Goal: Task Accomplishment & Management: Complete application form

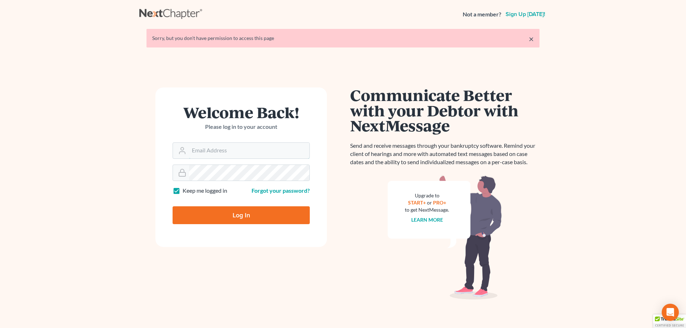
type input "[PERSON_NAME][EMAIL_ADDRESS][DOMAIN_NAME]"
click at [249, 214] on input "Log In" at bounding box center [241, 216] width 137 height 18
type input "Thinking..."
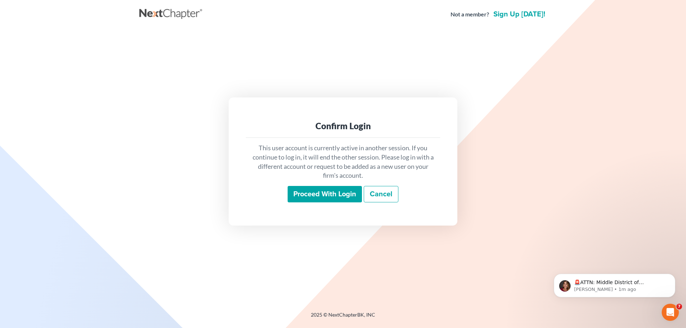
click at [316, 196] on input "Proceed with login" at bounding box center [325, 194] width 74 height 16
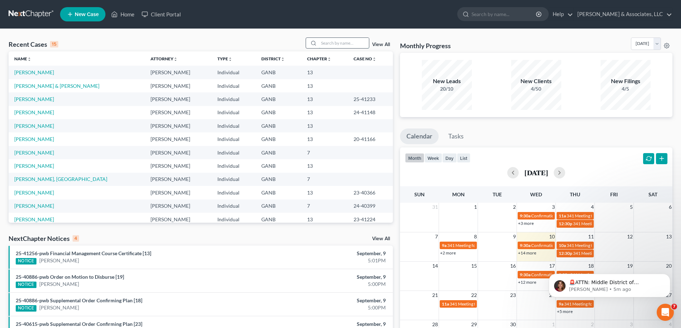
click at [337, 43] on input "search" at bounding box center [344, 43] width 50 height 10
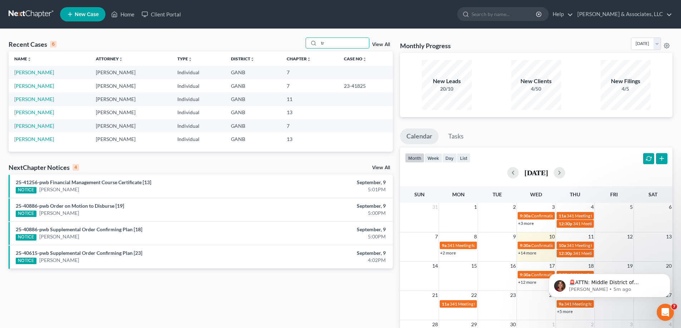
type input "t"
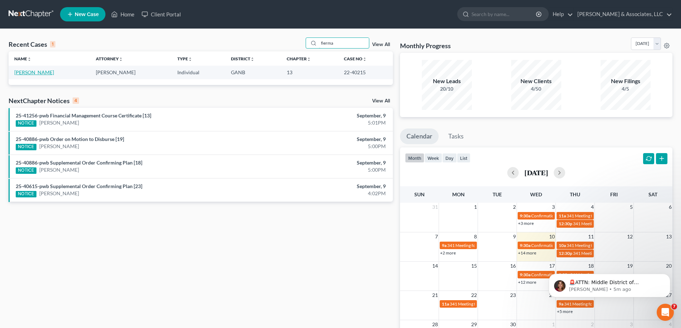
type input "fierma"
click at [32, 74] on link "Fierman, Tracey" at bounding box center [34, 72] width 40 height 6
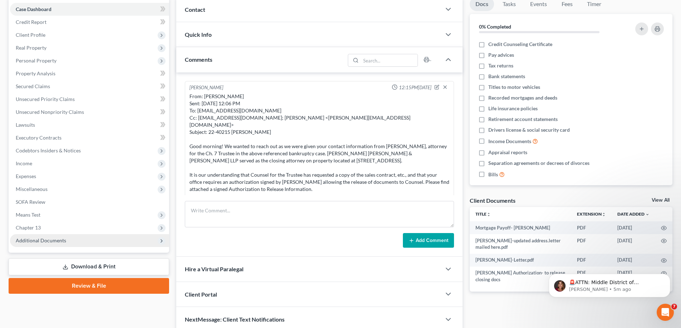
scroll to position [24, 0]
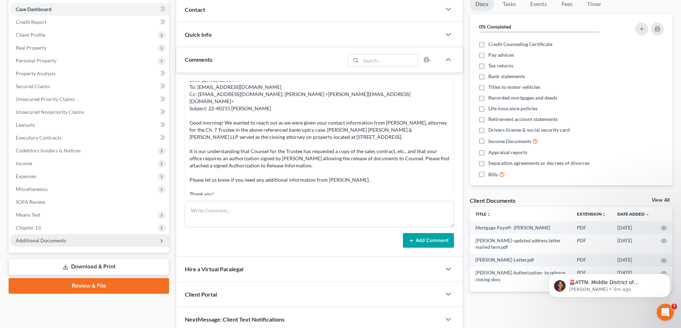
click at [43, 245] on span "Additional Documents" at bounding box center [89, 240] width 159 height 13
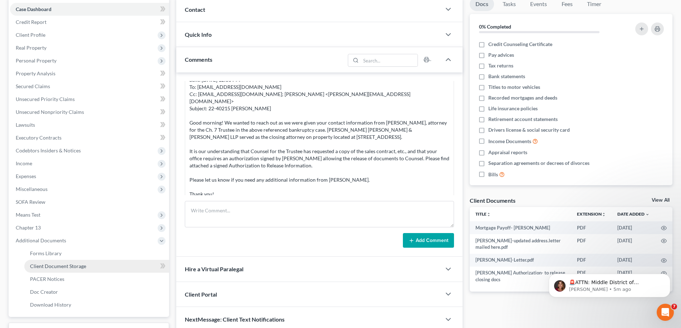
click at [49, 267] on span "Client Document Storage" at bounding box center [58, 266] width 56 height 6
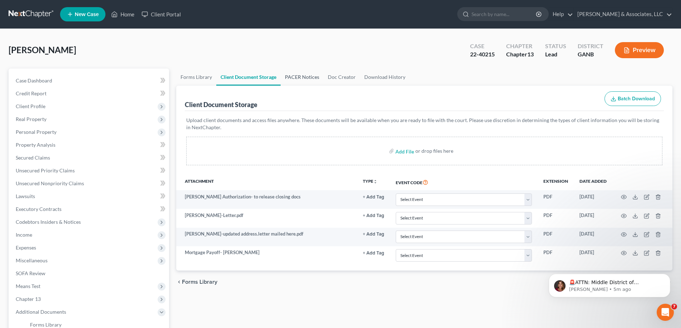
click at [305, 73] on link "PACER Notices" at bounding box center [302, 77] width 43 height 17
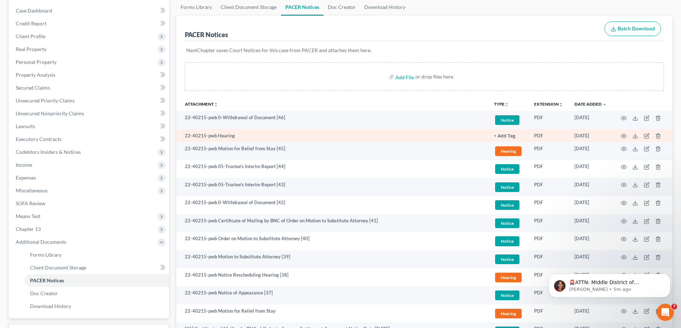
scroll to position [71, 0]
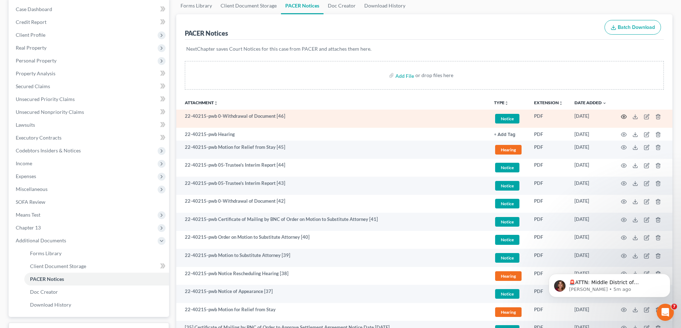
click at [624, 117] on circle "button" at bounding box center [623, 116] width 1 height 1
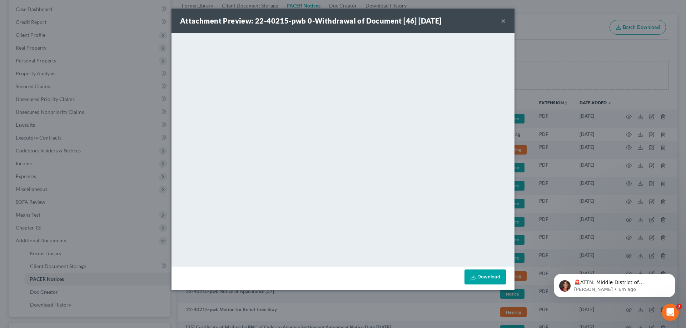
click at [503, 19] on button "×" at bounding box center [503, 20] width 5 height 9
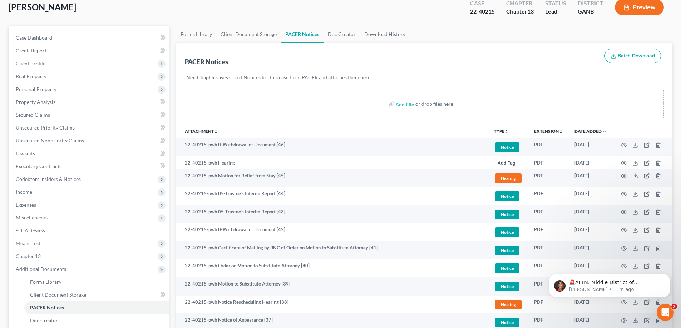
scroll to position [0, 0]
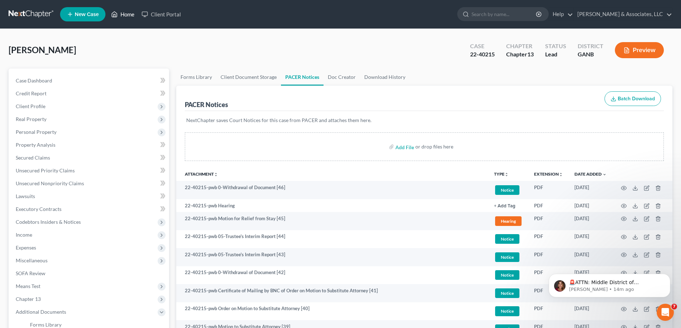
click at [128, 13] on link "Home" at bounding box center [123, 14] width 30 height 13
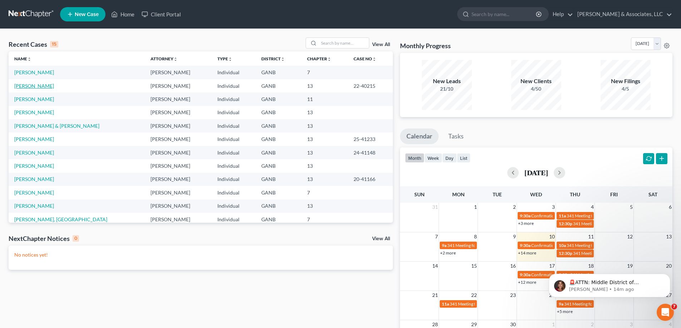
click at [34, 87] on link "Fierman, Tracey" at bounding box center [34, 86] width 40 height 6
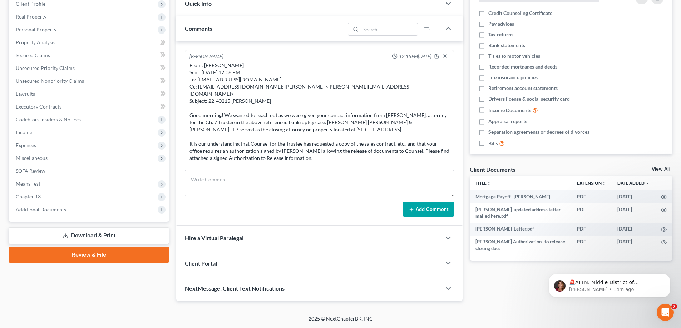
scroll to position [24, 0]
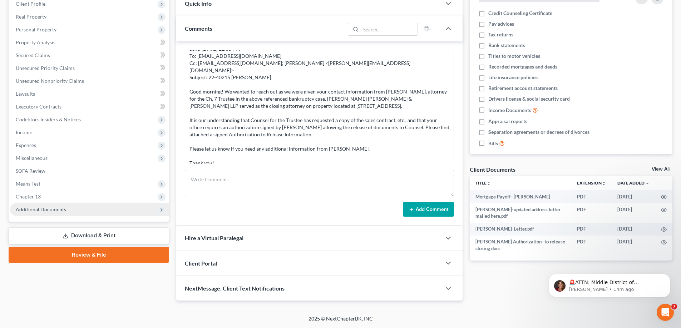
click at [39, 206] on span "Additional Documents" at bounding box center [89, 209] width 159 height 13
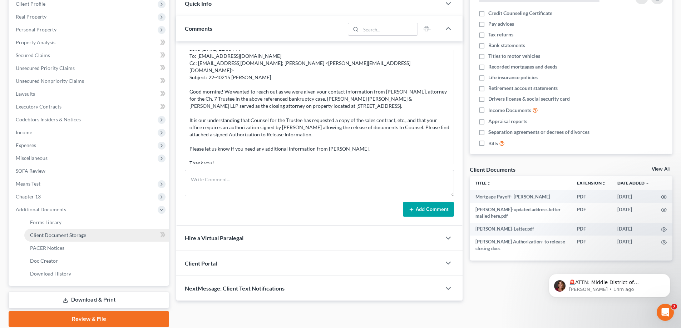
click at [37, 238] on span "Client Document Storage" at bounding box center [58, 235] width 56 height 6
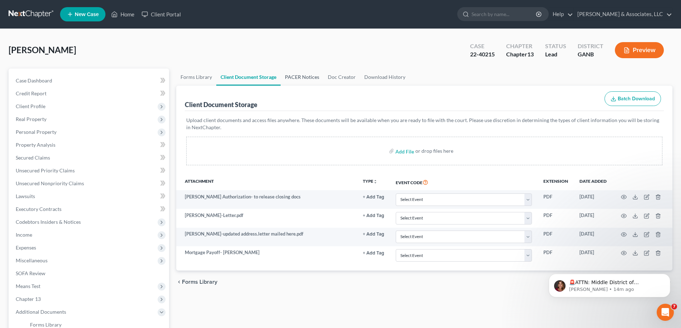
click at [295, 74] on link "PACER Notices" at bounding box center [302, 77] width 43 height 17
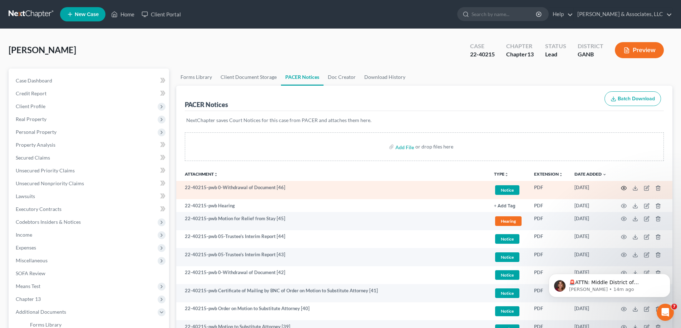
click at [624, 188] on circle "button" at bounding box center [623, 188] width 1 height 1
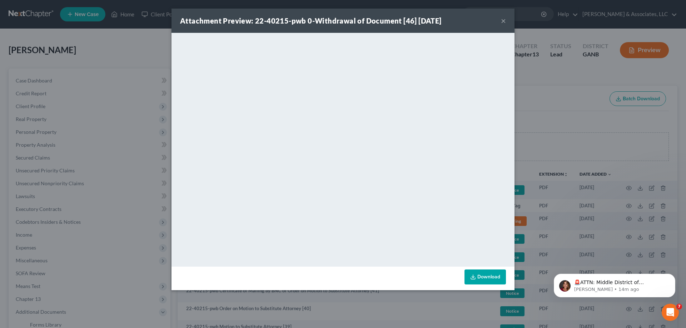
click at [501, 20] on button "×" at bounding box center [503, 20] width 5 height 9
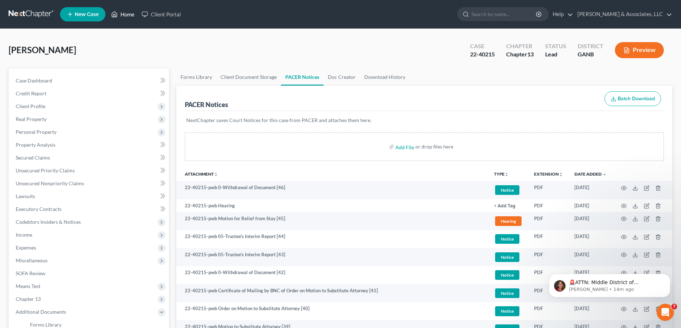
click at [127, 14] on link "Home" at bounding box center [123, 14] width 30 height 13
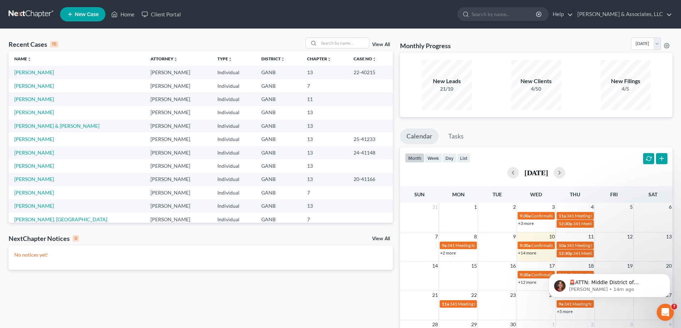
click at [379, 239] on link "View All" at bounding box center [381, 239] width 18 height 5
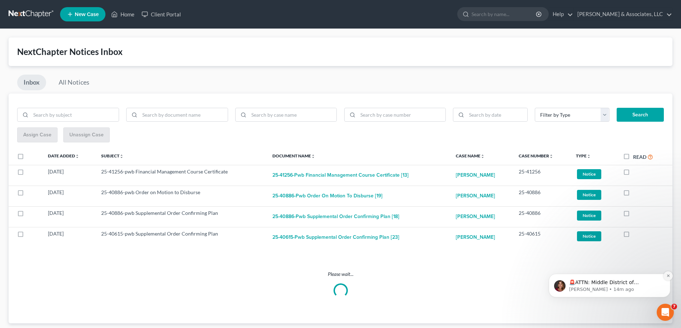
click at [668, 275] on icon "Dismiss notification" at bounding box center [668, 276] width 4 height 4
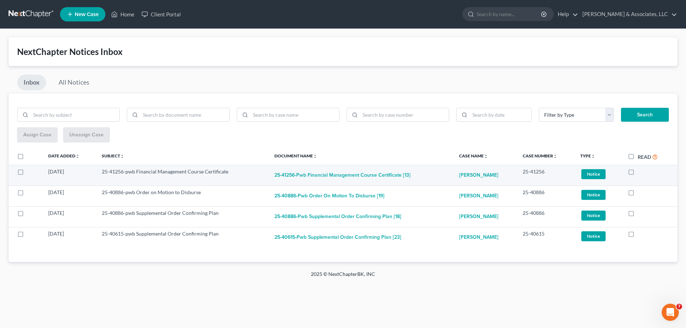
click at [638, 174] on label at bounding box center [638, 174] width 0 height 0
click at [641, 172] on input "checkbox" at bounding box center [643, 170] width 5 height 5
checkbox input "true"
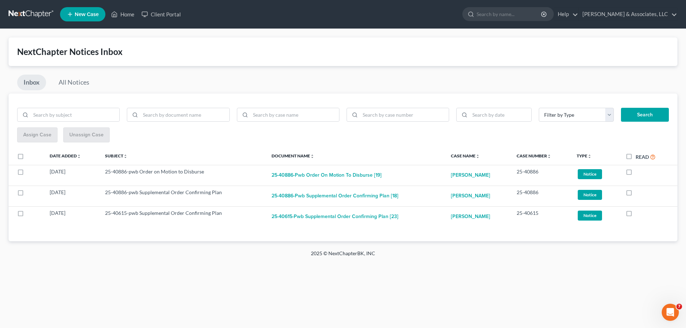
click at [636, 174] on label at bounding box center [636, 174] width 0 height 0
click at [639, 172] on input "checkbox" at bounding box center [641, 170] width 5 height 5
checkbox input "true"
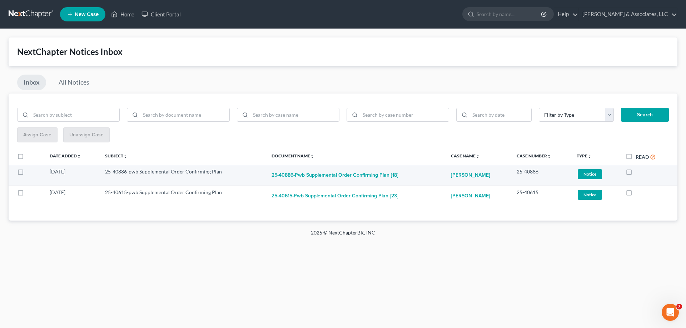
click at [636, 174] on label at bounding box center [636, 174] width 0 height 0
click at [639, 170] on input "checkbox" at bounding box center [641, 170] width 5 height 5
checkbox input "true"
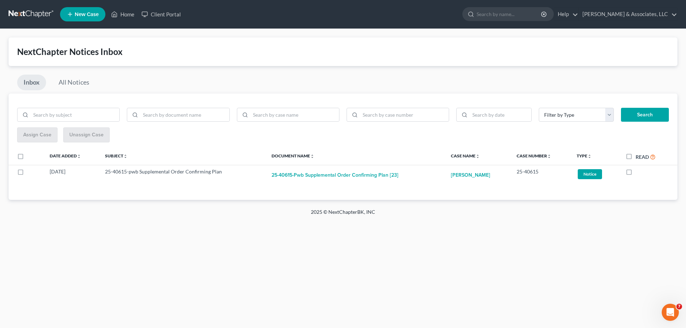
click at [636, 174] on label at bounding box center [636, 174] width 0 height 0
click at [639, 170] on input "checkbox" at bounding box center [641, 170] width 5 height 5
checkbox input "true"
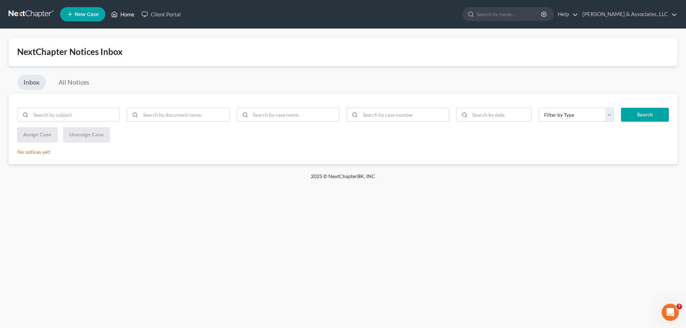
click at [127, 14] on link "Home" at bounding box center [123, 14] width 30 height 13
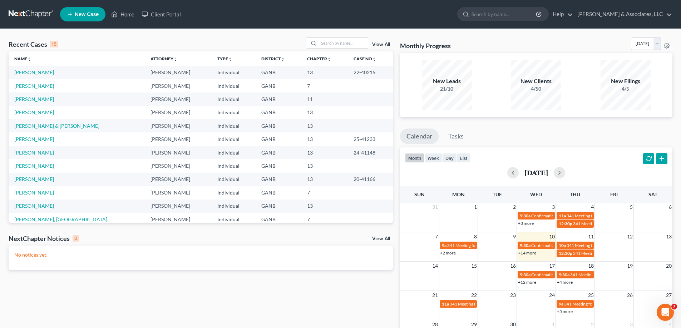
click at [19, 79] on td "Fierman, Tracey" at bounding box center [77, 72] width 136 height 13
click at [20, 85] on link "Harrington, Rhonda" at bounding box center [34, 86] width 40 height 6
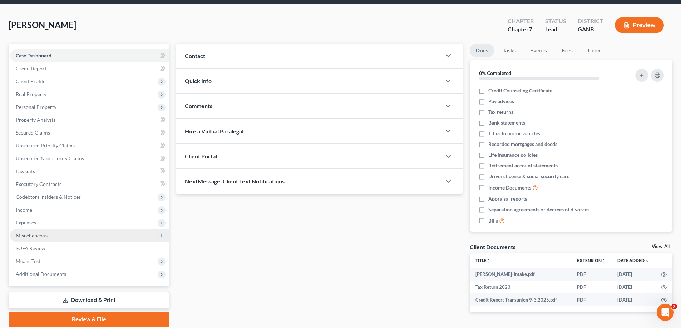
scroll to position [51, 0]
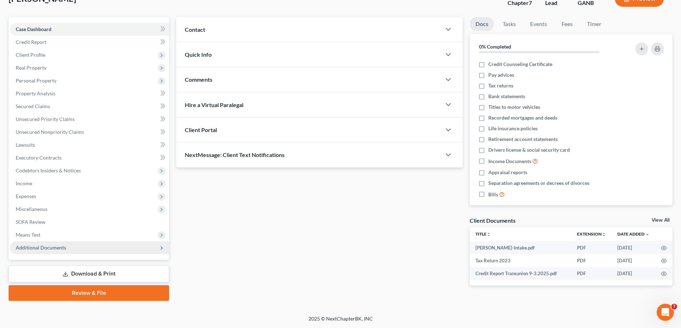
click at [28, 249] on span "Additional Documents" at bounding box center [41, 248] width 50 height 6
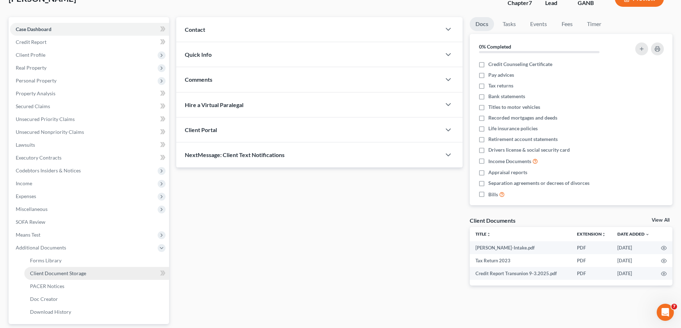
click at [45, 273] on span "Client Document Storage" at bounding box center [58, 274] width 56 height 6
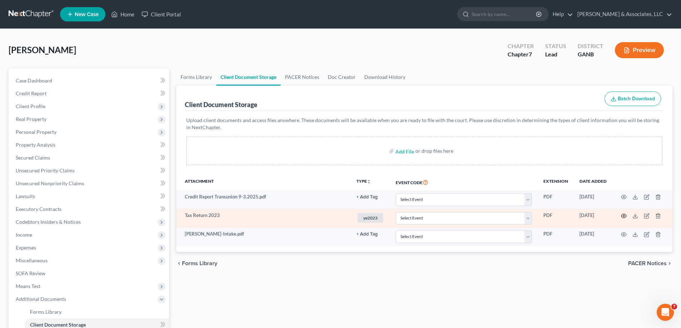
click at [626, 216] on icon "button" at bounding box center [624, 216] width 6 height 6
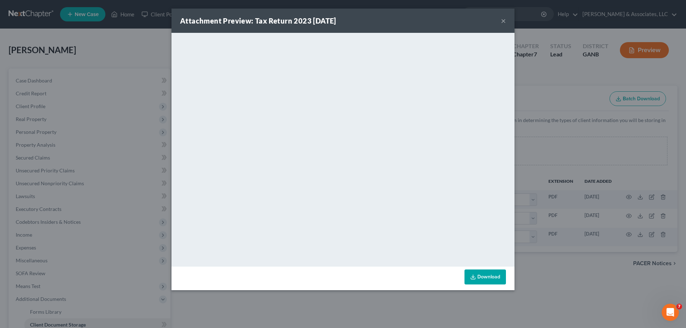
drag, startPoint x: 504, startPoint y: 19, endPoint x: 517, endPoint y: 40, distance: 25.2
click at [504, 20] on button "×" at bounding box center [503, 20] width 5 height 9
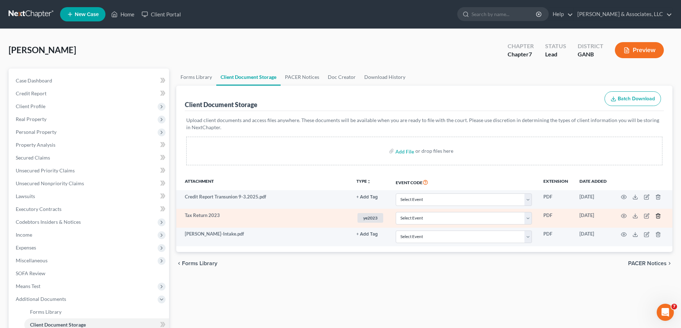
click at [658, 216] on line "button" at bounding box center [658, 216] width 0 height 1
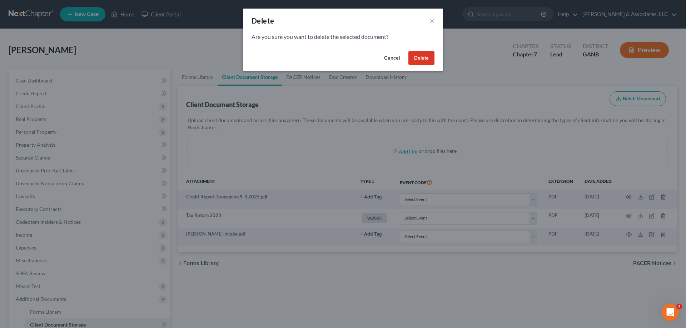
click at [426, 57] on button "Delete" at bounding box center [422, 58] width 26 height 14
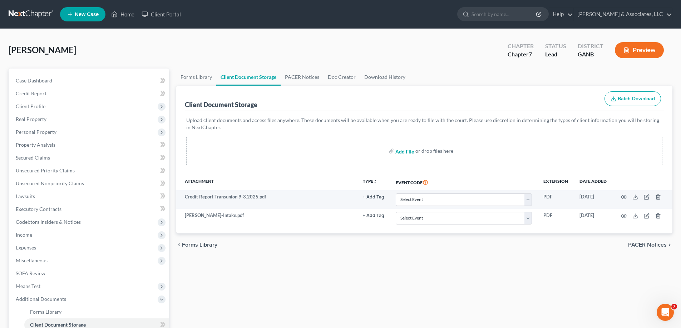
click at [397, 153] on input "file" at bounding box center [403, 151] width 17 height 13
type input "C:\fakepath\Harrington 2023.pdf"
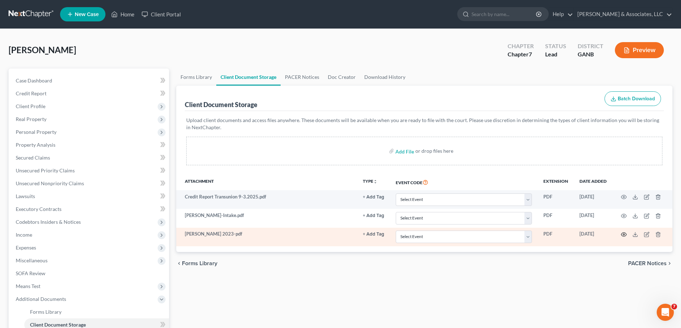
click at [624, 236] on icon "button" at bounding box center [624, 235] width 6 height 6
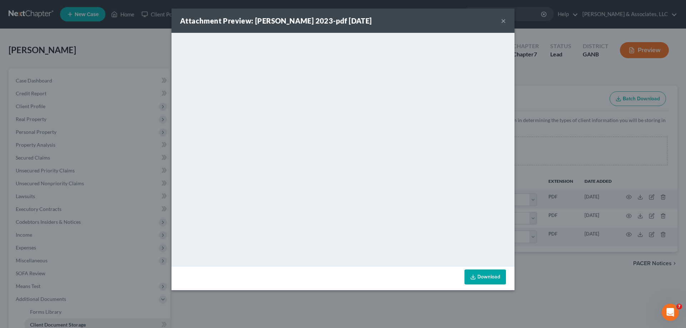
click at [504, 21] on button "×" at bounding box center [503, 20] width 5 height 9
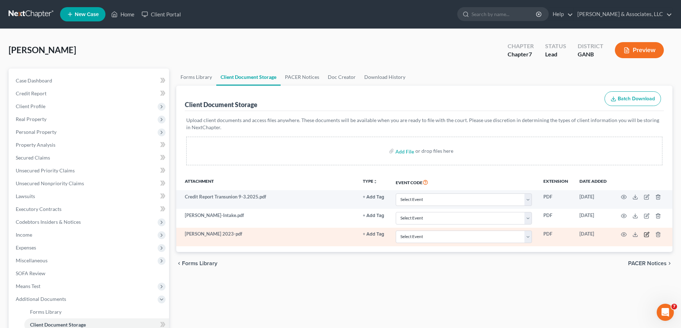
click at [648, 234] on icon "button" at bounding box center [647, 235] width 6 height 6
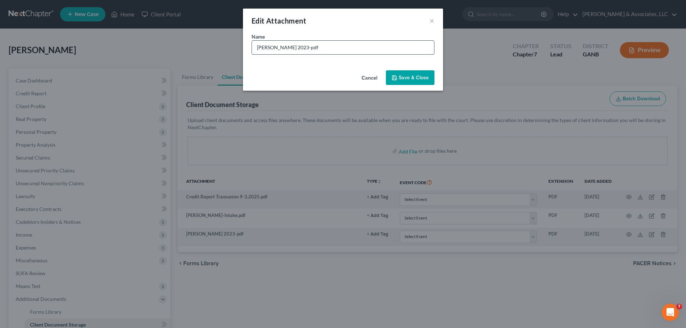
click at [310, 50] on input "Harrington 2023-pdf" at bounding box center [343, 48] width 182 height 14
type input "Harrington 2023 Tax return"
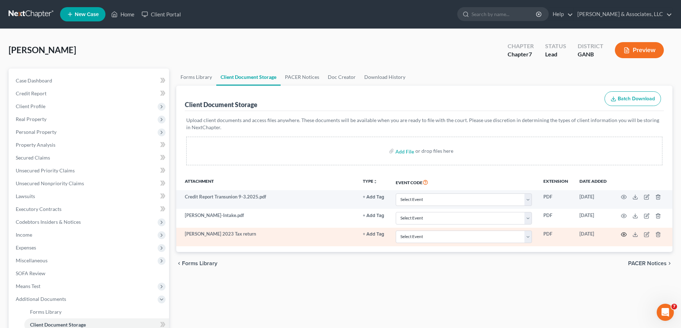
click at [623, 234] on icon "button" at bounding box center [624, 235] width 6 height 6
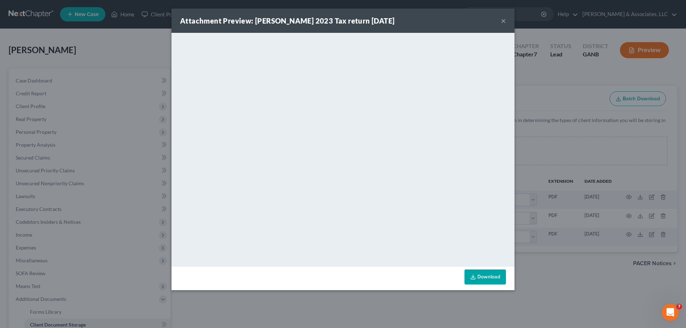
click at [505, 19] on button "×" at bounding box center [503, 20] width 5 height 9
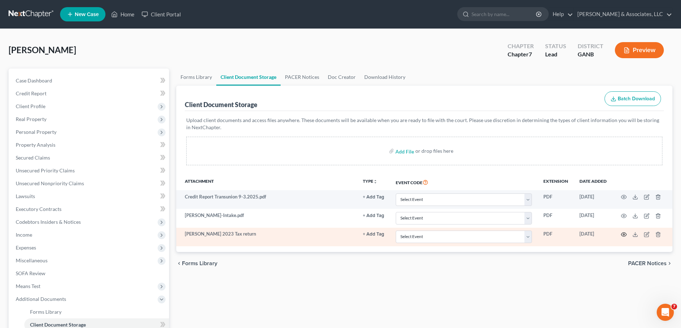
click at [624, 234] on icon "button" at bounding box center [624, 235] width 6 height 6
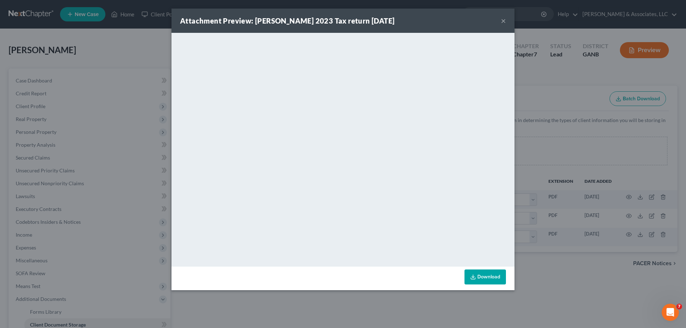
click at [503, 18] on button "×" at bounding box center [503, 20] width 5 height 9
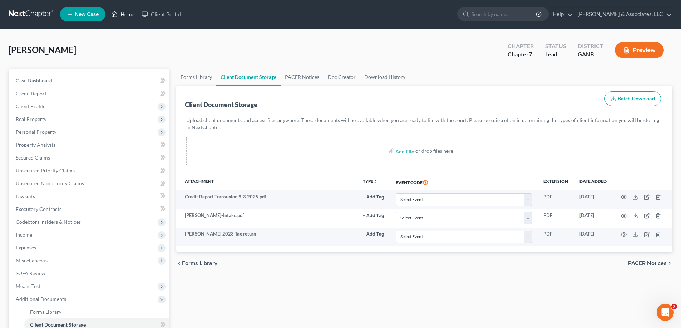
click at [123, 15] on link "Home" at bounding box center [123, 14] width 30 height 13
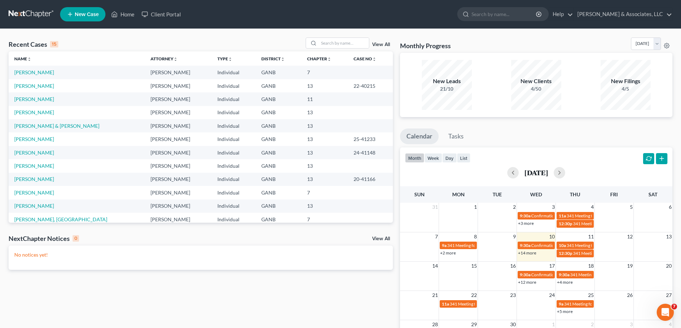
click at [397, 16] on ul "New Case Home Client Portal - No Result - See all results Or Press Enter... Hel…" at bounding box center [366, 14] width 612 height 19
click at [343, 42] on input "search" at bounding box center [344, 43] width 50 height 10
type input "randolph"
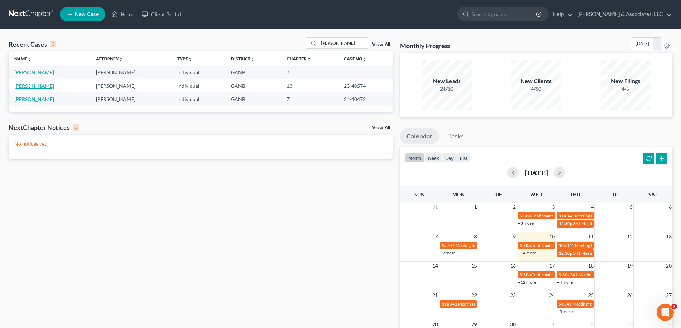
click at [18, 88] on link "[PERSON_NAME]" at bounding box center [34, 86] width 40 height 6
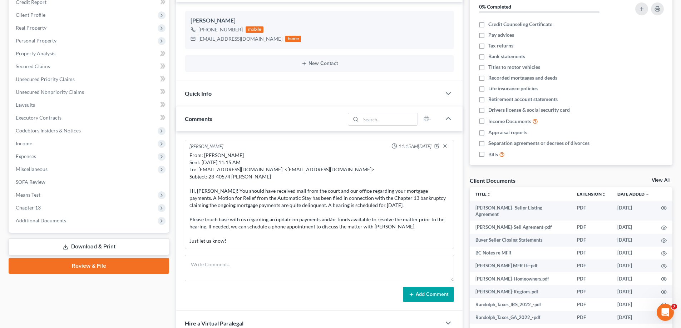
scroll to position [107, 0]
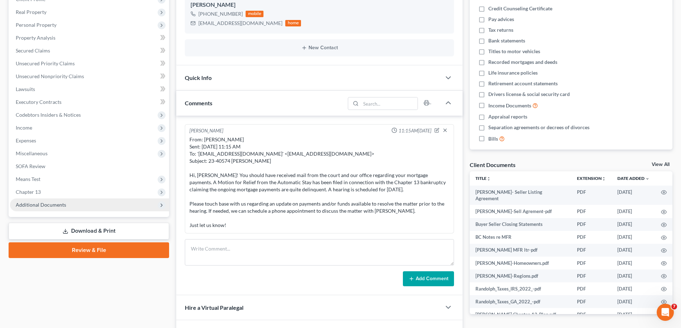
click at [51, 204] on span "Additional Documents" at bounding box center [41, 205] width 50 height 6
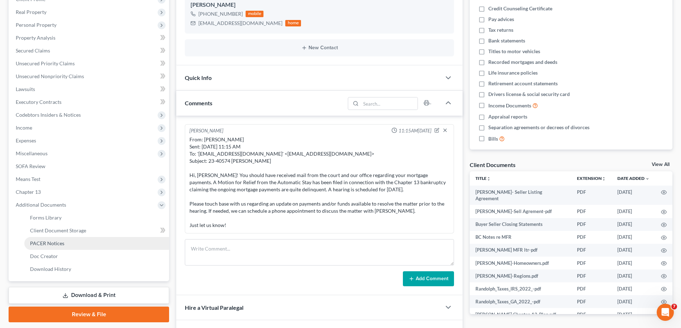
click at [40, 239] on link "PACER Notices" at bounding box center [96, 243] width 145 height 13
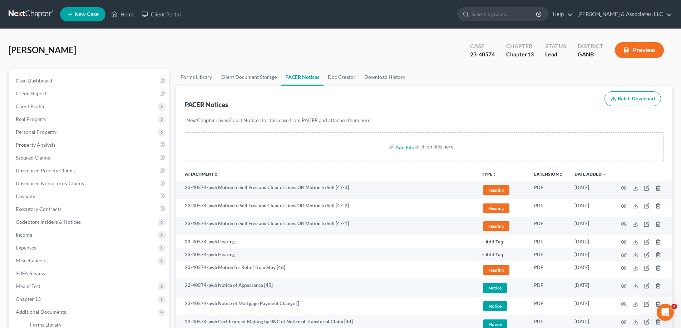
drag, startPoint x: 649, startPoint y: 63, endPoint x: 595, endPoint y: 118, distance: 76.3
click at [649, 63] on div "Randolph, Tonya Upgraded Case 23-40574 Chapter Chapter 13 Status Lead District …" at bounding box center [341, 53] width 664 height 31
drag, startPoint x: 642, startPoint y: 74, endPoint x: 608, endPoint y: 104, distance: 45.3
click at [642, 74] on ul "Forms Library Client Document Storage PACER Notices Doc Creator Download History" at bounding box center [424, 77] width 496 height 17
click at [125, 14] on link "Home" at bounding box center [123, 14] width 30 height 13
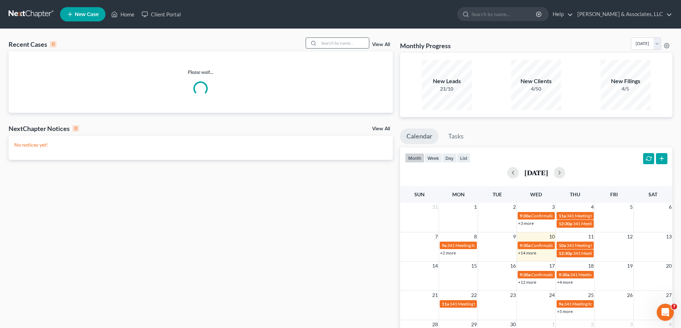
click at [337, 44] on input "search" at bounding box center [344, 43] width 50 height 10
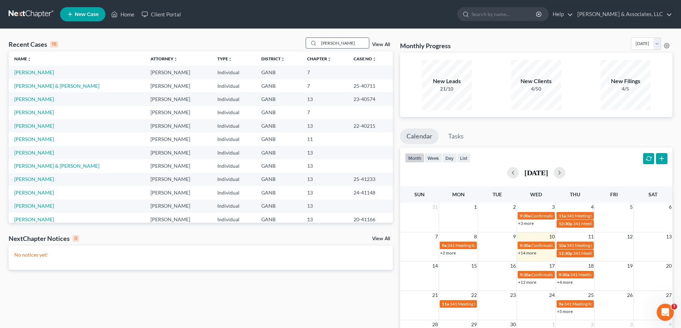
type input "randolph"
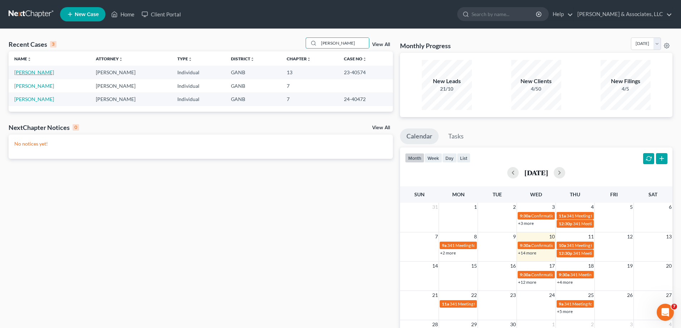
click at [33, 73] on link "[PERSON_NAME]" at bounding box center [34, 72] width 40 height 6
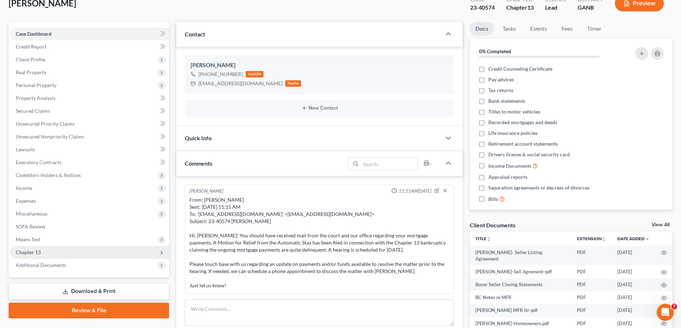
scroll to position [107, 0]
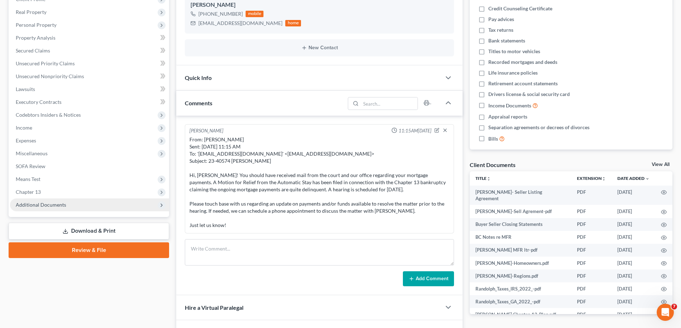
click at [34, 206] on span "Additional Documents" at bounding box center [41, 205] width 50 height 6
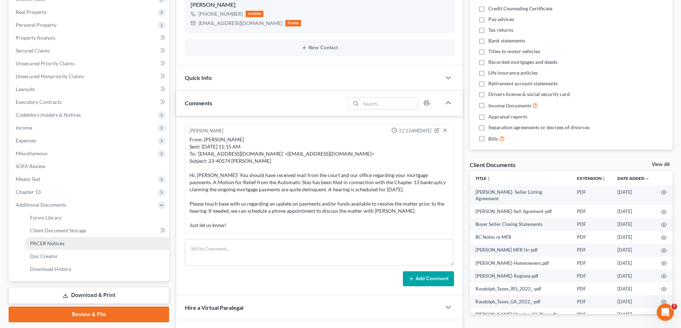
click at [45, 239] on link "PACER Notices" at bounding box center [96, 243] width 145 height 13
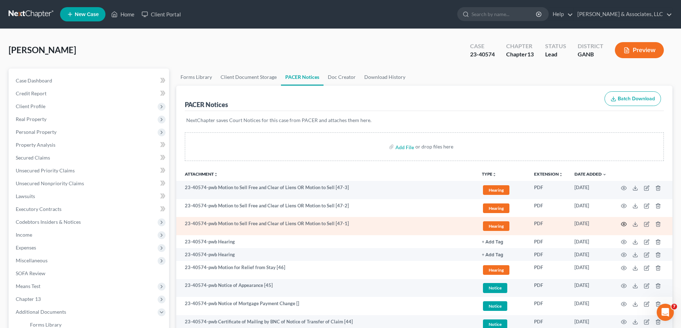
click at [624, 223] on icon "button" at bounding box center [624, 225] width 6 height 6
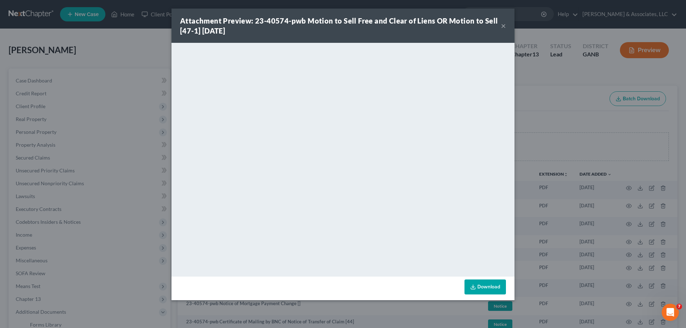
drag, startPoint x: 504, startPoint y: 24, endPoint x: 490, endPoint y: 45, distance: 24.5
click at [504, 25] on button "×" at bounding box center [503, 25] width 5 height 9
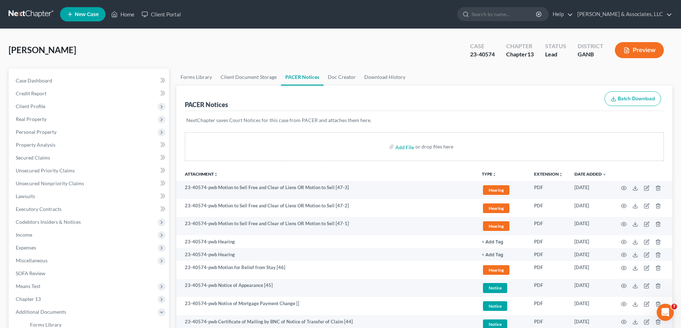
drag, startPoint x: 650, startPoint y: 74, endPoint x: 671, endPoint y: 80, distance: 21.4
click at [650, 74] on ul "Forms Library Client Document Storage PACER Notices Doc Creator Download History" at bounding box center [424, 77] width 496 height 17
drag, startPoint x: 651, startPoint y: 63, endPoint x: 604, endPoint y: 64, distance: 47.2
click at [651, 63] on div "Randolph, Tonya Upgraded Case 23-40574 Chapter Chapter 13 Status Lead District …" at bounding box center [341, 53] width 664 height 31
click at [126, 13] on link "Home" at bounding box center [123, 14] width 30 height 13
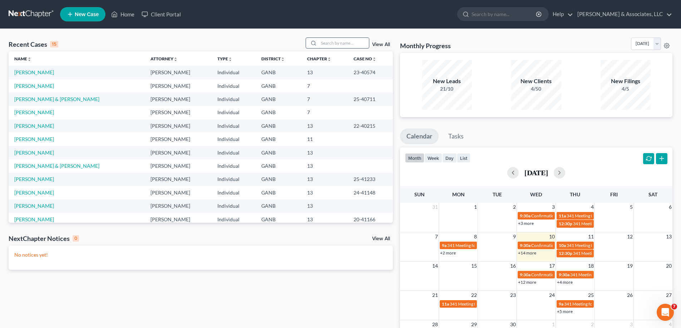
click at [337, 43] on input "search" at bounding box center [344, 43] width 50 height 10
type input "[PERSON_NAME]"
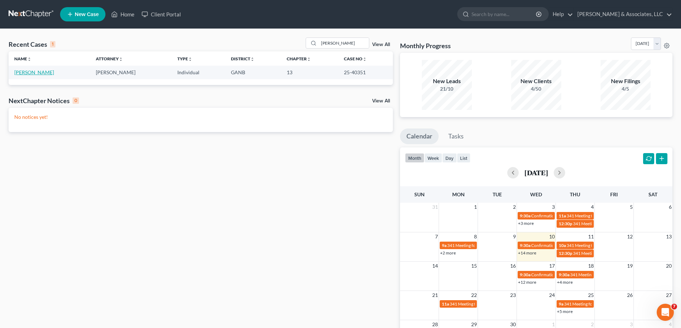
click at [31, 71] on link "[PERSON_NAME]" at bounding box center [34, 72] width 40 height 6
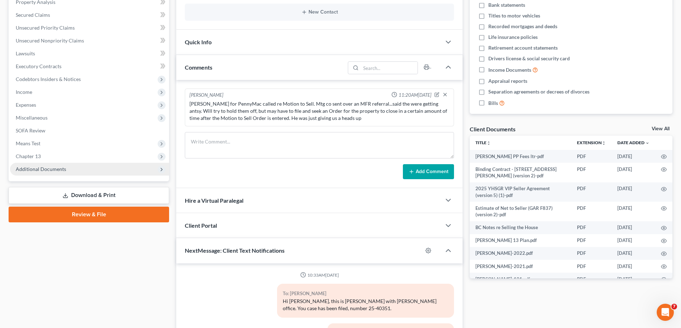
scroll to position [805, 0]
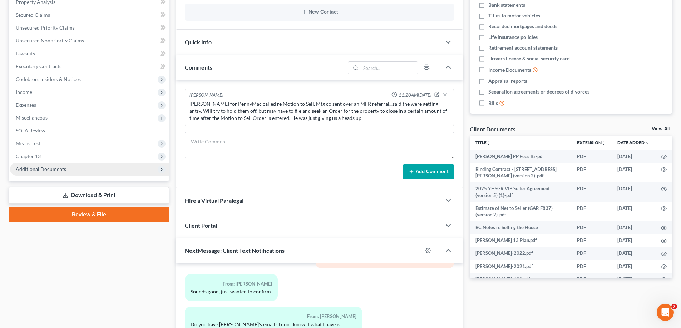
click at [63, 168] on span "Additional Documents" at bounding box center [41, 169] width 50 height 6
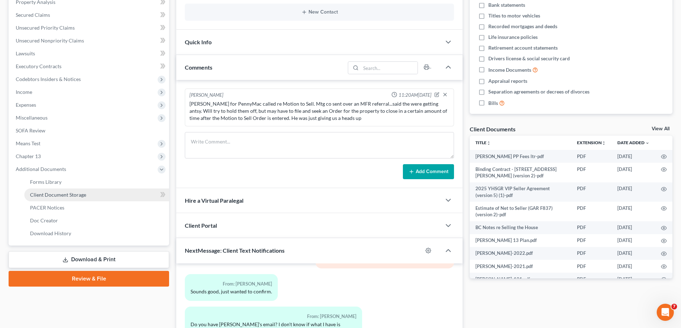
click at [44, 196] on span "Client Document Storage" at bounding box center [58, 195] width 56 height 6
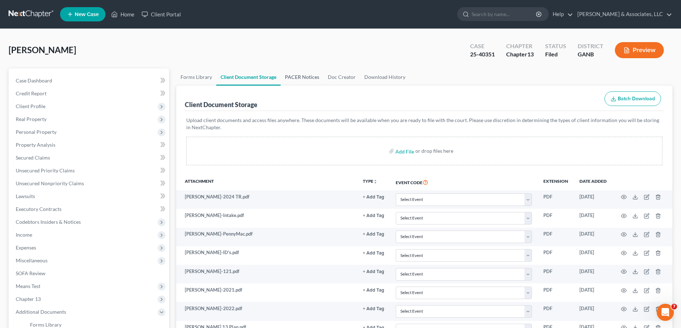
click at [297, 76] on link "PACER Notices" at bounding box center [302, 77] width 43 height 17
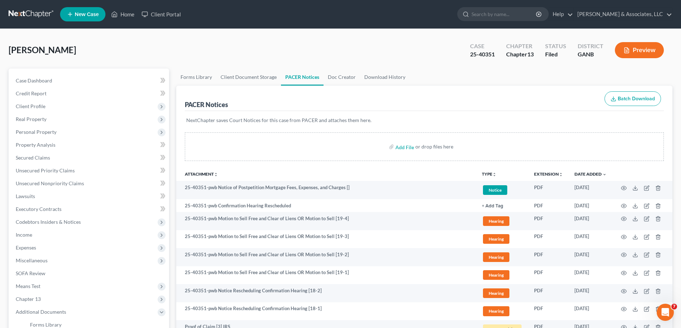
click at [657, 72] on ul "Forms Library Client Document Storage PACER Notices Doc Creator Download History" at bounding box center [424, 77] width 496 height 17
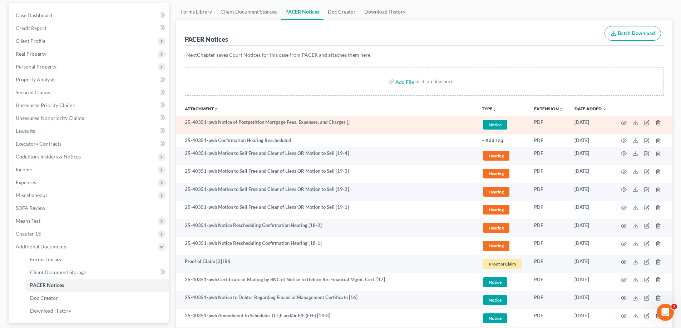
scroll to position [71, 0]
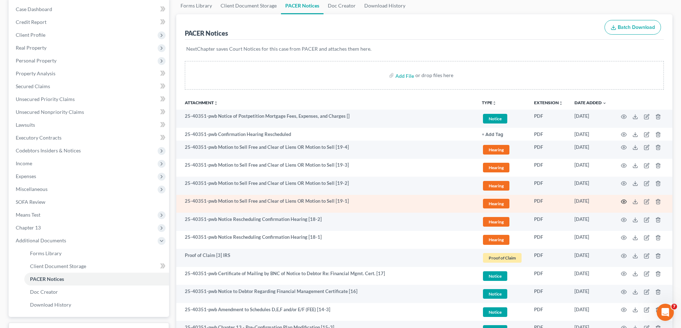
click at [623, 202] on circle "button" at bounding box center [623, 201] width 1 height 1
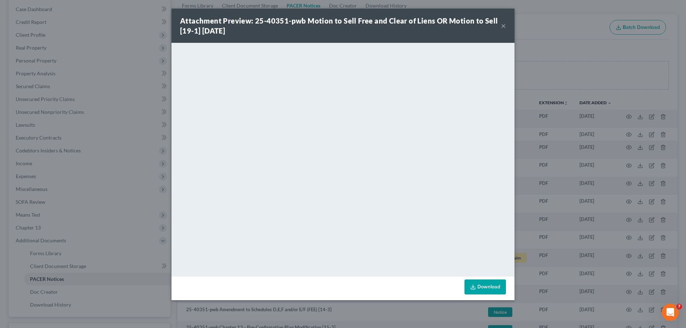
click at [502, 24] on button "×" at bounding box center [503, 25] width 5 height 9
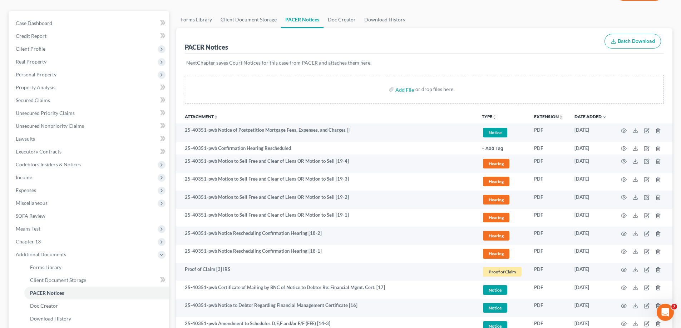
scroll to position [0, 0]
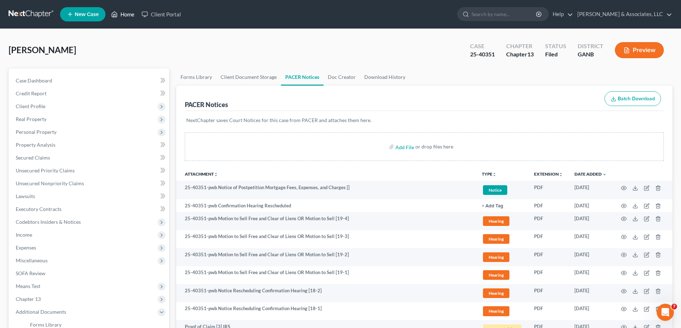
click at [128, 16] on link "Home" at bounding box center [123, 14] width 30 height 13
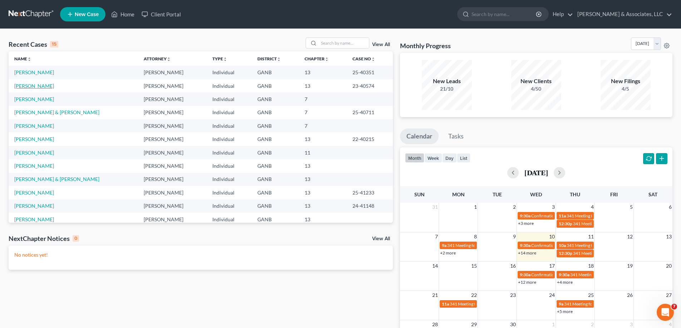
click at [40, 88] on link "[PERSON_NAME]" at bounding box center [34, 86] width 40 height 6
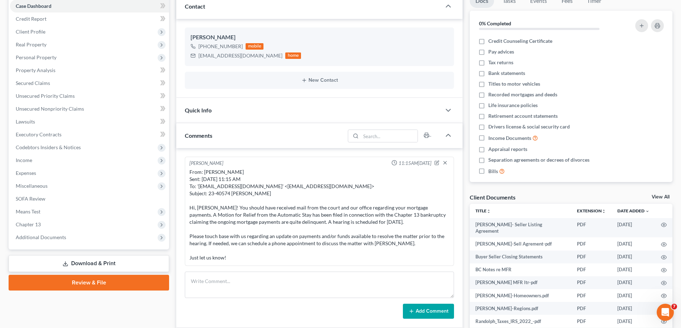
scroll to position [107, 0]
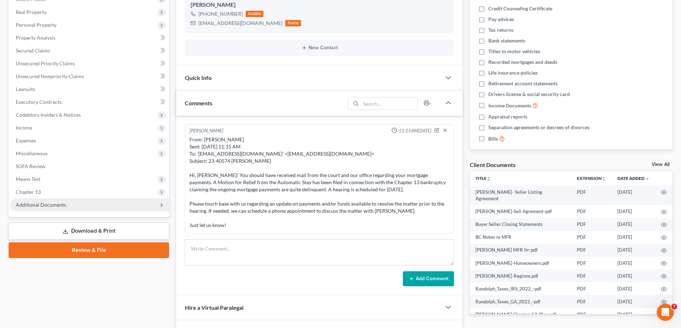
click at [68, 201] on span "Additional Documents" at bounding box center [89, 205] width 159 height 13
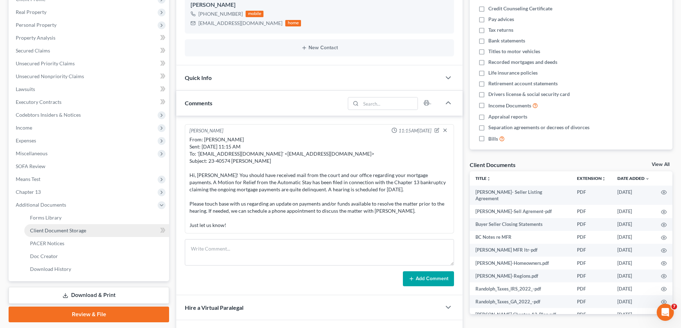
click at [40, 232] on span "Client Document Storage" at bounding box center [58, 231] width 56 height 6
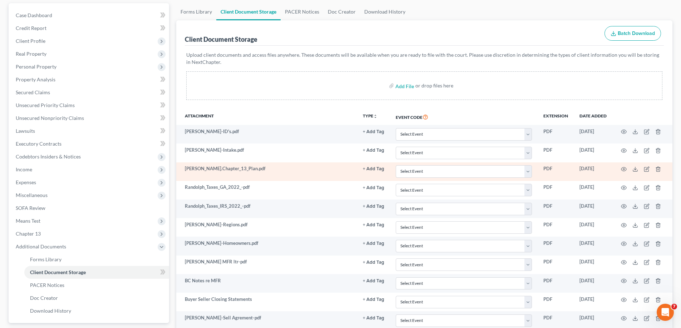
scroll to position [71, 0]
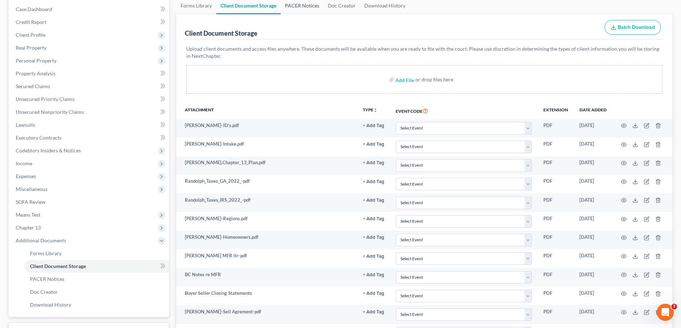
click at [302, 4] on link "PACER Notices" at bounding box center [302, 5] width 43 height 17
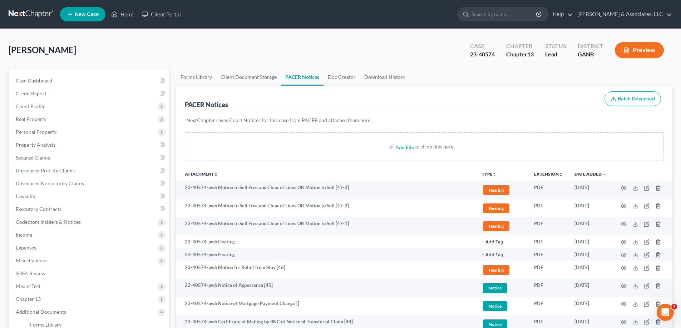
drag, startPoint x: 668, startPoint y: 83, endPoint x: 500, endPoint y: 130, distance: 174.5
click at [667, 83] on ul "Forms Library Client Document Storage PACER Notices Doc Creator Download History" at bounding box center [424, 77] width 496 height 17
click at [127, 13] on link "Home" at bounding box center [123, 14] width 30 height 13
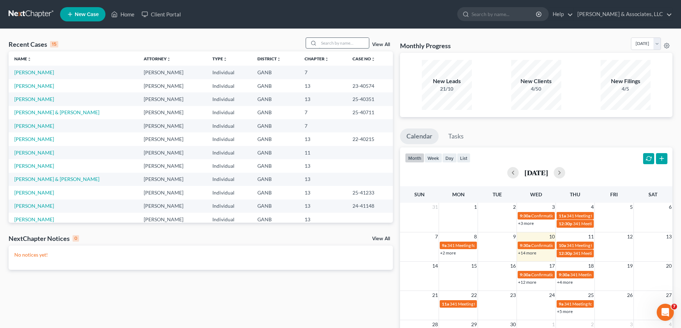
click at [327, 41] on input "search" at bounding box center [344, 43] width 50 height 10
drag, startPoint x: 656, startPoint y: 132, endPoint x: 385, endPoint y: 79, distance: 275.8
click at [655, 132] on ul "Calendar Tasks" at bounding box center [536, 138] width 272 height 19
click at [328, 40] on input "search" at bounding box center [344, 43] width 50 height 10
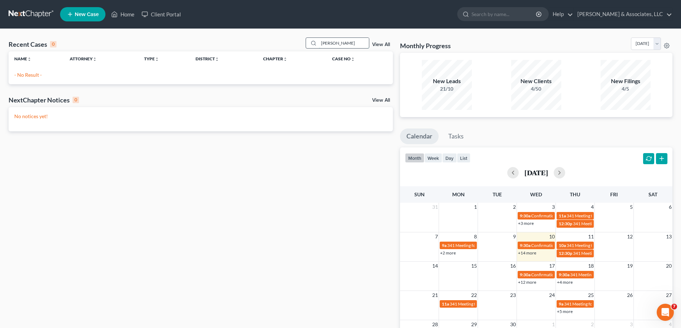
type input "higgins"
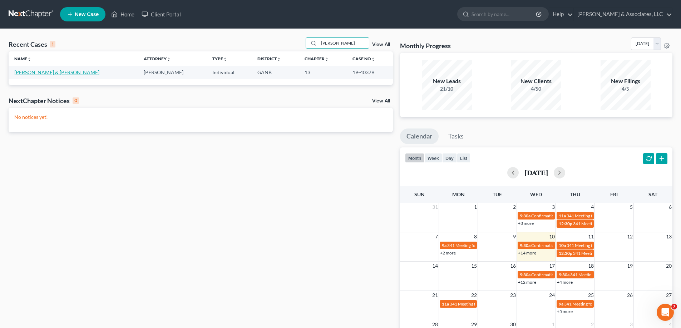
click at [34, 73] on link "Higgins, Henry & Marilyn" at bounding box center [56, 72] width 85 height 6
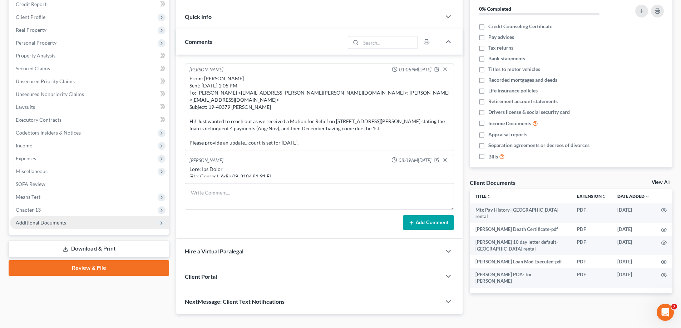
scroll to position [864, 0]
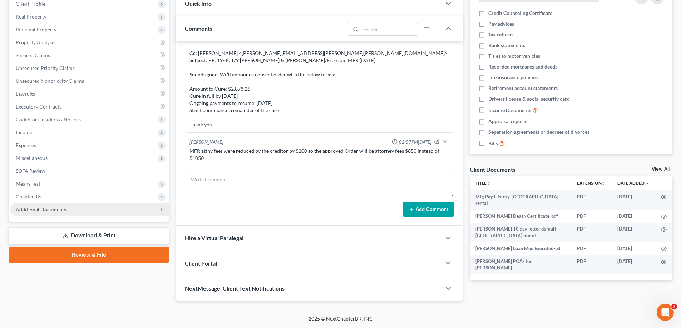
click at [56, 210] on span "Additional Documents" at bounding box center [41, 210] width 50 height 6
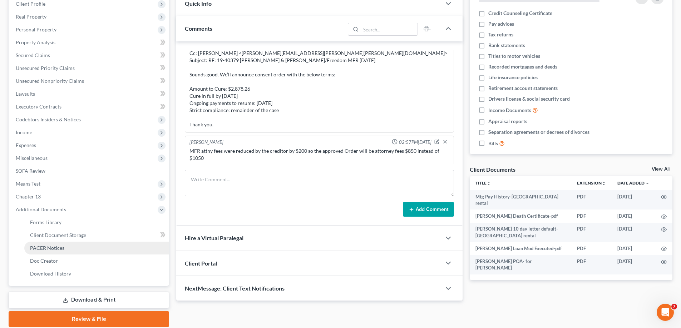
click at [50, 247] on span "PACER Notices" at bounding box center [47, 248] width 34 height 6
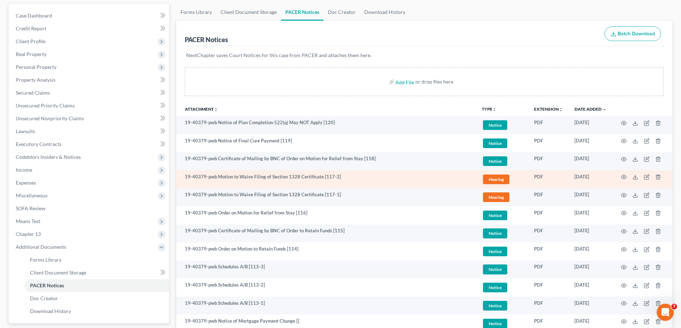
scroll to position [71, 0]
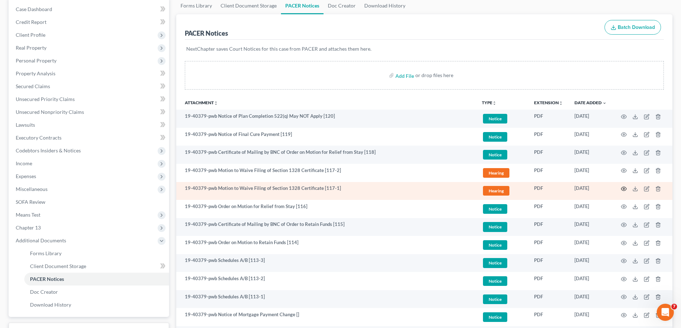
click at [623, 189] on circle "button" at bounding box center [623, 188] width 1 height 1
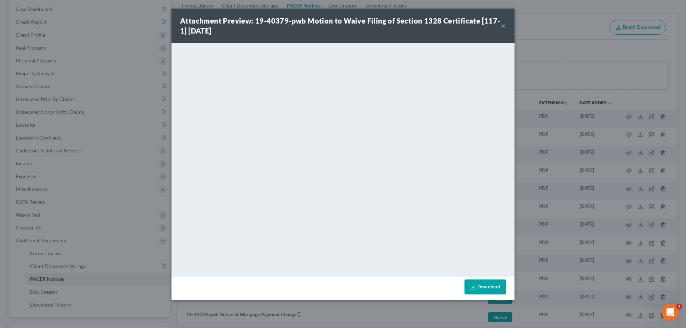
click at [499, 24] on div "Attachment Preview: 19-40379-pwb Motion to Waive Filing of Section 1328 Certifi…" at bounding box center [340, 26] width 321 height 20
click at [503, 25] on button "×" at bounding box center [503, 25] width 5 height 9
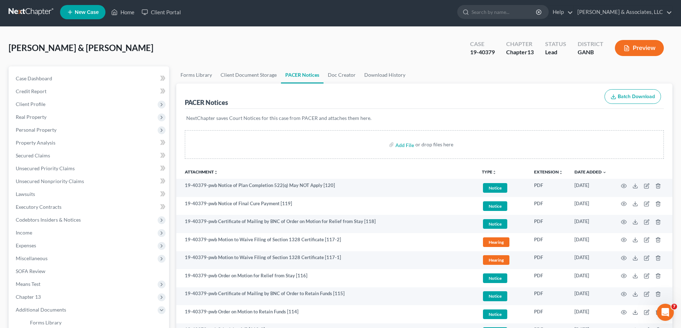
scroll to position [0, 0]
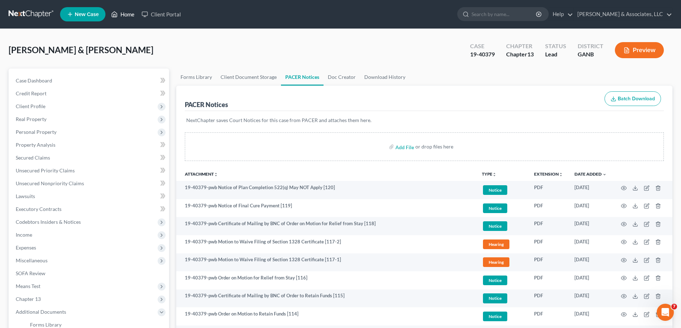
click at [126, 13] on link "Home" at bounding box center [123, 14] width 30 height 13
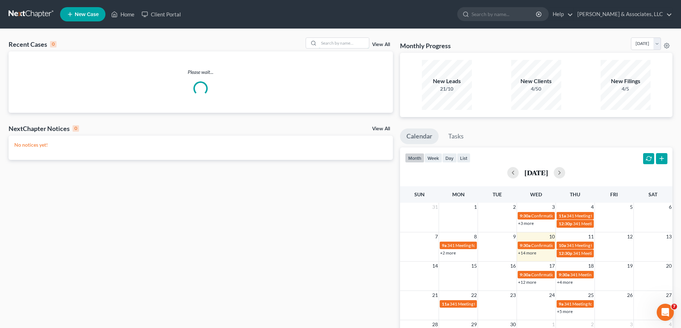
click at [351, 49] on div at bounding box center [338, 43] width 64 height 11
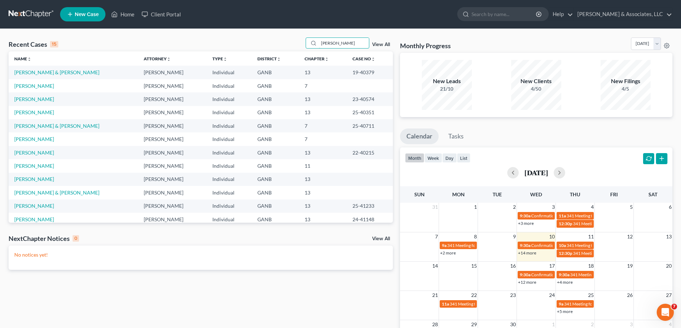
type input "mcneese"
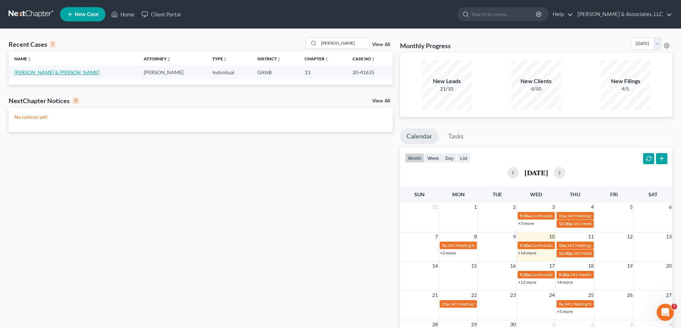
click at [49, 73] on link "McNeese, Carl & Swafford, Melanie" at bounding box center [56, 72] width 85 height 6
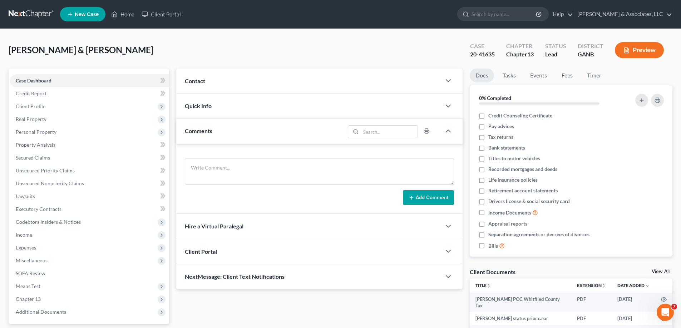
drag, startPoint x: 47, startPoint y: 78, endPoint x: 74, endPoint y: 0, distance: 82.5
click at [47, 78] on span "Case Dashboard" at bounding box center [34, 81] width 36 height 6
click at [656, 64] on div "McNeese, Carl & Swafford, Melanie Upgraded Case 20-41635 Chapter Chapter 13 Sta…" at bounding box center [341, 53] width 664 height 31
drag, startPoint x: 456, startPoint y: 13, endPoint x: 332, endPoint y: 54, distance: 130.7
click at [452, 13] on ul "New Case Home Client Portal - No Result - See all results Or Press Enter... Hel…" at bounding box center [366, 14] width 612 height 19
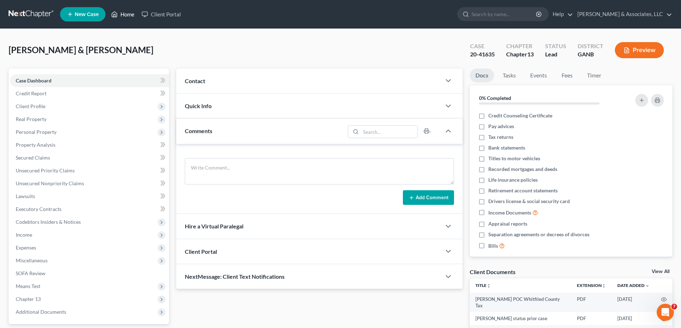
drag, startPoint x: 128, startPoint y: 14, endPoint x: 211, endPoint y: 35, distance: 85.6
click at [128, 14] on link "Home" at bounding box center [123, 14] width 30 height 13
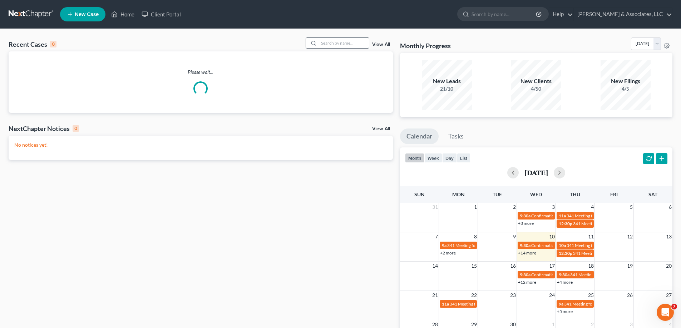
click at [352, 44] on input "search" at bounding box center [344, 43] width 50 height 10
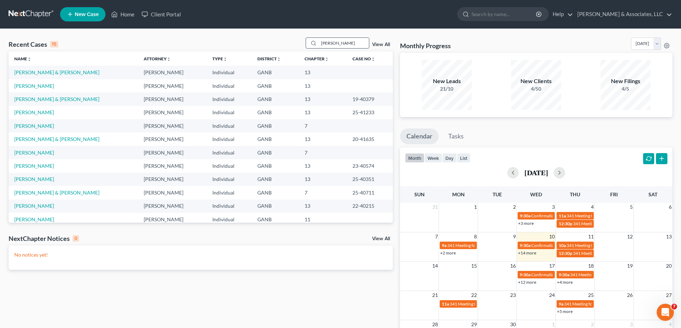
type input "hayles"
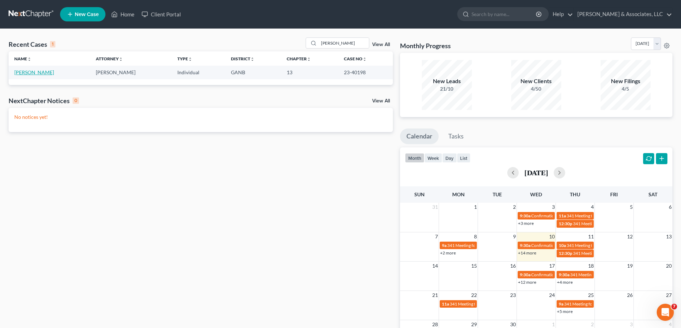
click at [17, 72] on link "Hayles, Kris" at bounding box center [34, 72] width 40 height 6
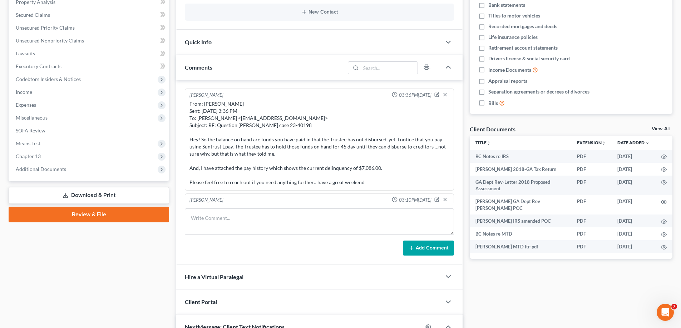
scroll to position [487, 0]
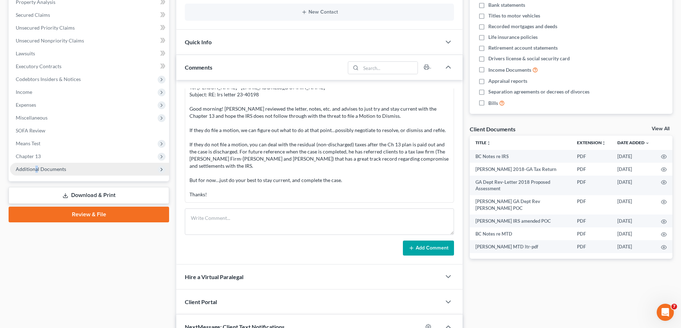
click at [35, 169] on span "Additional Documents" at bounding box center [41, 169] width 50 height 6
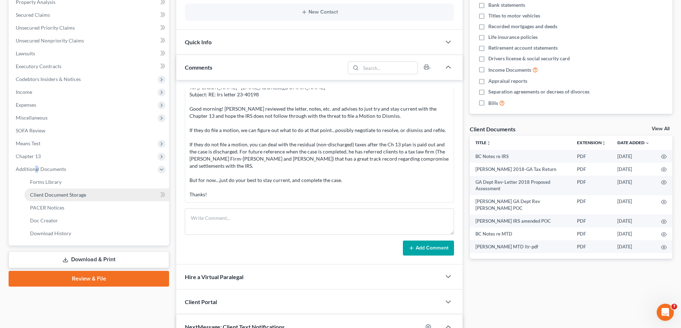
click at [37, 195] on span "Client Document Storage" at bounding box center [58, 195] width 56 height 6
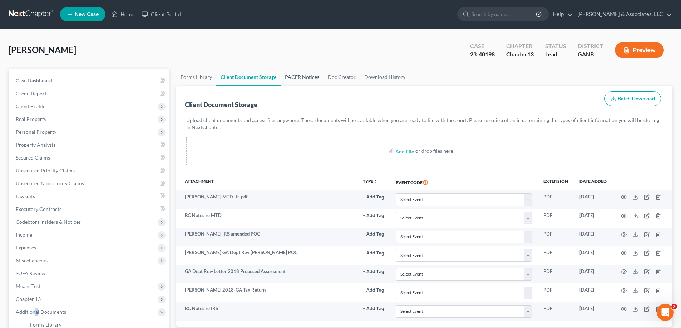
click at [300, 75] on link "PACER Notices" at bounding box center [302, 77] width 43 height 17
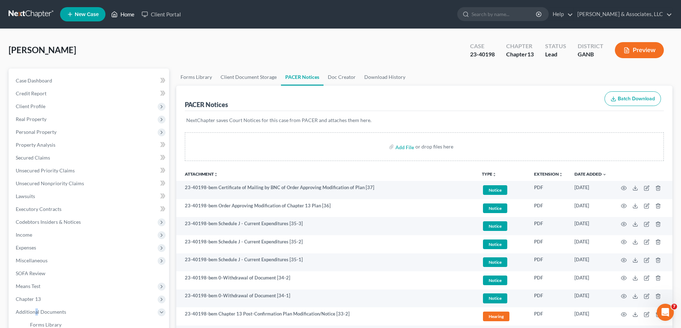
drag, startPoint x: 128, startPoint y: 15, endPoint x: 129, endPoint y: 11, distance: 3.7
click at [128, 15] on link "Home" at bounding box center [123, 14] width 30 height 13
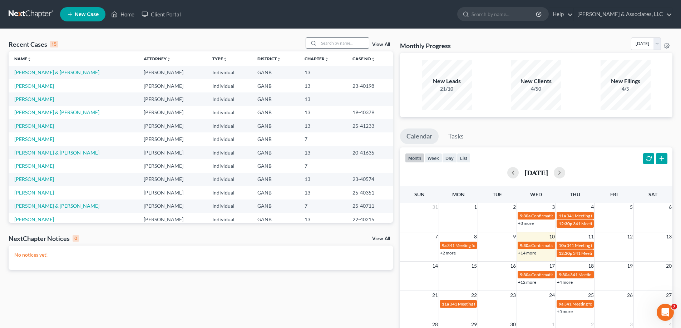
click at [324, 46] on input "search" at bounding box center [344, 43] width 50 height 10
type input "summers"
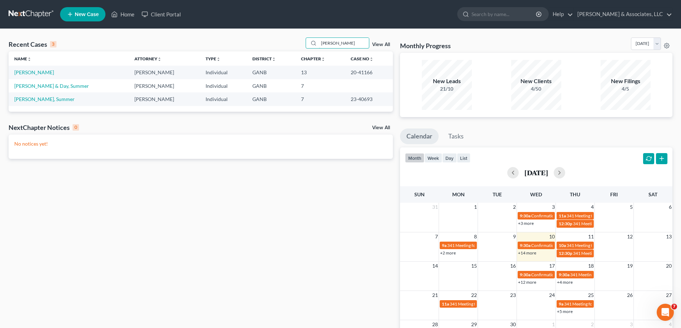
drag, startPoint x: 339, startPoint y: 43, endPoint x: 303, endPoint y: 45, distance: 35.8
click at [303, 45] on div "Recent Cases 3 summers View All" at bounding box center [201, 45] width 384 height 14
click at [75, 14] on span "New Case" at bounding box center [87, 14] width 24 height 5
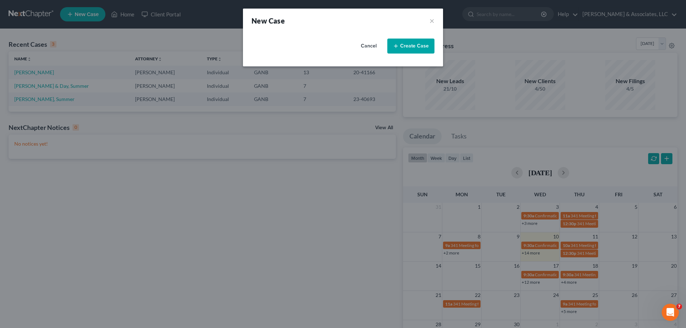
select select "19"
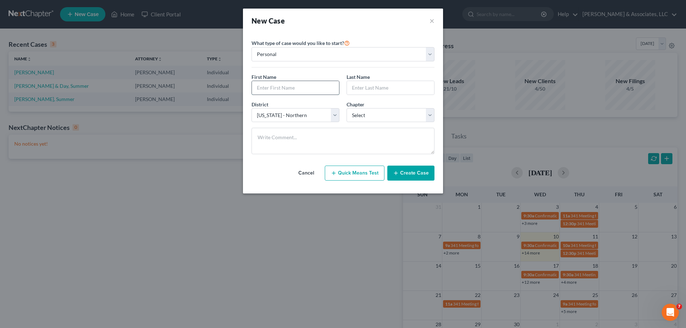
click at [275, 90] on input "text" at bounding box center [295, 88] width 87 height 14
type input "Steve"
type input "Irmscher"
click at [388, 114] on select "Select 7 11 12 13" at bounding box center [391, 115] width 88 height 14
select select "3"
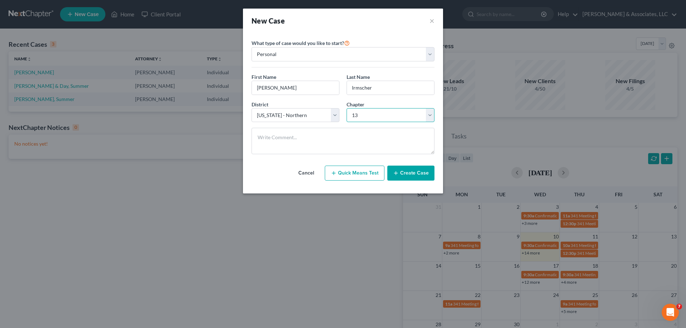
click at [347, 108] on select "Select 7 11 12 13" at bounding box center [391, 115] width 88 height 14
click at [399, 169] on button "Create Case" at bounding box center [410, 173] width 47 height 15
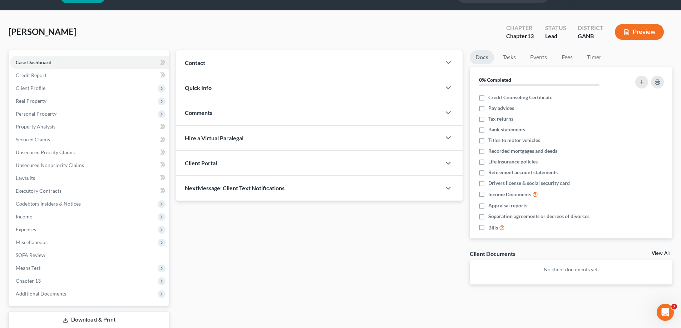
scroll to position [64, 0]
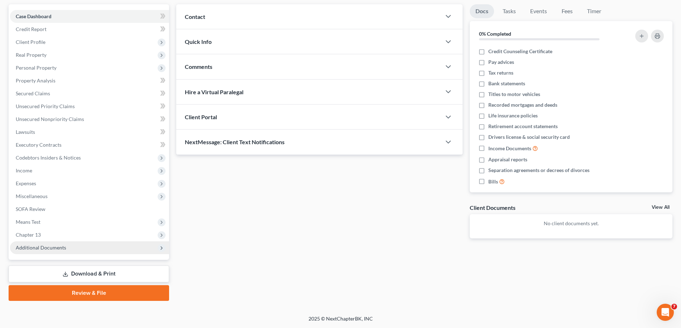
click at [51, 244] on span "Additional Documents" at bounding box center [89, 248] width 159 height 13
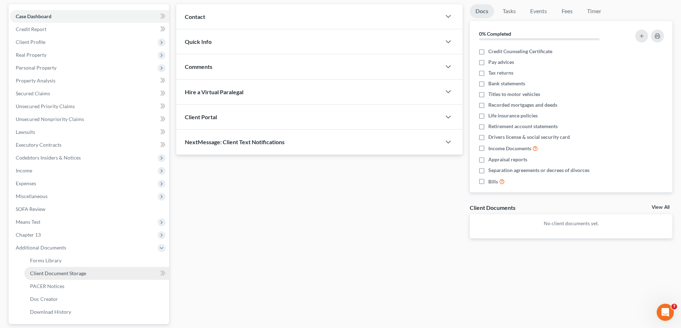
click at [44, 273] on span "Client Document Storage" at bounding box center [58, 274] width 56 height 6
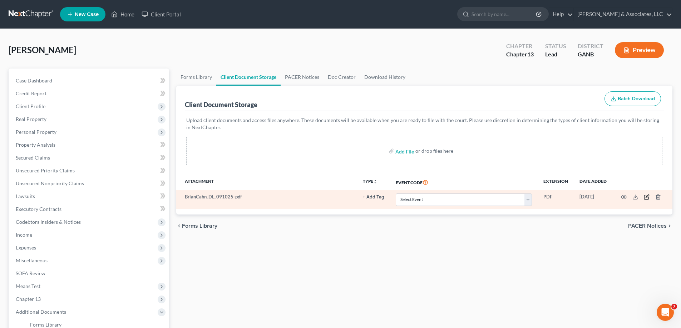
click at [649, 197] on icon "button" at bounding box center [647, 197] width 6 height 6
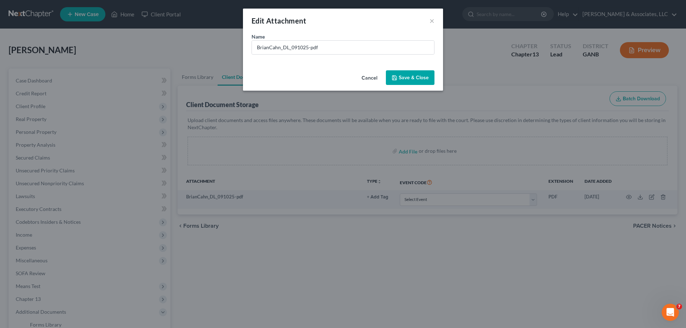
drag, startPoint x: 368, startPoint y: 78, endPoint x: 400, endPoint y: 102, distance: 40.4
click at [369, 78] on button "Cancel" at bounding box center [369, 78] width 27 height 14
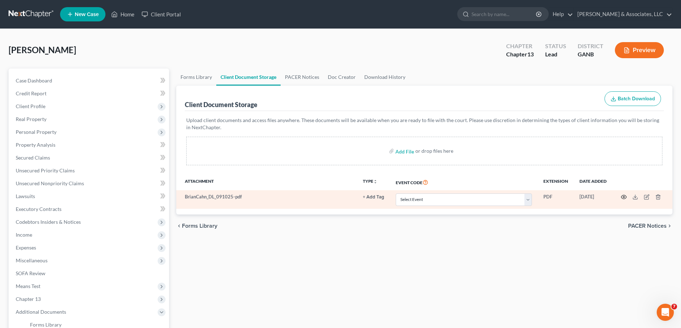
click at [623, 197] on icon "button" at bounding box center [624, 197] width 6 height 6
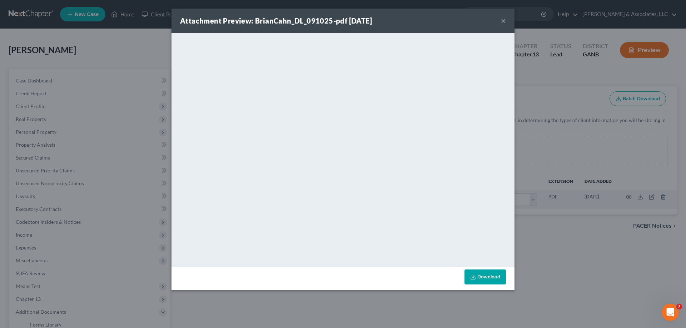
drag, startPoint x: 504, startPoint y: 21, endPoint x: 623, endPoint y: 111, distance: 149.5
click at [504, 20] on button "×" at bounding box center [503, 20] width 5 height 9
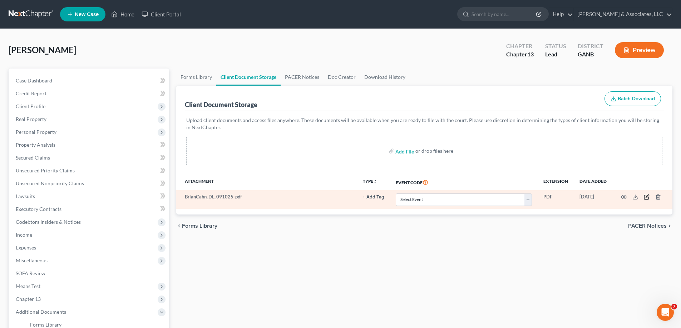
click at [644, 197] on icon "button" at bounding box center [647, 197] width 6 height 6
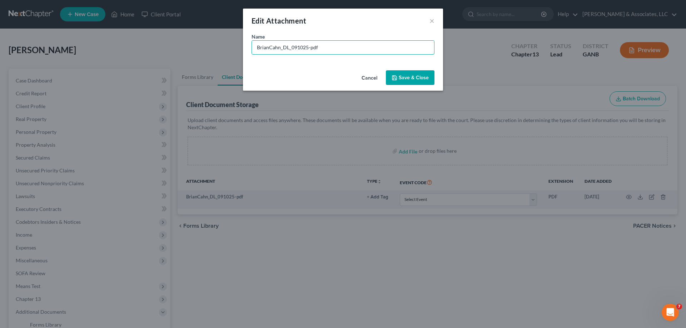
drag, startPoint x: 326, startPoint y: 48, endPoint x: 217, endPoint y: 47, distance: 109.0
click at [217, 47] on div "Edit Attachment × Name * BrianCahn_DL_091025-pdf Cancel Save & Close" at bounding box center [343, 164] width 686 height 328
type input "DL's -both"
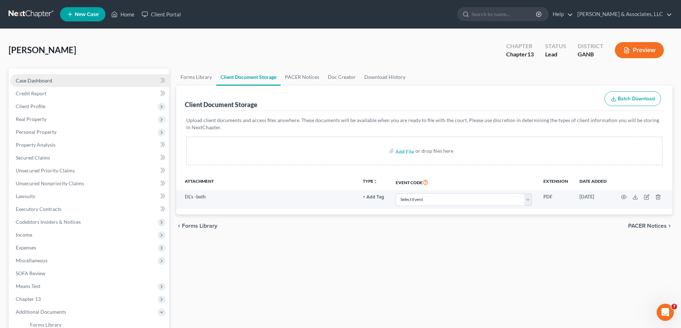
click at [27, 80] on span "Case Dashboard" at bounding box center [34, 81] width 36 height 6
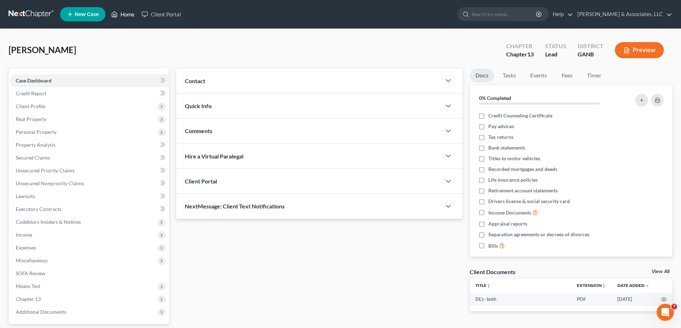
drag, startPoint x: 124, startPoint y: 13, endPoint x: 298, endPoint y: 24, distance: 174.1
click at [124, 13] on link "Home" at bounding box center [123, 14] width 30 height 13
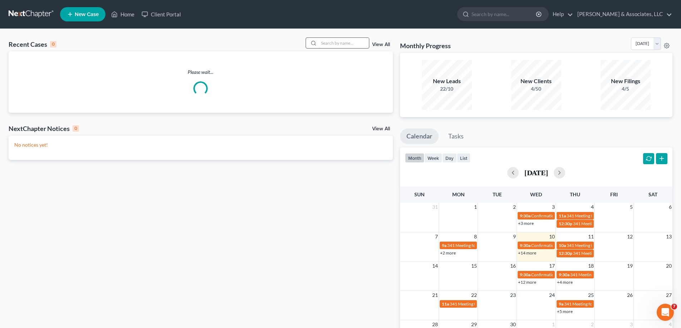
click at [352, 45] on input "search" at bounding box center [344, 43] width 50 height 10
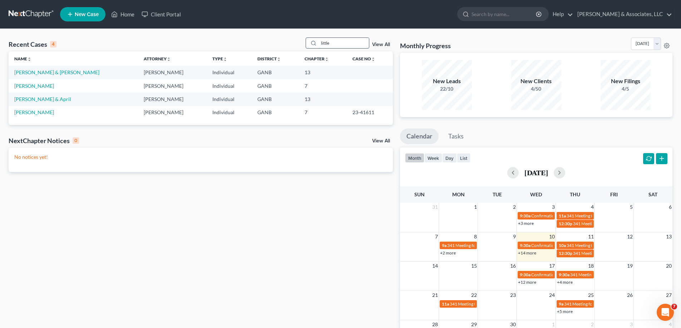
drag, startPoint x: 333, startPoint y: 43, endPoint x: 315, endPoint y: 44, distance: 17.6
click at [315, 44] on div "little" at bounding box center [338, 43] width 64 height 11
type input "hancock"
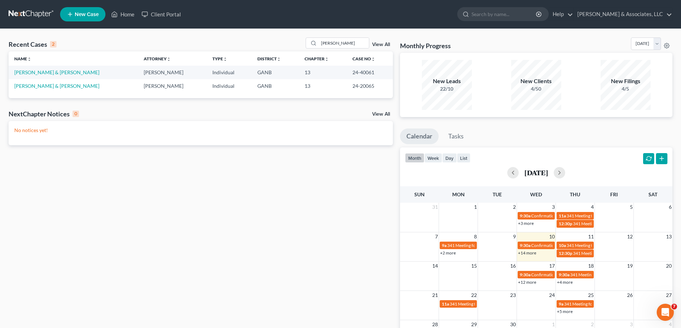
click at [78, 14] on span "New Case" at bounding box center [87, 14] width 24 height 5
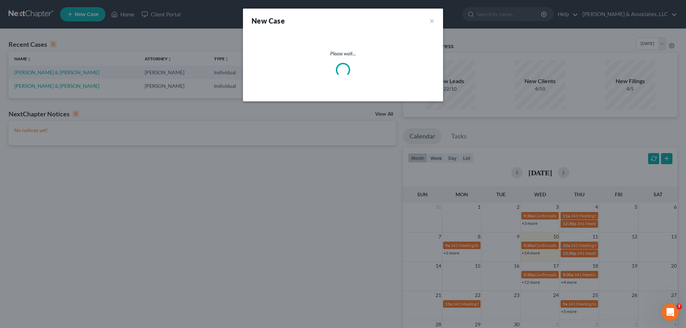
select select "19"
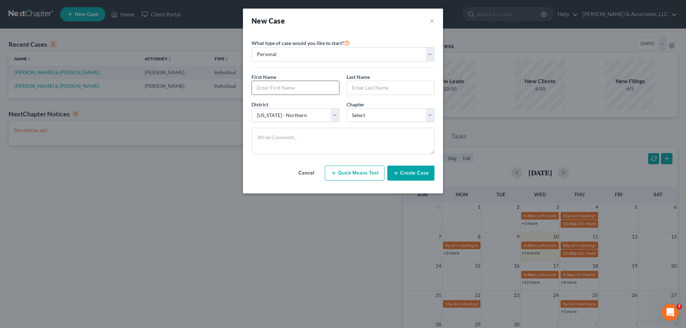
click at [278, 90] on input "text" at bounding box center [295, 88] width 87 height 14
type input "Beverly"
type input "Burch"
click at [390, 115] on select "Select 7 11 12 13" at bounding box center [391, 115] width 88 height 14
select select "3"
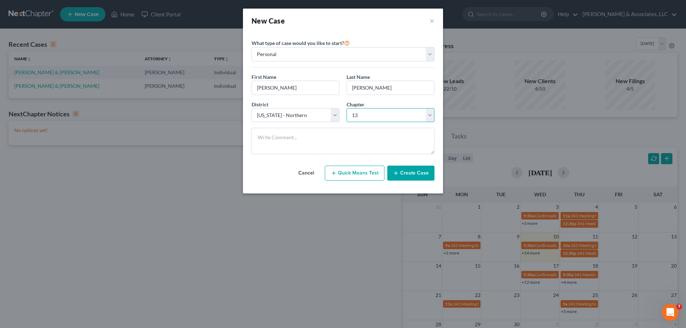
click at [347, 108] on select "Select 7 11 12 13" at bounding box center [391, 115] width 88 height 14
click at [414, 174] on button "Create Case" at bounding box center [410, 173] width 47 height 15
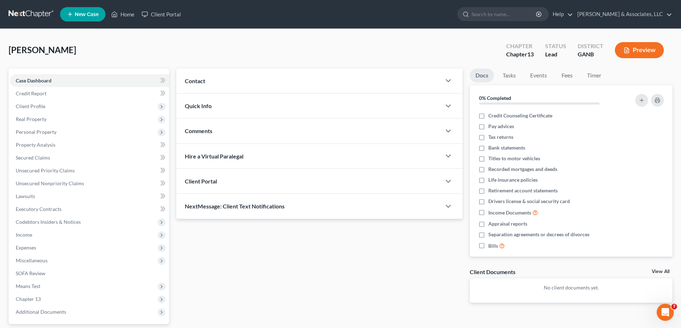
click at [185, 82] on span "Contact" at bounding box center [195, 81] width 20 height 7
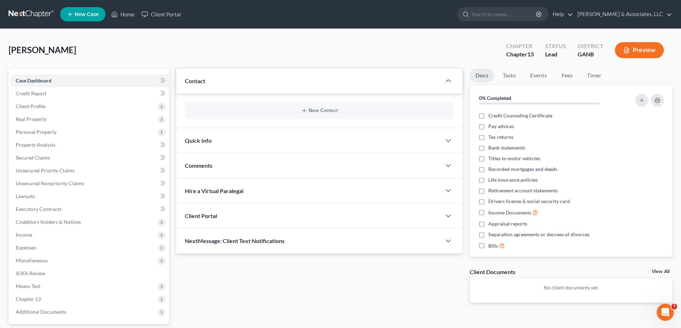
click at [325, 107] on div "New Contact" at bounding box center [319, 110] width 269 height 17
click at [322, 108] on button "New Contact" at bounding box center [320, 111] width 258 height 6
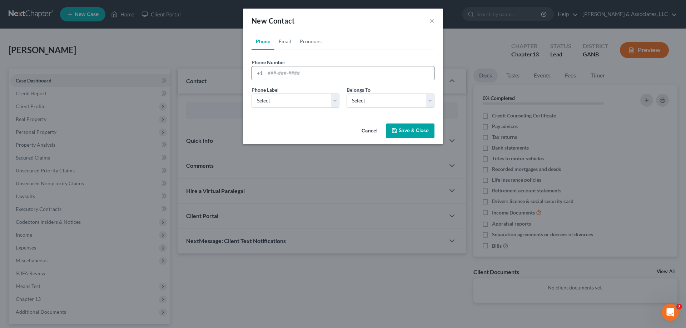
click at [267, 73] on input "tel" at bounding box center [349, 73] width 169 height 14
paste input "706-979-5364"
type input "706-979-5364"
drag, startPoint x: 285, startPoint y: 100, endPoint x: 281, endPoint y: 106, distance: 7.2
click at [285, 100] on select "Select Mobile Home Work Other" at bounding box center [296, 101] width 88 height 14
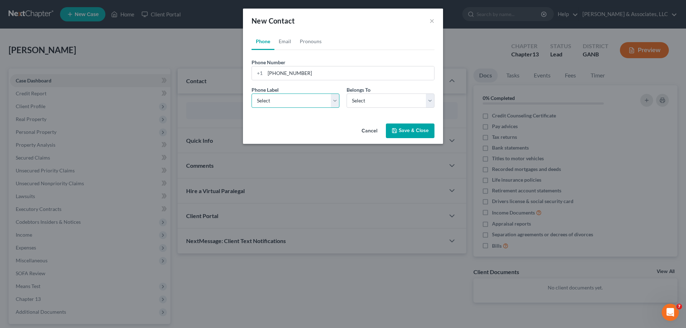
select select "0"
click at [252, 94] on select "Select Mobile Home Work Other" at bounding box center [296, 101] width 88 height 14
drag, startPoint x: 354, startPoint y: 99, endPoint x: 358, endPoint y: 107, distance: 9.1
click at [355, 99] on select "Select Client Other" at bounding box center [391, 101] width 88 height 14
select select "0"
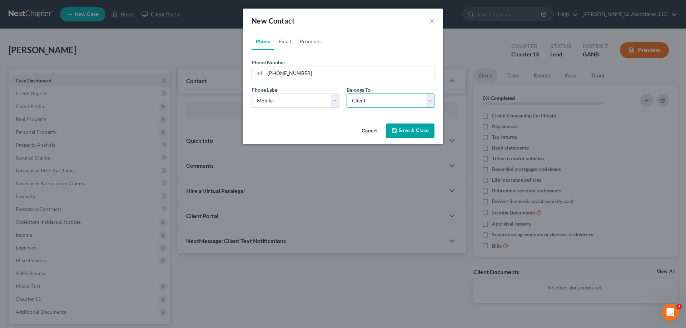
click at [347, 94] on select "Select Client Other" at bounding box center [391, 101] width 88 height 14
click at [413, 132] on button "Save & Close" at bounding box center [410, 131] width 49 height 15
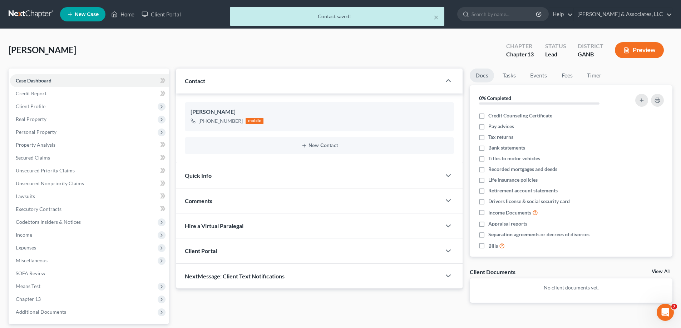
scroll to position [64, 0]
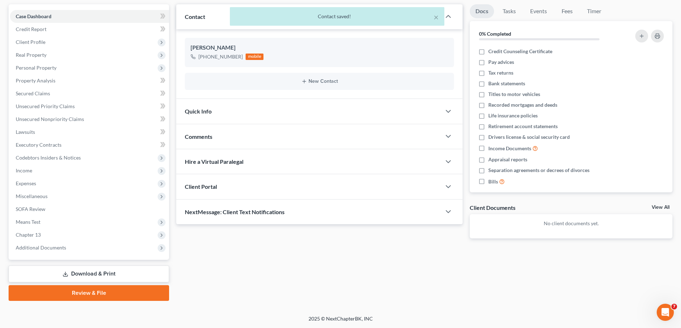
drag, startPoint x: 233, startPoint y: 212, endPoint x: 421, endPoint y: 204, distance: 188.2
click at [233, 212] on span "NextMessage: Client Text Notifications" at bounding box center [235, 212] width 100 height 7
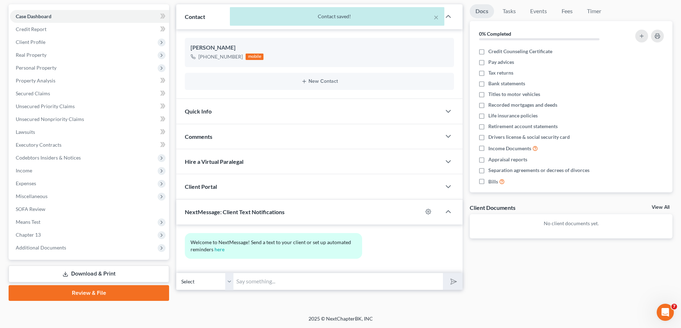
click at [250, 283] on input "text" at bounding box center [337, 282] width 209 height 18
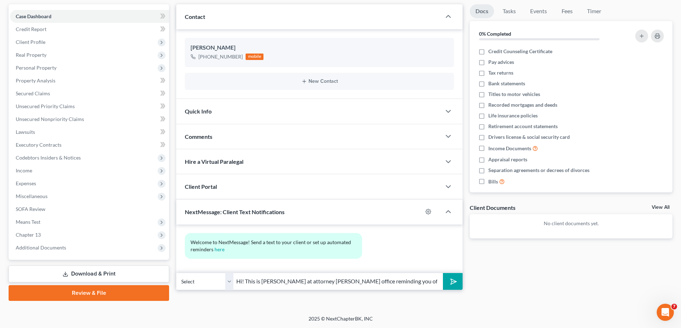
click at [363, 280] on input "Hi! This is Amy at attorney Brian Cahn's office reminding you of your 10:00 app…" at bounding box center [337, 282] width 209 height 18
click at [414, 283] on input "Hi! This is Amy at attorney Brian Cahn's office reminding you of your 11:00 pho…" at bounding box center [337, 282] width 209 height 18
type input "Hi! This is Amy at attorney Brian Cahn's office reminding you of your 11:00 pho…"
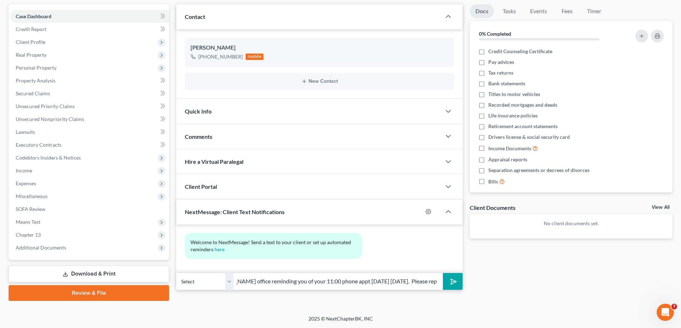
click at [443, 273] on button "submit" at bounding box center [453, 281] width 20 height 17
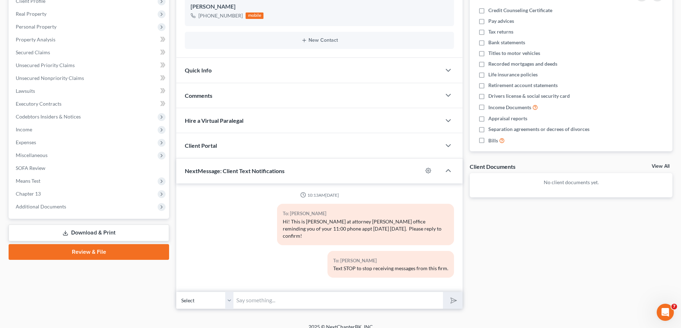
scroll to position [107, 0]
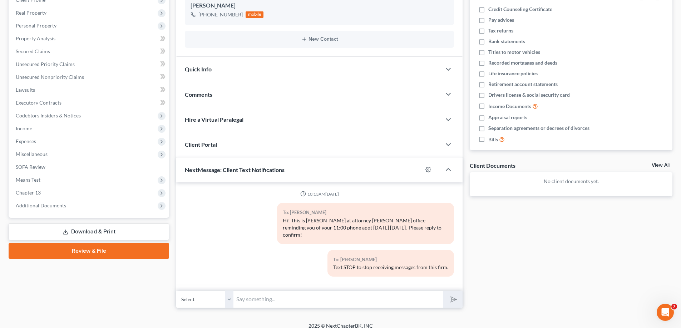
click at [272, 295] on input "text" at bounding box center [337, 300] width 209 height 18
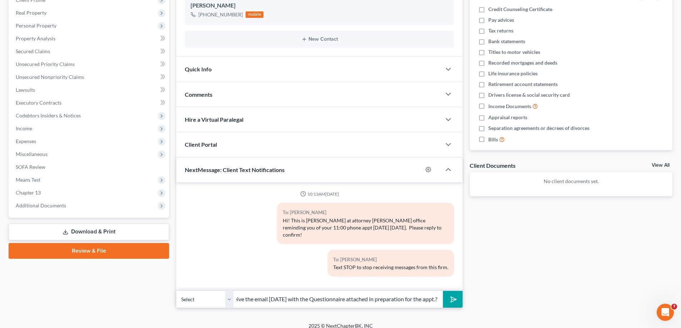
scroll to position [0, 53]
type input "Also, did you receive the email last Friday with the Questionnaire attached in …"
click at [453, 296] on polygon "submit" at bounding box center [452, 300] width 9 height 9
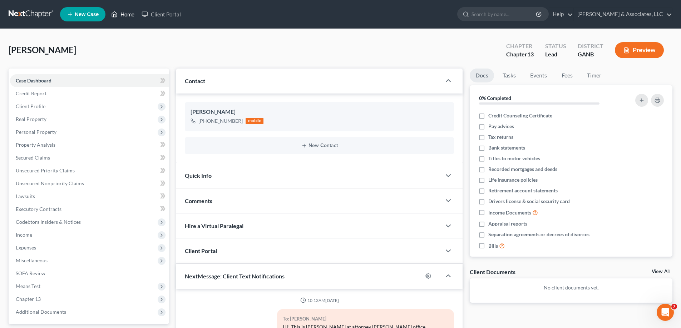
click at [128, 13] on link "Home" at bounding box center [123, 14] width 30 height 13
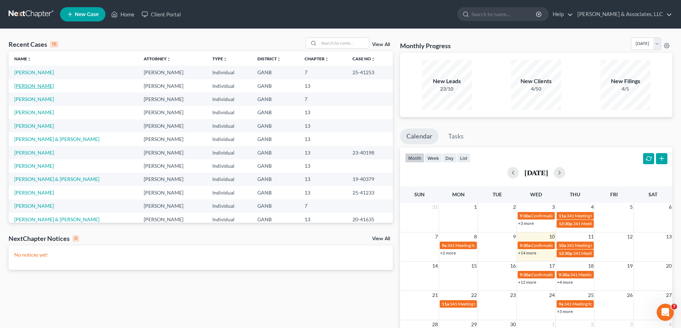
click at [34, 86] on link "Burch, Beverly" at bounding box center [34, 86] width 40 height 6
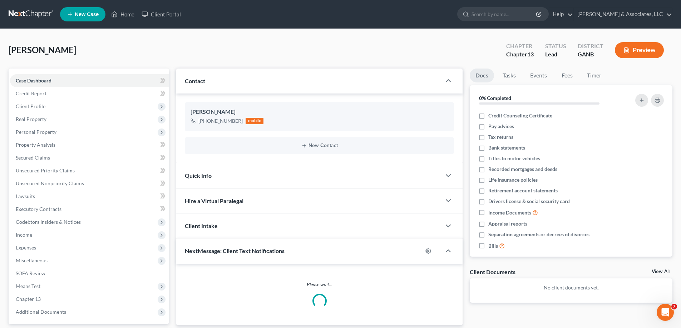
click at [34, 86] on link "Case Dashboard" at bounding box center [89, 80] width 159 height 13
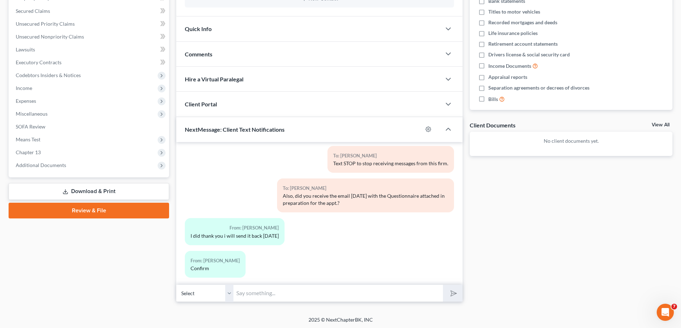
scroll to position [148, 0]
click at [243, 293] on input "text" at bounding box center [337, 293] width 209 height 18
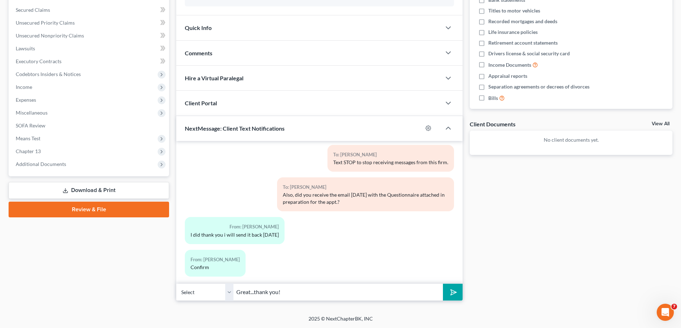
type input "Great...thank you!"
click at [443, 284] on button "submit" at bounding box center [453, 292] width 20 height 17
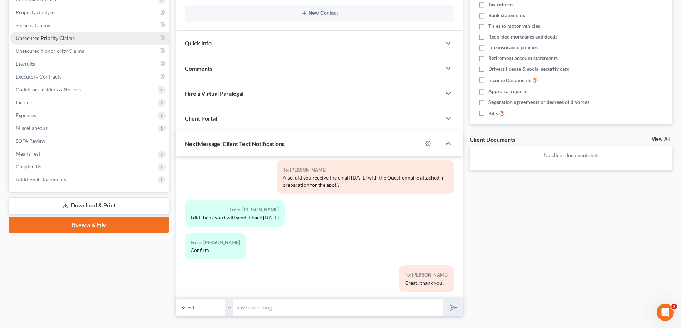
scroll to position [0, 0]
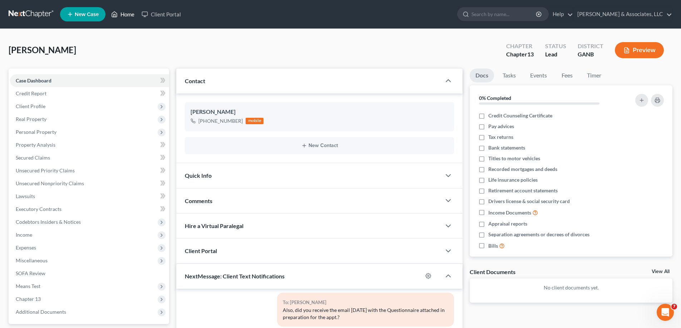
click at [124, 14] on link "Home" at bounding box center [123, 14] width 30 height 13
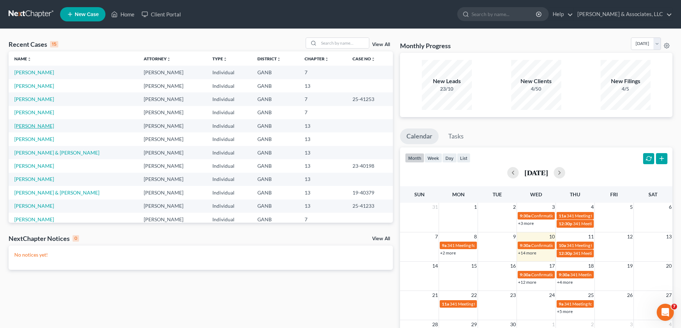
click at [24, 126] on link "[PERSON_NAME]" at bounding box center [34, 126] width 40 height 6
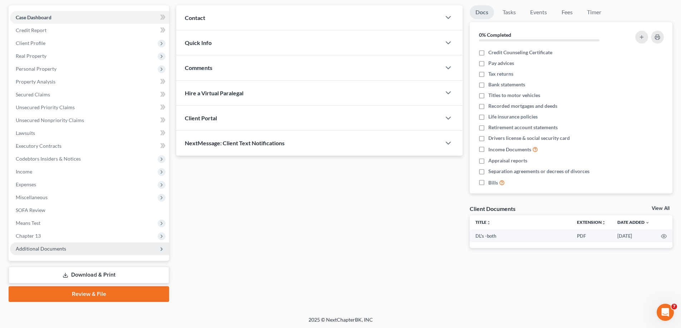
scroll to position [64, 0]
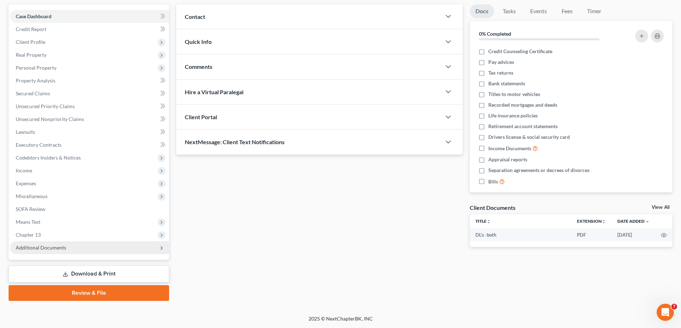
click at [38, 245] on span "Additional Documents" at bounding box center [41, 248] width 50 height 6
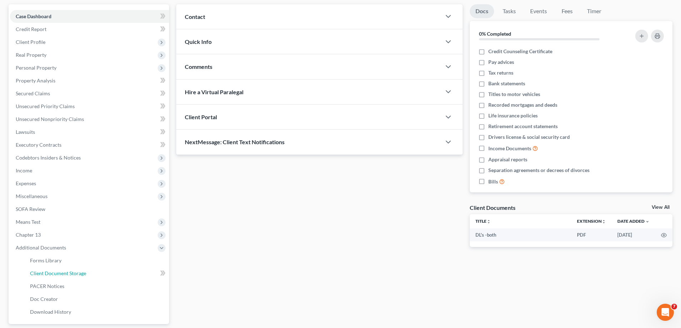
drag, startPoint x: 33, startPoint y: 275, endPoint x: 243, endPoint y: 268, distance: 210.6
click at [33, 275] on span "Client Document Storage" at bounding box center [58, 274] width 56 height 6
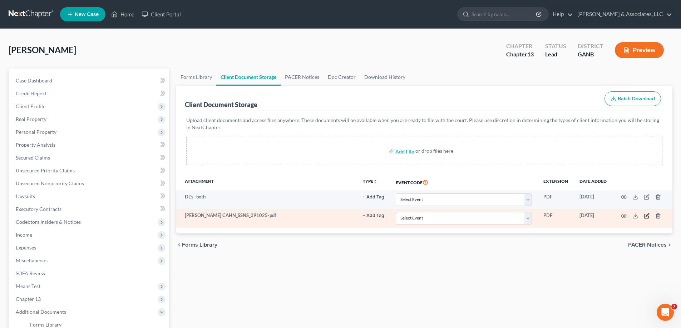
click at [647, 217] on icon "button" at bounding box center [647, 216] width 6 height 6
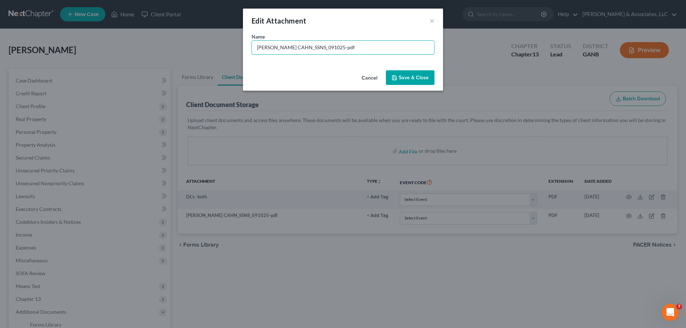
drag, startPoint x: 346, startPoint y: 47, endPoint x: 172, endPoint y: 46, distance: 174.8
click at [172, 46] on div "Edit Attachment × Name * BRIAN CAHN_SSNS_091025-pdf Cancel Save & Close" at bounding box center [343, 164] width 686 height 328
type input "SSN-Both"
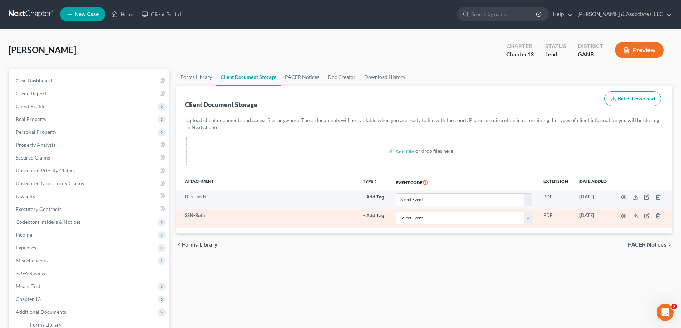
click at [627, 216] on td at bounding box center [642, 218] width 60 height 19
click at [624, 215] on icon "button" at bounding box center [624, 216] width 6 height 6
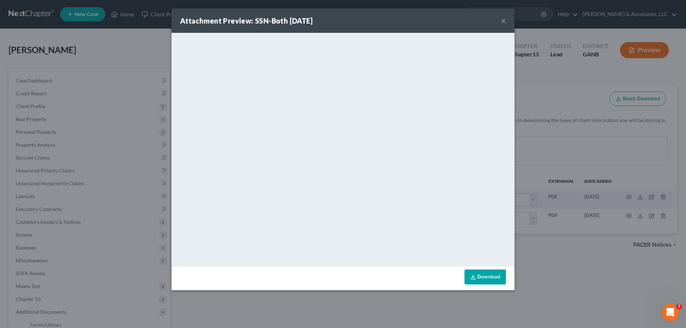
click at [503, 19] on button "×" at bounding box center [503, 20] width 5 height 9
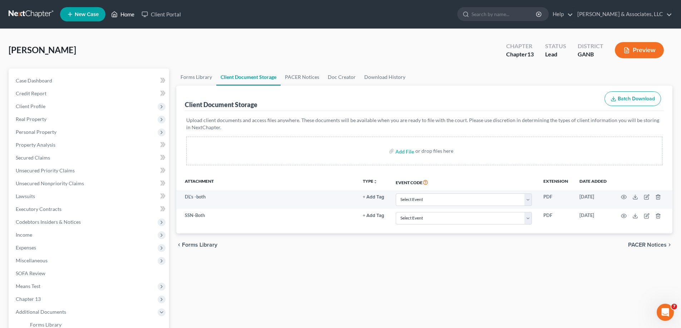
click at [126, 11] on link "Home" at bounding box center [123, 14] width 30 height 13
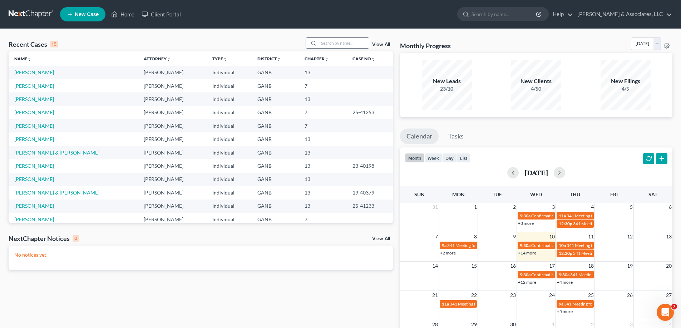
click at [331, 45] on input "search" at bounding box center [344, 43] width 50 height 10
type input "fire"
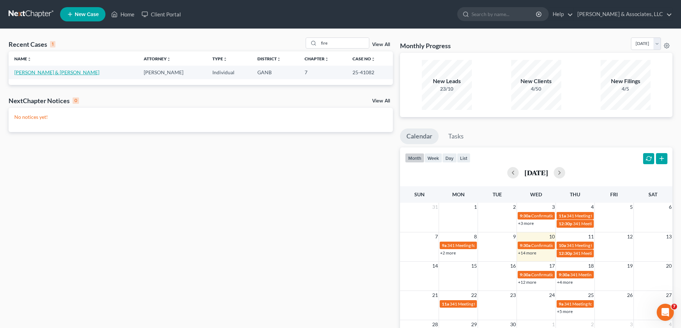
click at [45, 71] on link "Firebaugh, Richard & Maeghan" at bounding box center [56, 72] width 85 height 6
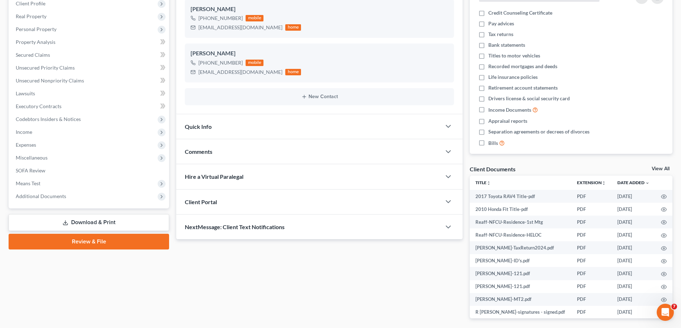
scroll to position [132, 0]
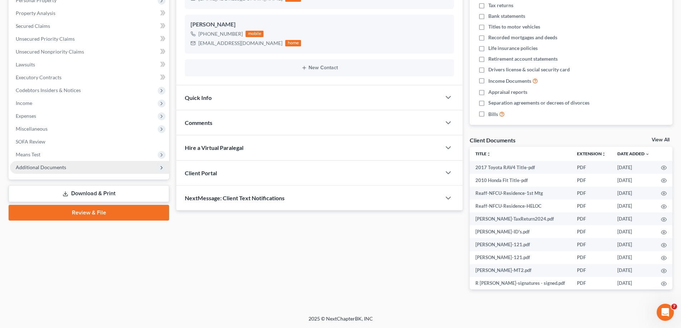
click at [41, 167] on span "Additional Documents" at bounding box center [41, 167] width 50 height 6
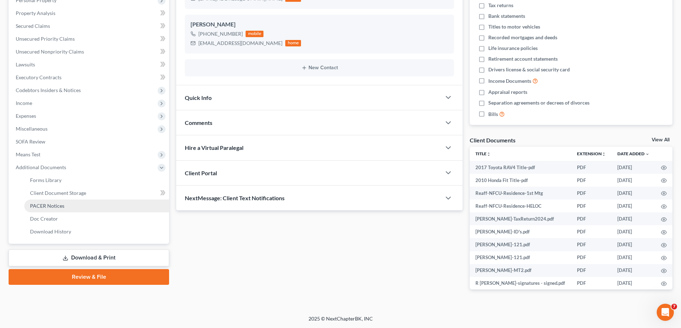
click at [41, 208] on span "PACER Notices" at bounding box center [47, 206] width 34 height 6
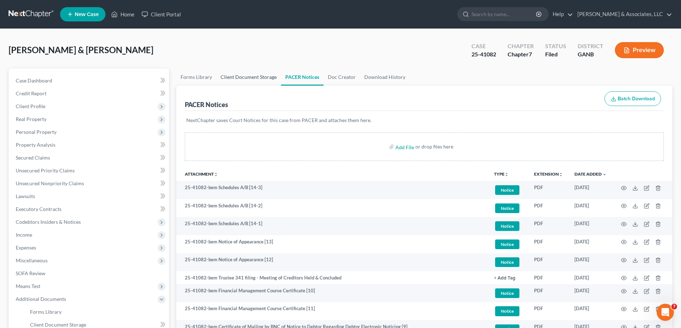
click at [238, 77] on link "Client Document Storage" at bounding box center [248, 77] width 65 height 17
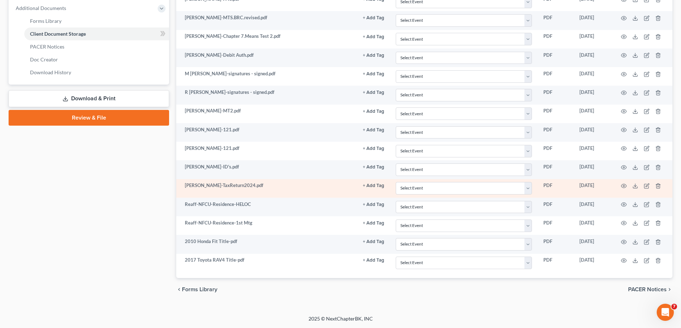
scroll to position [41, 0]
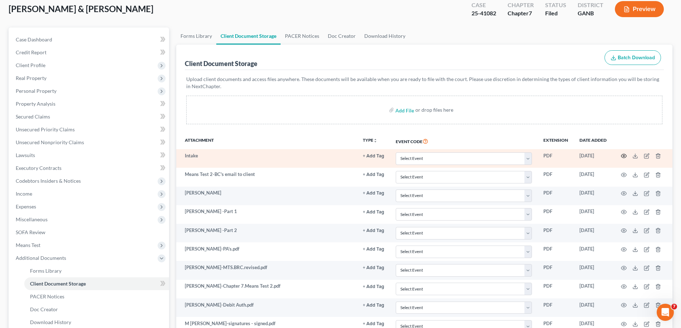
click at [625, 157] on icon "button" at bounding box center [624, 156] width 6 height 6
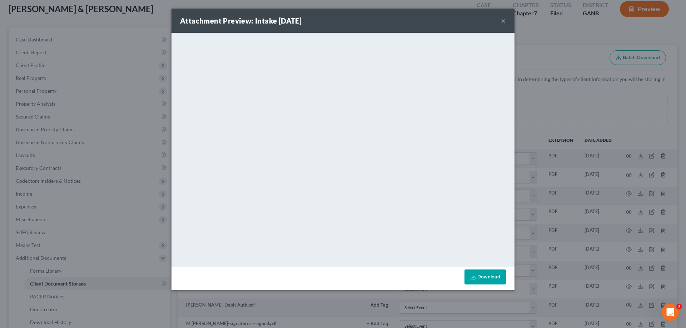
click at [504, 18] on button "×" at bounding box center [503, 20] width 5 height 9
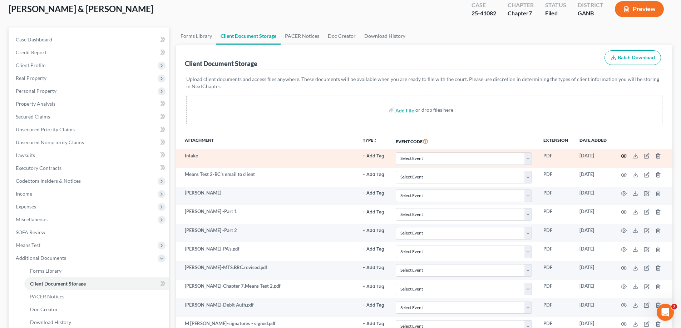
click at [624, 157] on icon "button" at bounding box center [624, 156] width 6 height 6
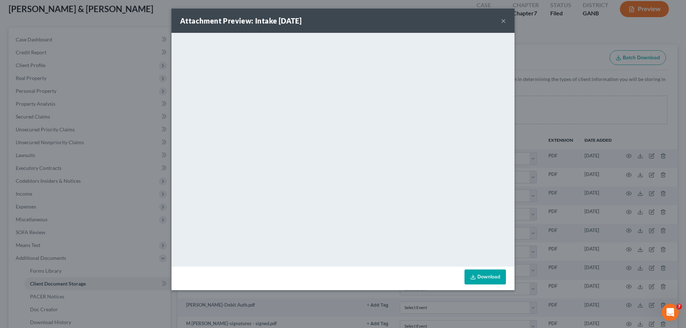
click at [503, 19] on button "×" at bounding box center [503, 20] width 5 height 9
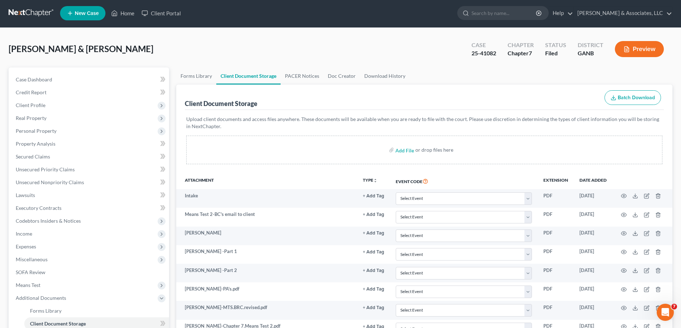
scroll to position [0, 0]
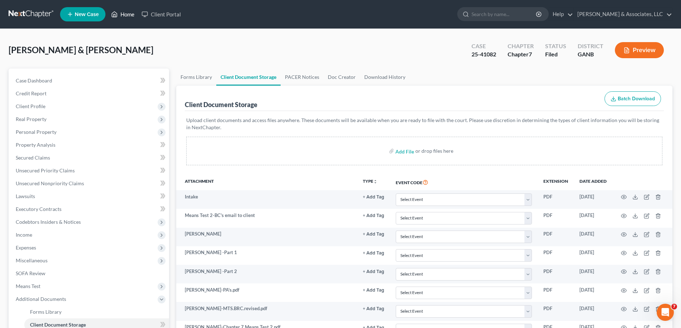
click at [125, 11] on link "Home" at bounding box center [123, 14] width 30 height 13
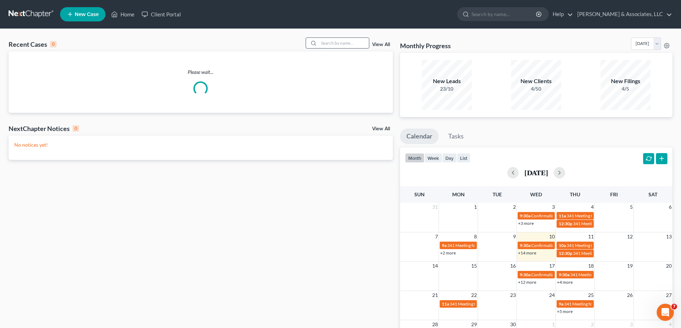
click at [344, 43] on input "search" at bounding box center [344, 43] width 50 height 10
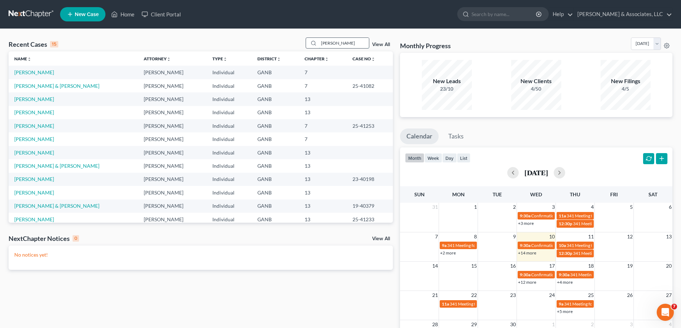
type input "summers"
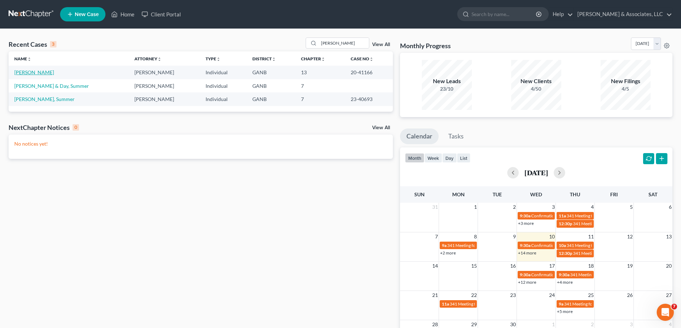
click at [26, 72] on link "Summers, Erika" at bounding box center [34, 72] width 40 height 6
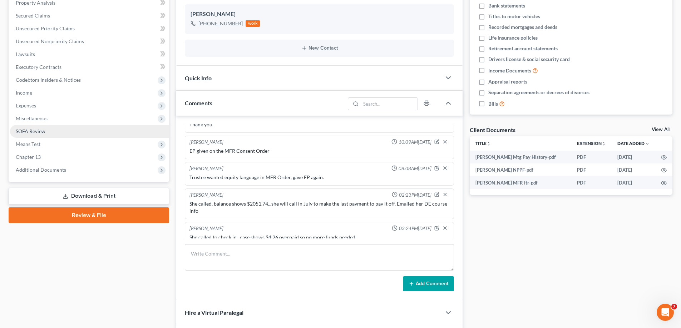
scroll to position [143, 0]
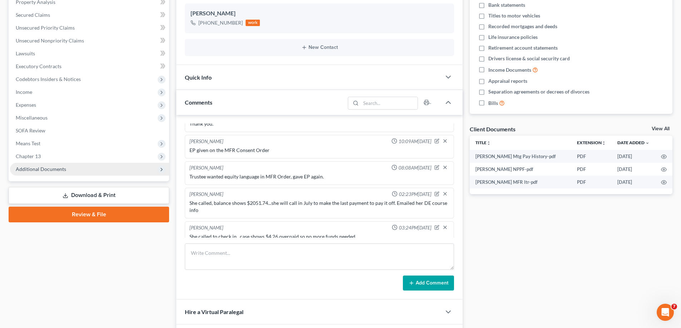
click at [58, 166] on span "Additional Documents" at bounding box center [41, 169] width 50 height 6
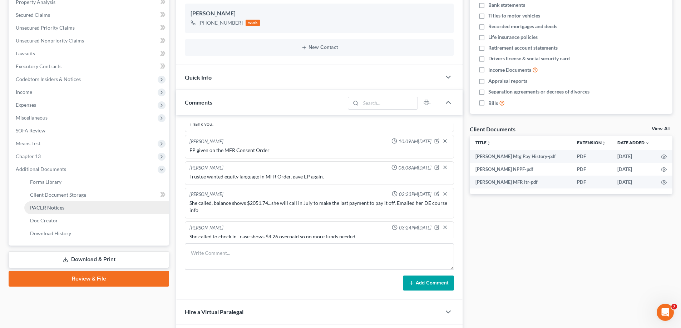
click at [56, 207] on span "PACER Notices" at bounding box center [47, 208] width 34 height 6
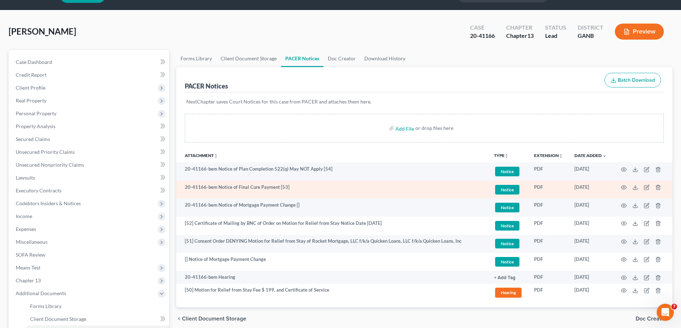
scroll to position [36, 0]
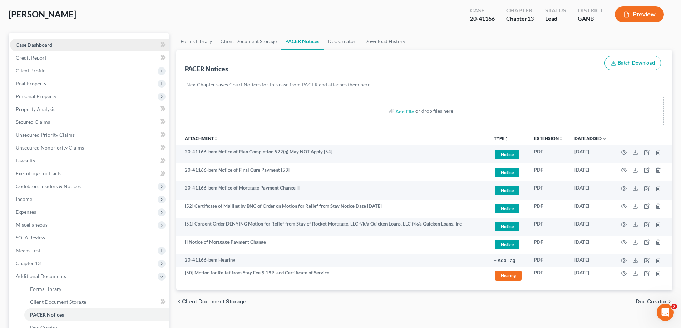
click at [30, 46] on span "Case Dashboard" at bounding box center [34, 45] width 36 height 6
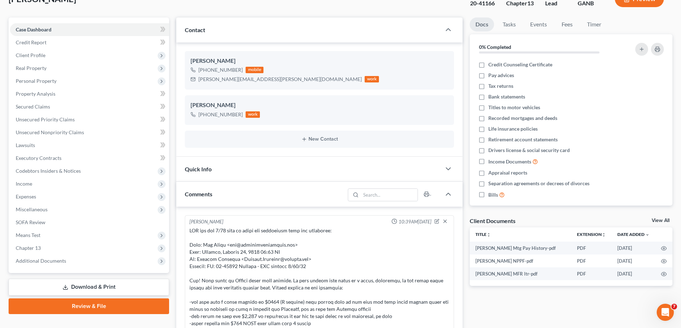
scroll to position [143, 0]
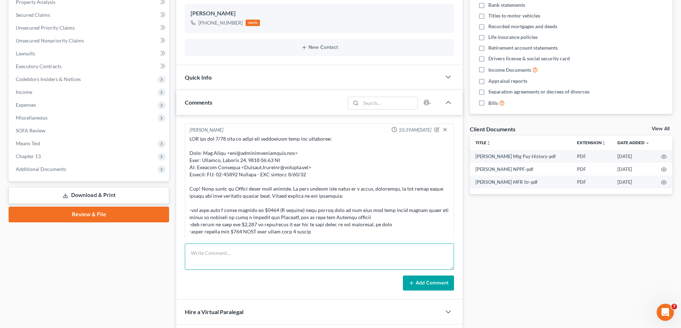
click at [218, 254] on textarea at bounding box center [319, 257] width 269 height 26
type textarea "Needs to take FMC"
click at [429, 282] on button "Add Comment" at bounding box center [428, 283] width 51 height 15
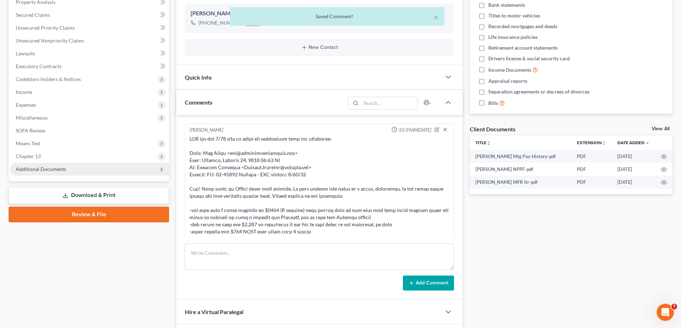
scroll to position [595, 0]
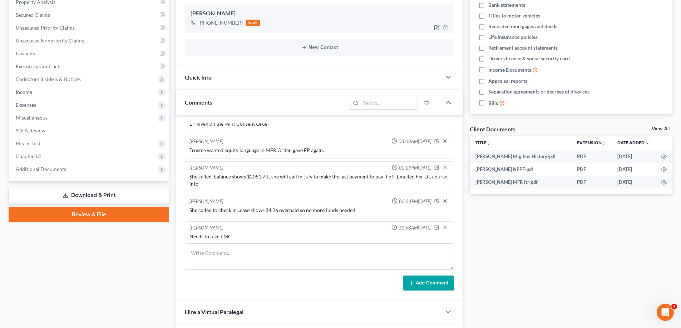
drag, startPoint x: 657, startPoint y: 237, endPoint x: 277, endPoint y: 26, distance: 435.0
click at [657, 236] on div "Docs Tasks Events Fees Timer 0% Completed Nothing here yet! Credit Counseling C…" at bounding box center [571, 151] width 210 height 450
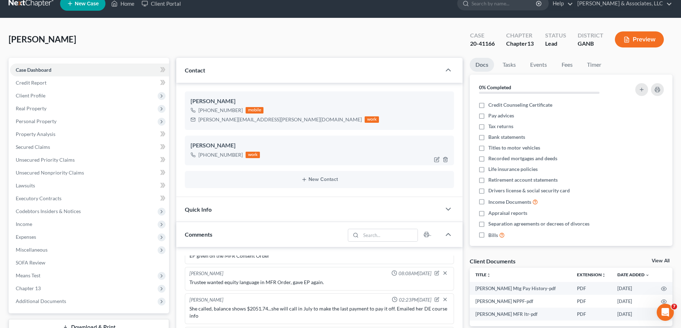
scroll to position [0, 0]
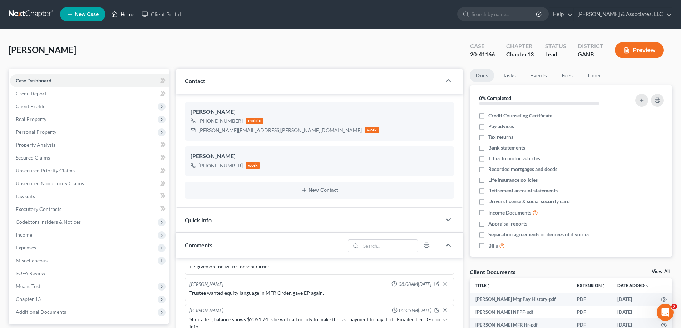
click at [133, 15] on link "Home" at bounding box center [123, 14] width 30 height 13
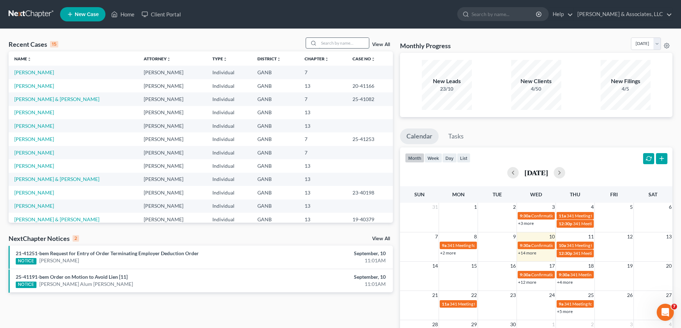
click at [350, 44] on input "search" at bounding box center [344, 43] width 50 height 10
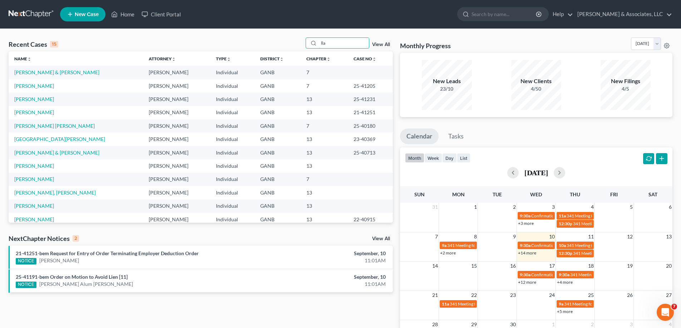
type input "lla"
click at [21, 113] on link "Llanos, Adrian" at bounding box center [34, 112] width 40 height 6
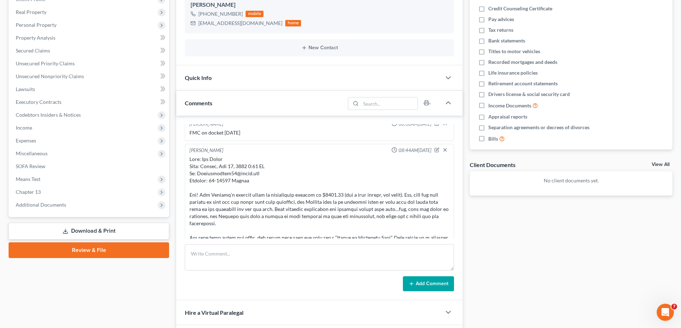
scroll to position [81, 0]
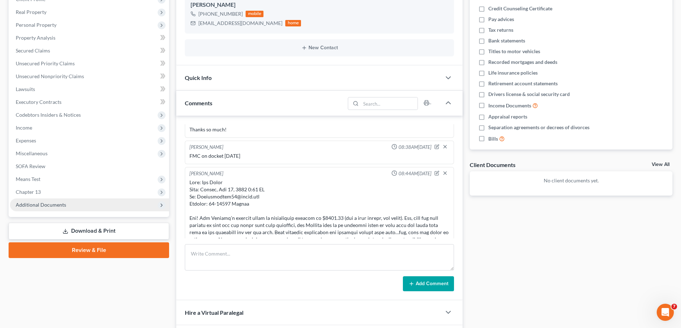
click at [44, 205] on span "Additional Documents" at bounding box center [41, 205] width 50 height 6
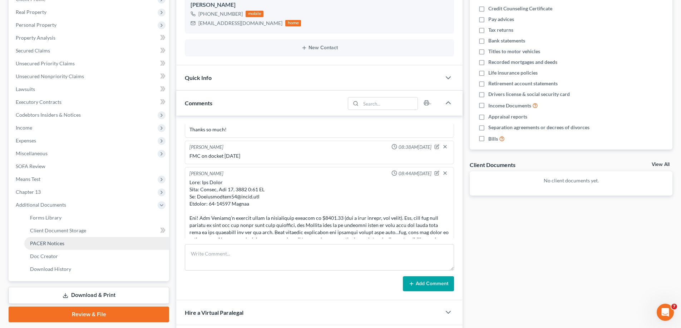
click at [41, 241] on span "PACER Notices" at bounding box center [47, 244] width 34 height 6
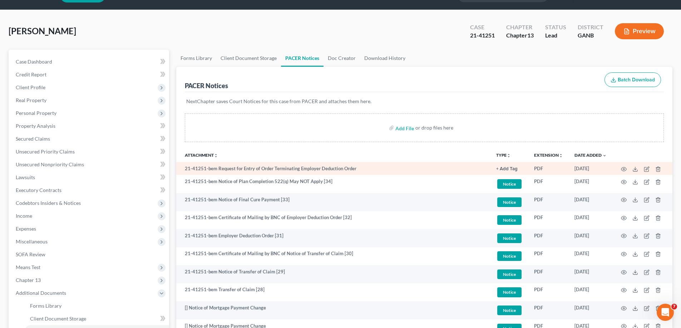
scroll to position [36, 0]
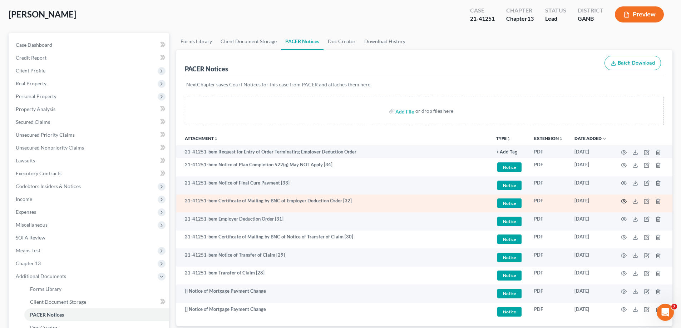
click at [623, 201] on icon "button" at bounding box center [624, 202] width 6 height 6
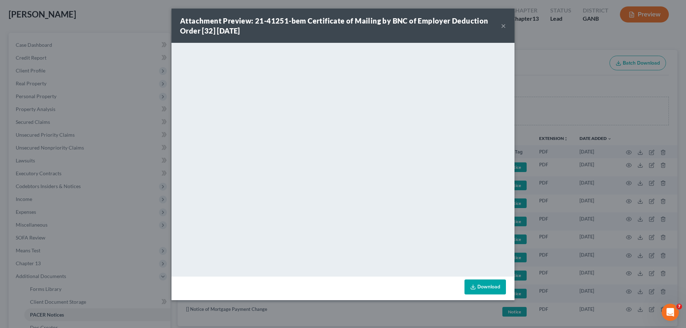
click at [503, 24] on button "×" at bounding box center [503, 25] width 5 height 9
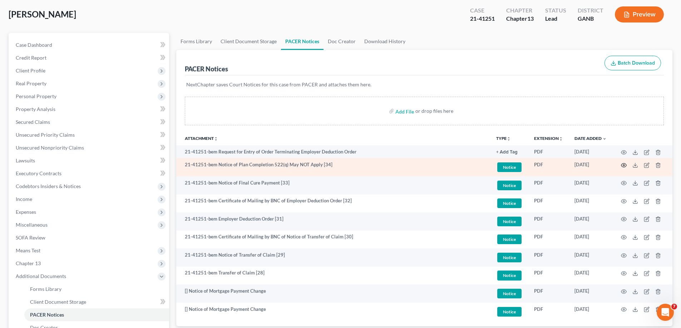
click at [623, 165] on icon "button" at bounding box center [624, 166] width 6 height 6
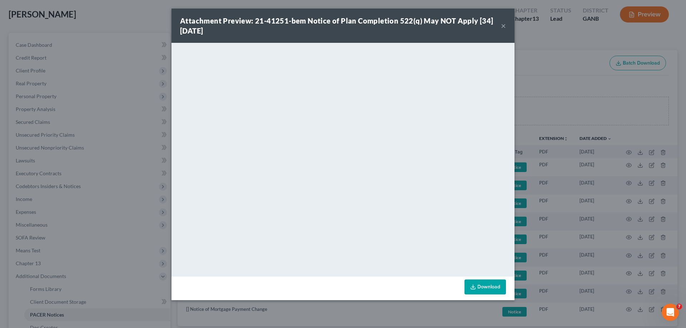
click at [501, 26] on button "×" at bounding box center [503, 25] width 5 height 9
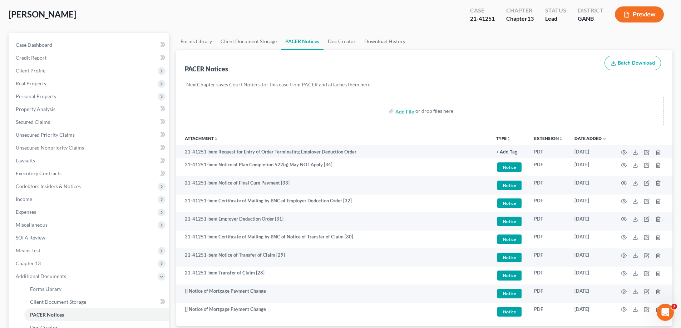
drag, startPoint x: 657, startPoint y: 30, endPoint x: 362, endPoint y: 74, distance: 298.1
click at [657, 30] on div "Llanos, Adrian Upgraded Case 21-41251 Chapter Chapter 13 Status Lead District G…" at bounding box center [341, 17] width 664 height 31
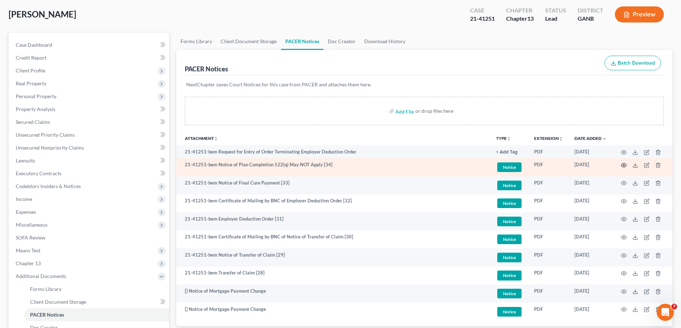
click at [624, 165] on icon "button" at bounding box center [624, 166] width 6 height 6
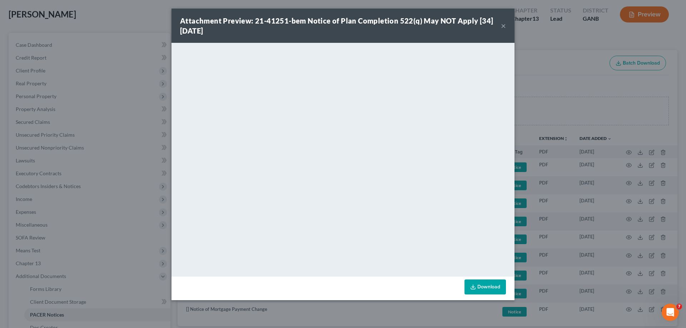
drag, startPoint x: 503, startPoint y: 26, endPoint x: 140, endPoint y: 4, distance: 363.5
click at [503, 26] on button "×" at bounding box center [503, 25] width 5 height 9
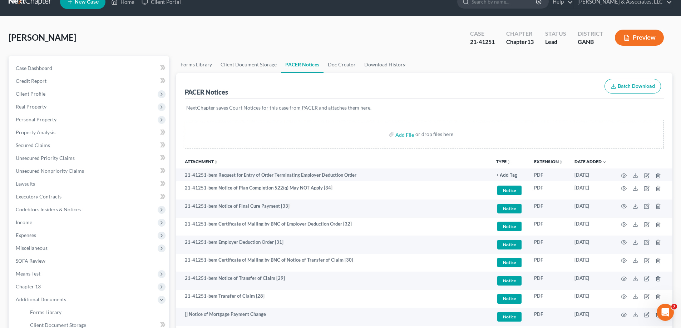
scroll to position [0, 0]
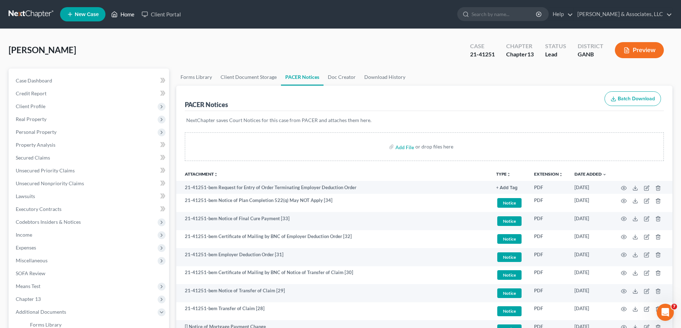
click at [127, 14] on link "Home" at bounding box center [123, 14] width 30 height 13
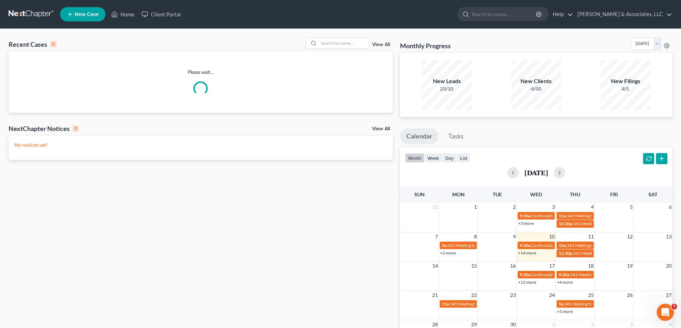
drag, startPoint x: 653, startPoint y: 141, endPoint x: 594, endPoint y: 93, distance: 77.0
click at [653, 142] on ul "Calendar Tasks" at bounding box center [536, 138] width 272 height 19
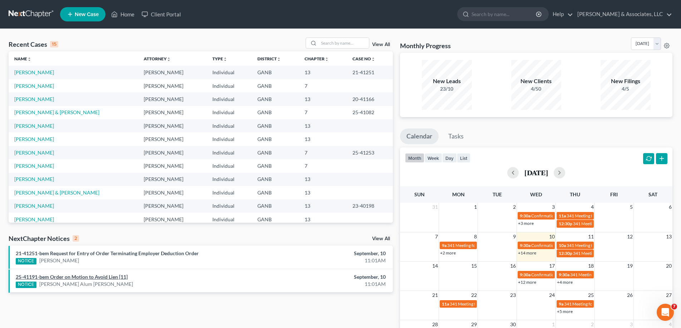
click at [64, 277] on link "25-41191-bem Order on Motion to Avoid Lien [11]" at bounding box center [72, 277] width 112 height 6
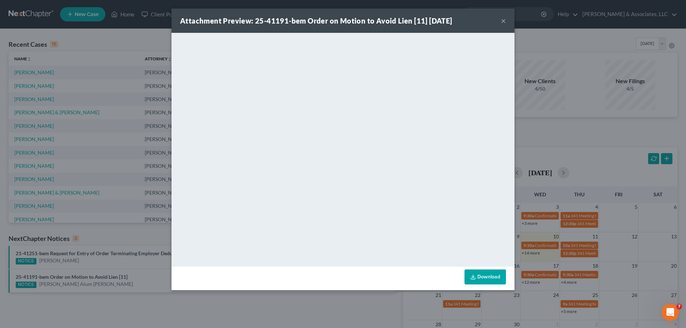
click at [503, 22] on button "×" at bounding box center [503, 20] width 5 height 9
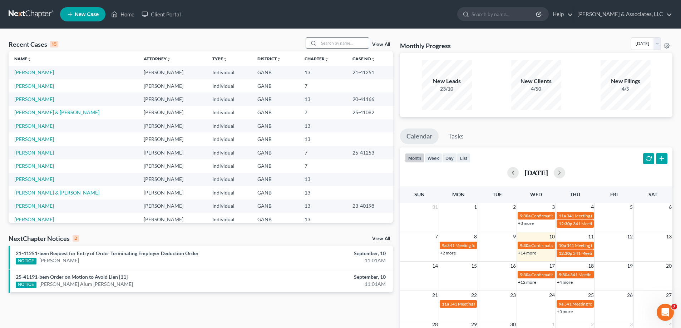
click at [321, 41] on input "search" at bounding box center [344, 43] width 50 height 10
type input "mccarty"
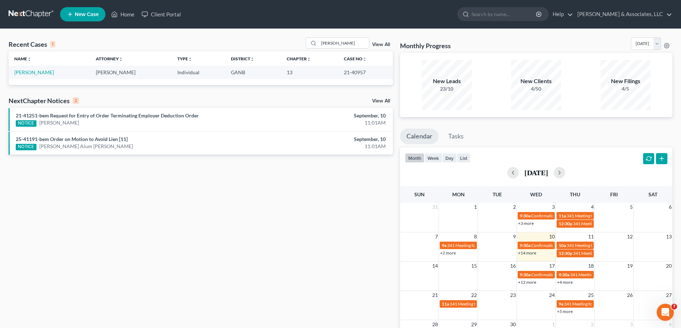
click at [24, 69] on td "McCarty, Craig" at bounding box center [49, 72] width 81 height 13
click at [29, 72] on link "McCarty, Craig" at bounding box center [34, 72] width 40 height 6
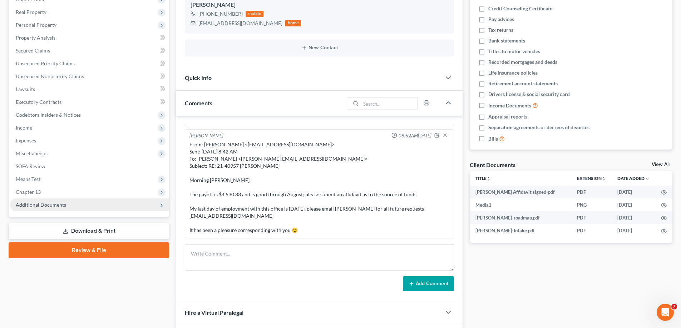
scroll to position [900, 0]
click at [50, 204] on span "Additional Documents" at bounding box center [41, 205] width 50 height 6
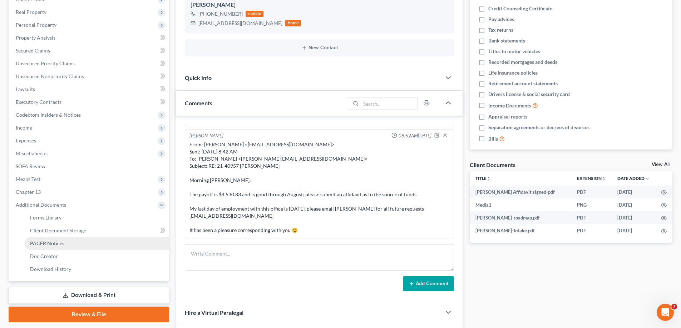
drag, startPoint x: 49, startPoint y: 244, endPoint x: 89, endPoint y: 238, distance: 40.8
click at [49, 244] on span "PACER Notices" at bounding box center [47, 244] width 34 height 6
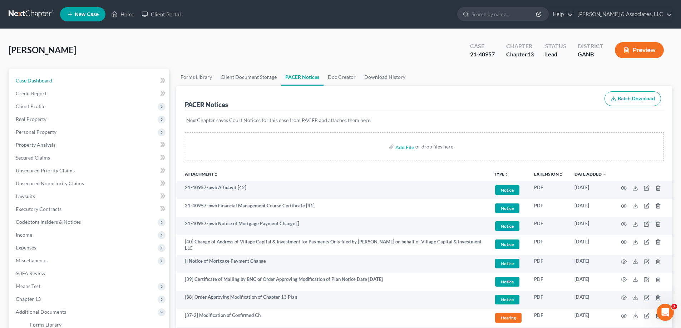
drag, startPoint x: 36, startPoint y: 82, endPoint x: 680, endPoint y: 140, distance: 646.3
click at [36, 83] on span "Case Dashboard" at bounding box center [34, 81] width 36 height 6
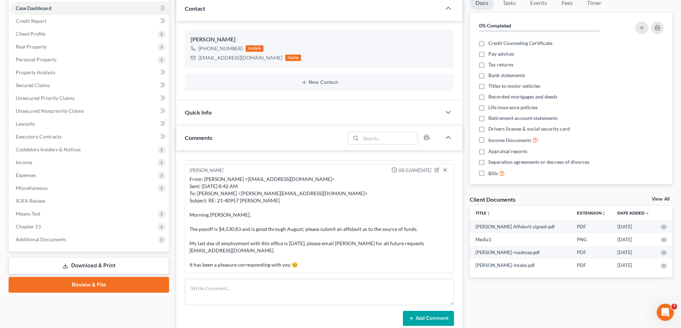
scroll to position [64, 0]
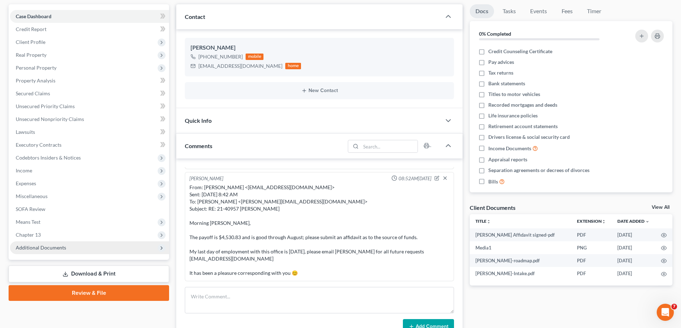
click at [40, 250] on span "Additional Documents" at bounding box center [41, 248] width 50 height 6
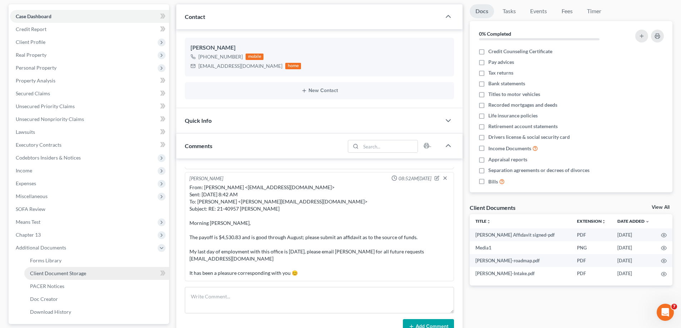
click at [42, 273] on span "Client Document Storage" at bounding box center [58, 274] width 56 height 6
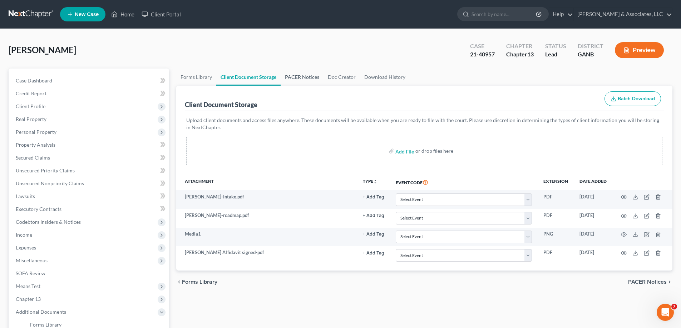
drag, startPoint x: 296, startPoint y: 81, endPoint x: 300, endPoint y: 78, distance: 4.9
click at [296, 80] on link "PACER Notices" at bounding box center [302, 77] width 43 height 17
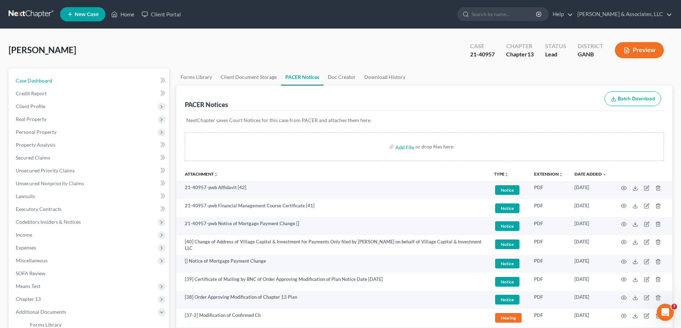
drag, startPoint x: 40, startPoint y: 83, endPoint x: 678, endPoint y: 97, distance: 638.1
click at [41, 83] on span "Case Dashboard" at bounding box center [34, 81] width 36 height 6
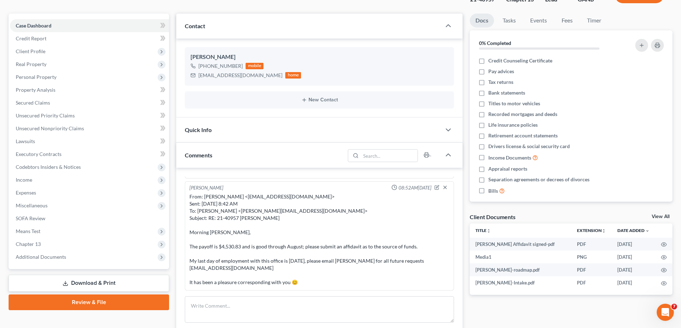
scroll to position [143, 0]
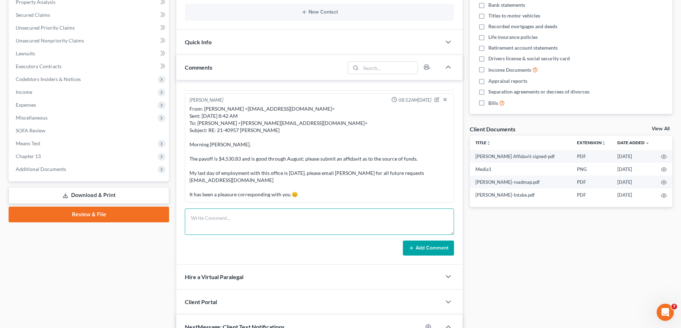
click at [222, 219] on textarea at bounding box center [319, 222] width 269 height 26
paste textarea "From: Amy Adams Sent: Wednesday, September 10, 2025 12:46 PM To: 'Craig McCarty…"
type textarea "From: Amy Adams Sent: Wednesday, September 10, 2025 12:46 PM To: 'Craig McCarty…"
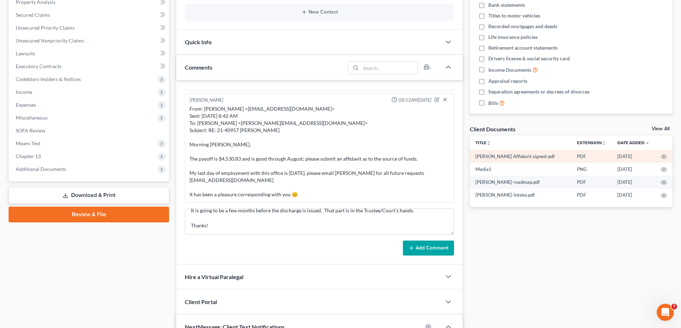
drag, startPoint x: 431, startPoint y: 251, endPoint x: 669, endPoint y: 151, distance: 257.4
click at [431, 249] on button "Add Comment" at bounding box center [428, 248] width 51 height 15
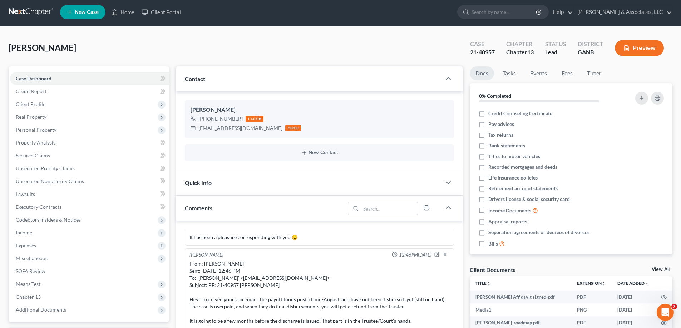
scroll to position [0, 0]
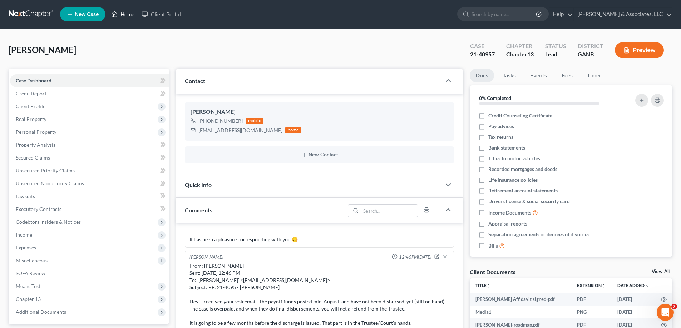
drag, startPoint x: 131, startPoint y: 14, endPoint x: 332, endPoint y: 35, distance: 202.3
click at [131, 14] on link "Home" at bounding box center [123, 14] width 30 height 13
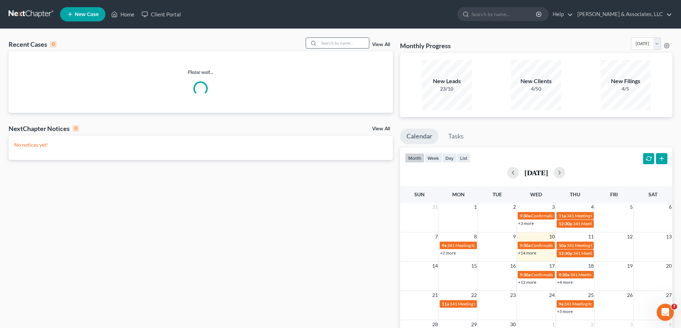
click at [335, 43] on input "search" at bounding box center [344, 43] width 50 height 10
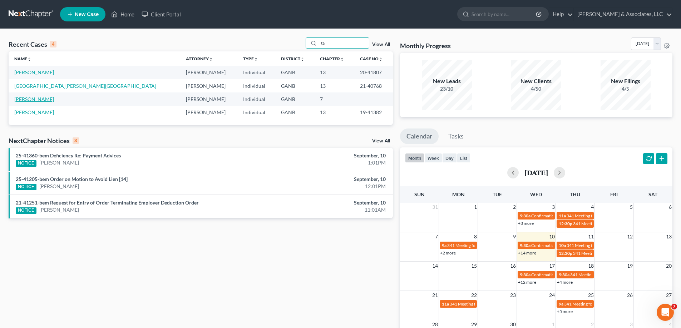
type input "t"
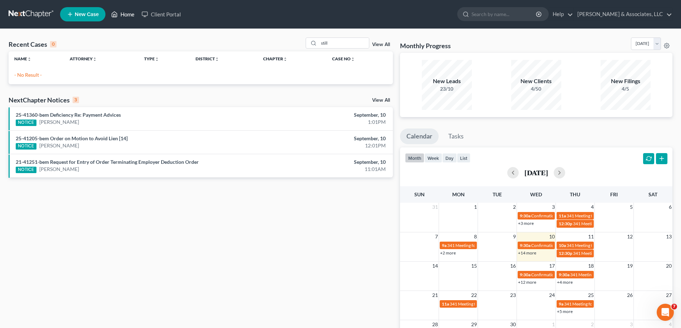
click at [125, 14] on link "Home" at bounding box center [123, 14] width 30 height 13
drag, startPoint x: 333, startPoint y: 43, endPoint x: 307, endPoint y: 44, distance: 26.1
click at [307, 44] on div "still" at bounding box center [338, 43] width 64 height 11
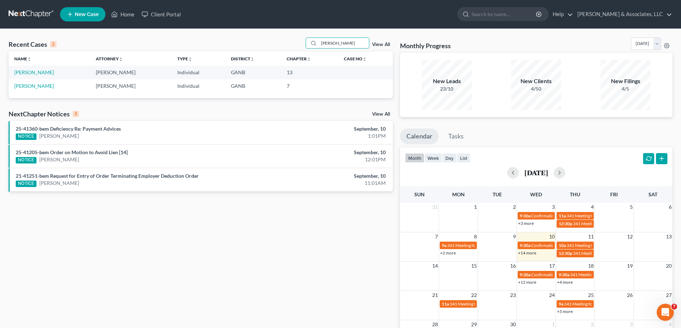
type input "steve"
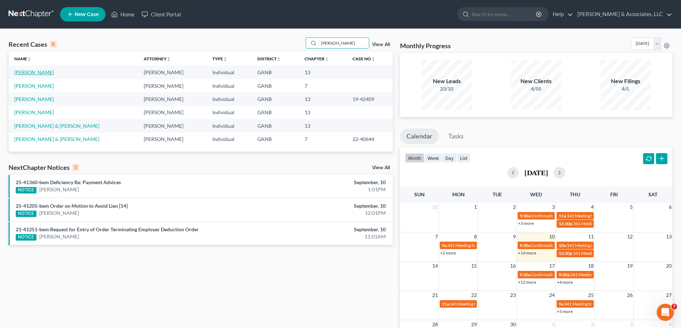
click at [19, 73] on link "[PERSON_NAME]" at bounding box center [34, 72] width 40 height 6
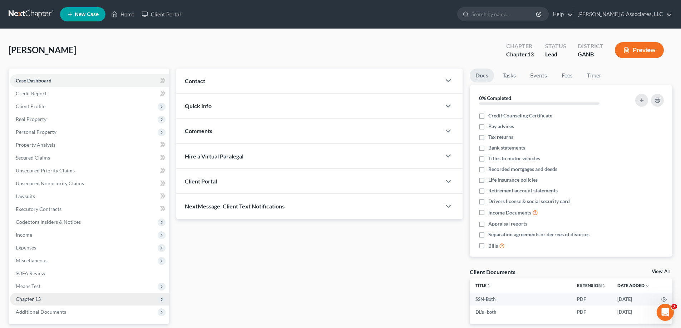
scroll to position [64, 0]
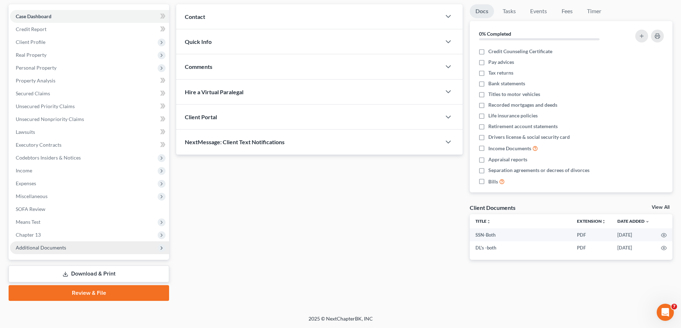
click at [59, 252] on span "Additional Documents" at bounding box center [89, 248] width 159 height 13
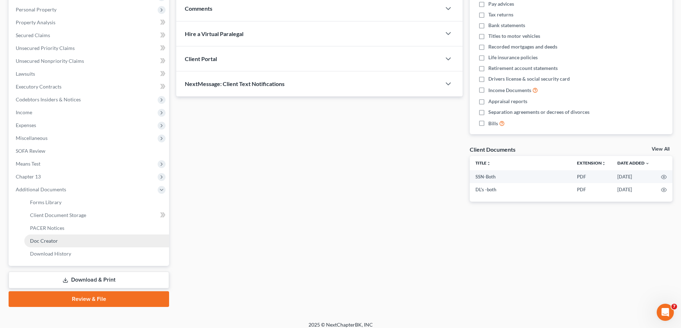
scroll to position [129, 0]
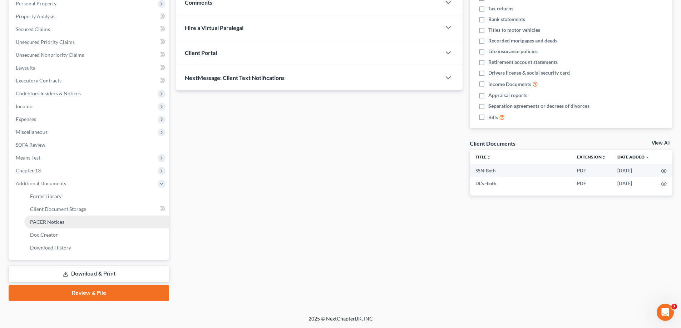
click at [50, 220] on span "PACER Notices" at bounding box center [47, 222] width 34 height 6
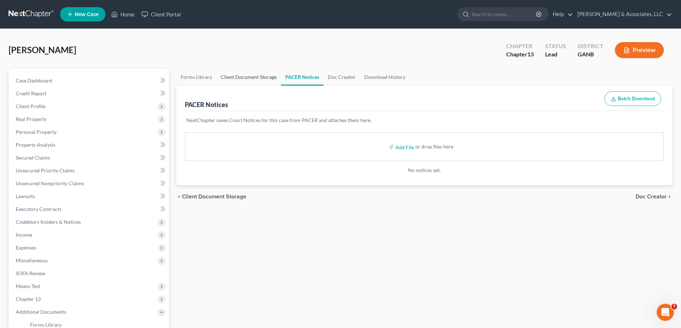
click at [257, 74] on link "Client Document Storage" at bounding box center [248, 77] width 65 height 17
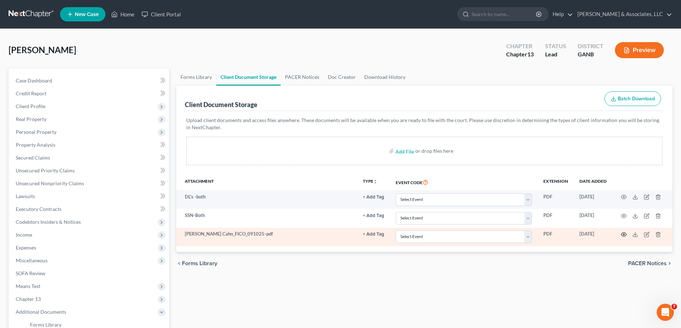
click at [624, 235] on icon "button" at bounding box center [624, 235] width 6 height 6
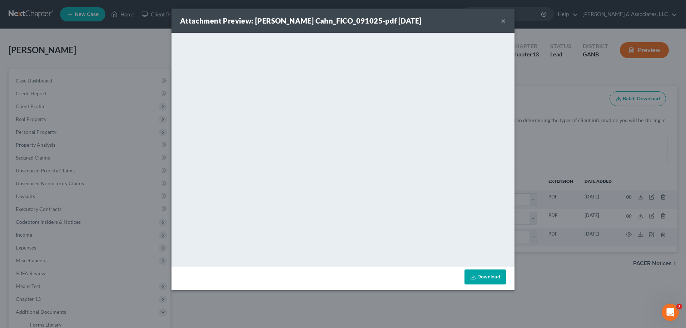
click at [502, 21] on button "×" at bounding box center [503, 20] width 5 height 9
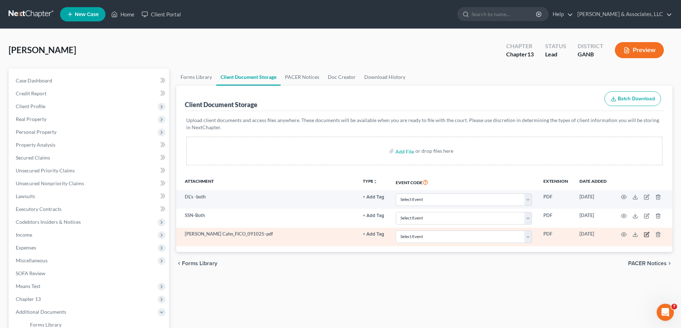
click at [646, 232] on icon "button" at bounding box center [647, 235] width 6 height 6
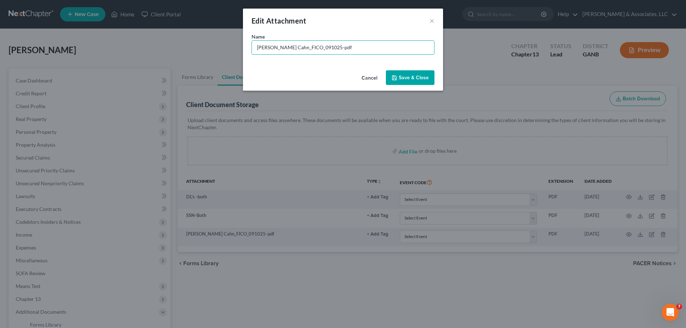
drag, startPoint x: 345, startPoint y: 47, endPoint x: 143, endPoint y: 40, distance: 202.1
click at [146, 41] on div "Edit Attachment × Name * Brian Cahn_FICO_091025-pdf Cancel Save & Close" at bounding box center [343, 164] width 686 height 328
click at [257, 50] on input "Experian" at bounding box center [343, 48] width 182 height 14
click at [257, 46] on input "Experian" at bounding box center [343, 48] width 182 height 14
click at [285, 46] on input "Experian" at bounding box center [343, 48] width 182 height 14
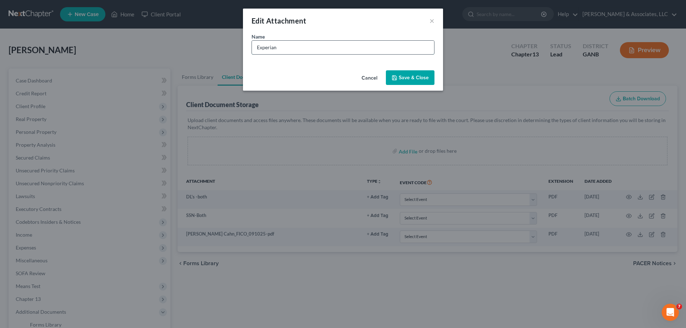
click at [344, 44] on input "Experian" at bounding box center [343, 48] width 182 height 14
click at [333, 45] on input "Experian" at bounding box center [343, 48] width 182 height 14
click at [257, 46] on input "Experian" at bounding box center [343, 48] width 182 height 14
type input "Steve Experian"
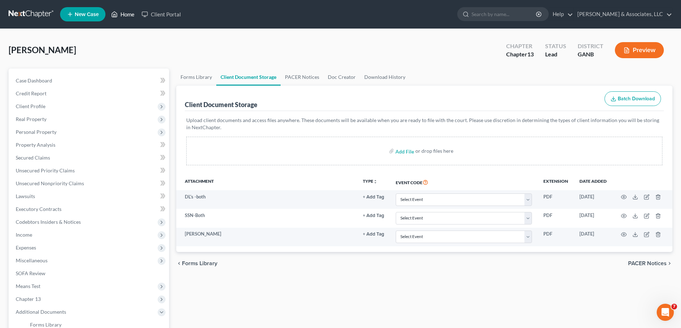
click at [123, 13] on link "Home" at bounding box center [123, 14] width 30 height 13
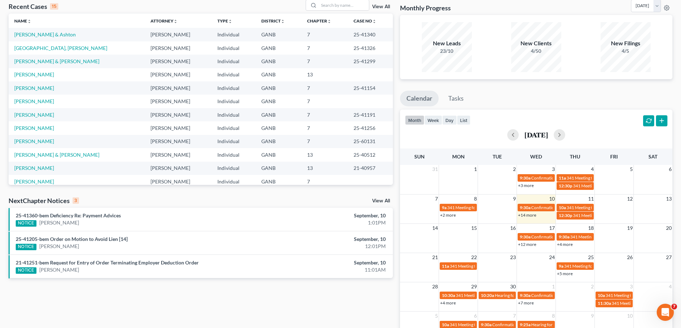
scroll to position [84, 0]
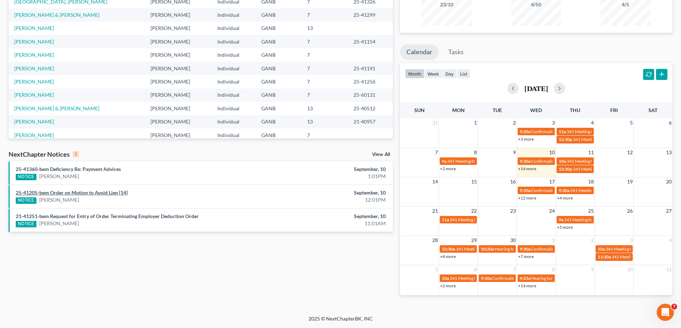
click at [71, 193] on link "25-41205-bem Order on Motion to Avoid Lien [14]" at bounding box center [72, 193] width 112 height 6
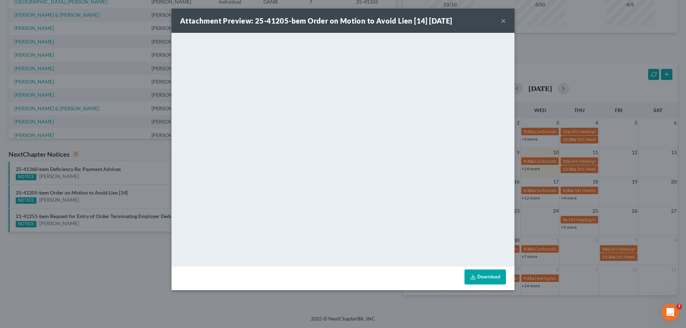
click at [503, 19] on button "×" at bounding box center [503, 20] width 5 height 9
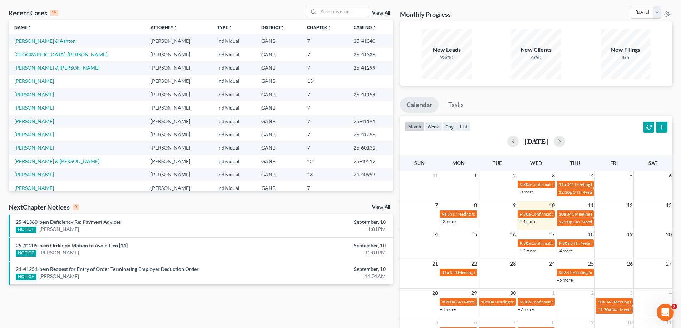
scroll to position [0, 0]
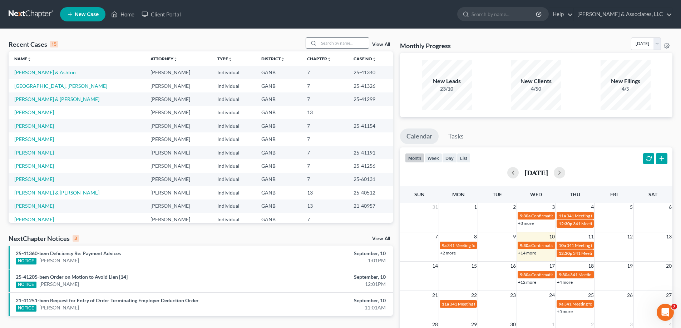
click at [328, 44] on input "search" at bounding box center [344, 43] width 50 height 10
click at [335, 45] on input "search" at bounding box center [344, 43] width 50 height 10
type input "alicia"
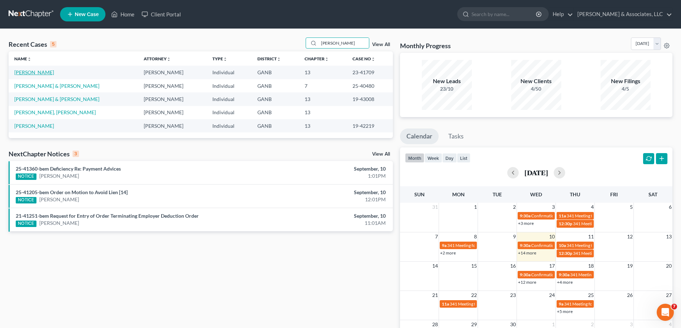
click at [30, 72] on link "[PERSON_NAME]" at bounding box center [34, 72] width 40 height 6
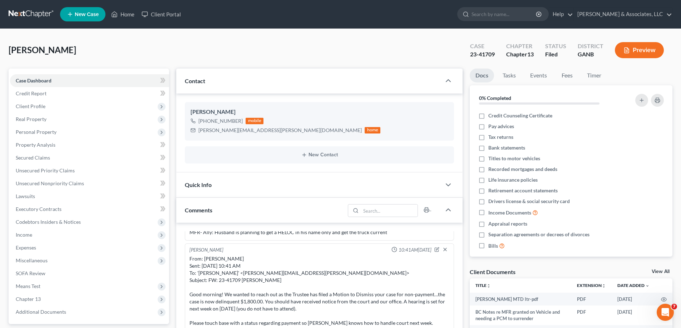
scroll to position [143, 0]
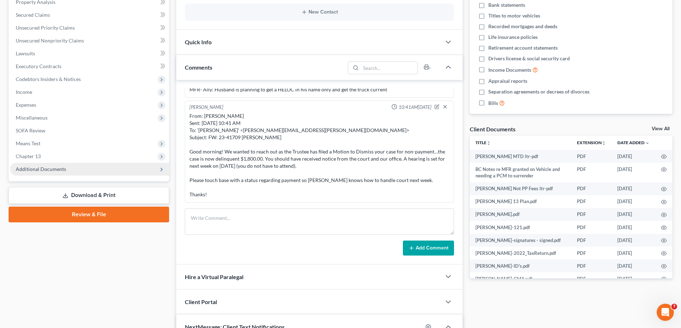
click at [41, 171] on span "Additional Documents" at bounding box center [41, 169] width 50 height 6
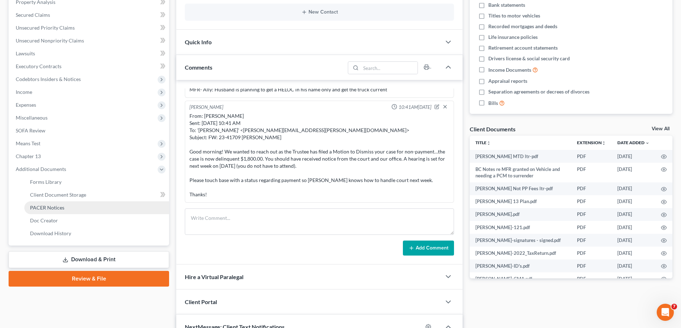
click at [28, 204] on link "PACER Notices" at bounding box center [96, 208] width 145 height 13
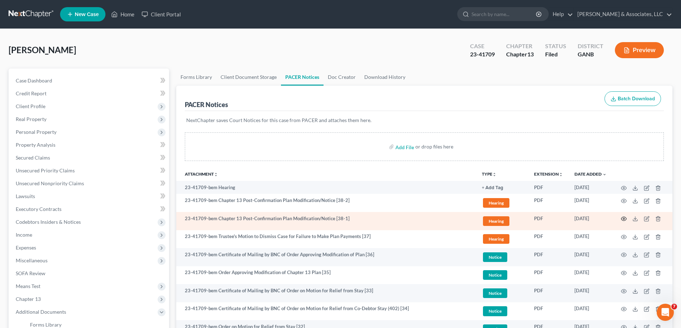
click at [624, 219] on icon "button" at bounding box center [624, 219] width 6 height 6
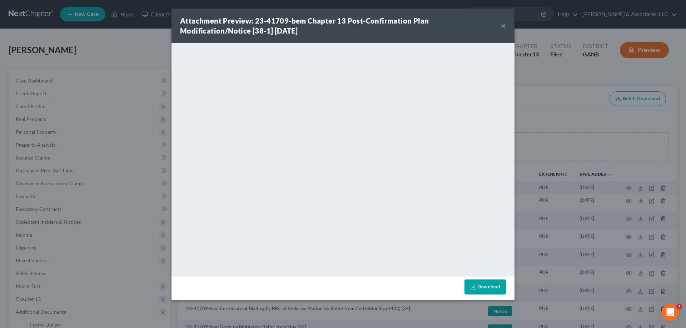
click at [503, 26] on button "×" at bounding box center [503, 25] width 5 height 9
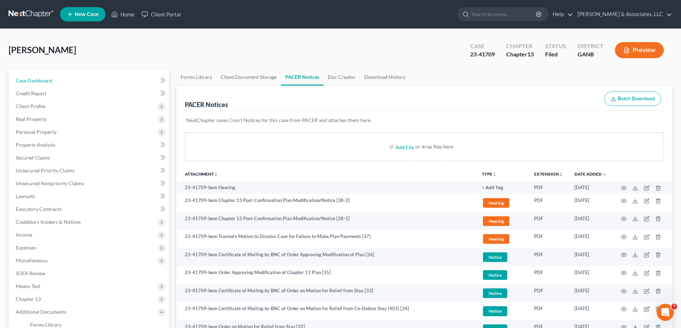
drag, startPoint x: 37, startPoint y: 81, endPoint x: 599, endPoint y: 3, distance: 567.0
click at [37, 81] on span "Case Dashboard" at bounding box center [34, 81] width 36 height 6
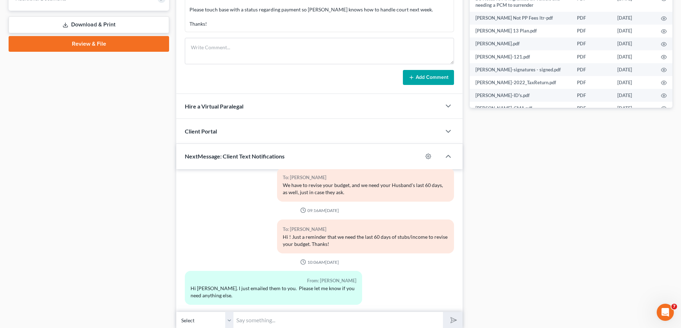
scroll to position [342, 0]
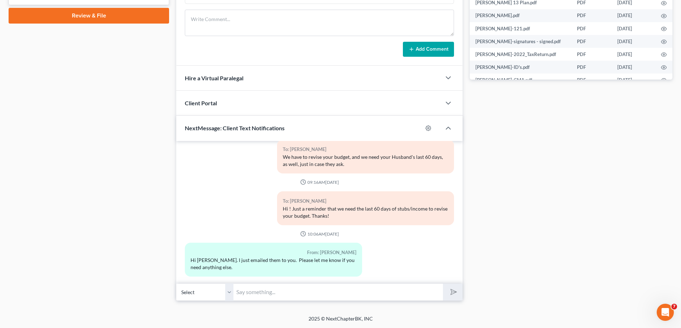
click at [288, 294] on input "text" at bounding box center [337, 293] width 209 height 18
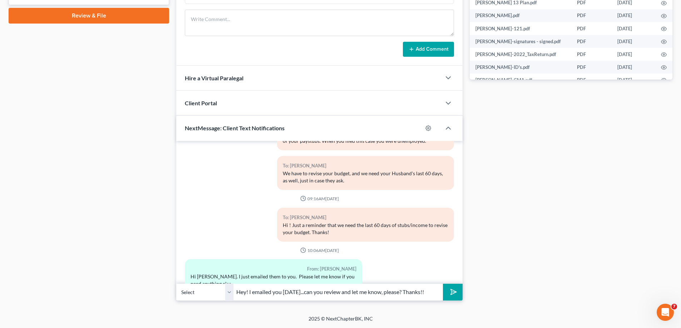
scroll to position [322, 0]
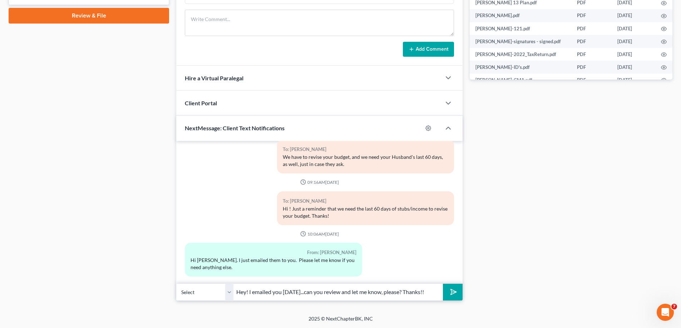
type input "Hey! I emailed you [DATE]...can you review and let me know, please? Thanks!!"
click at [451, 292] on polygon "submit" at bounding box center [452, 292] width 9 height 9
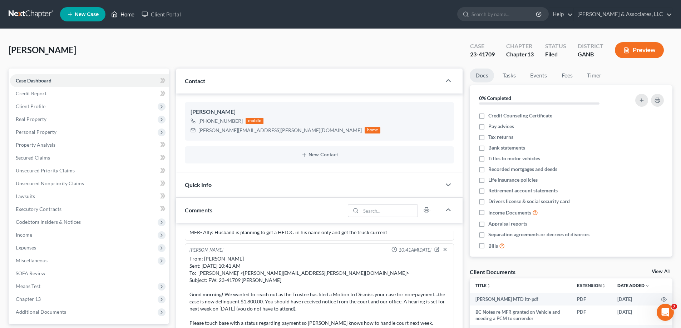
click at [128, 12] on link "Home" at bounding box center [123, 14] width 30 height 13
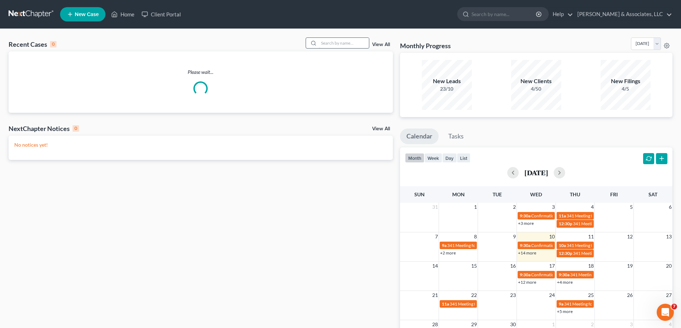
click at [335, 46] on input "search" at bounding box center [344, 43] width 50 height 10
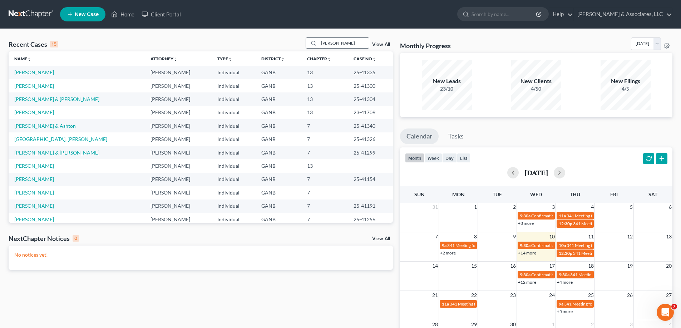
type input "HARDIN"
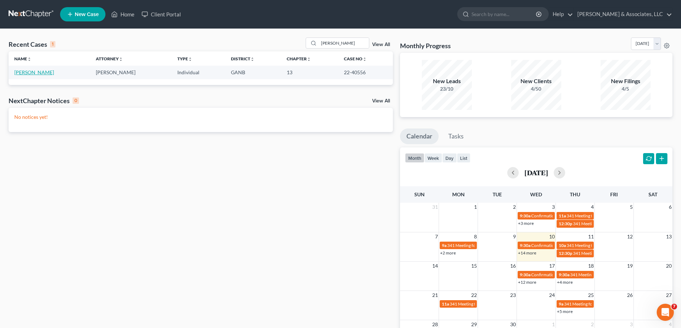
click at [44, 74] on link "[PERSON_NAME]" at bounding box center [34, 72] width 40 height 6
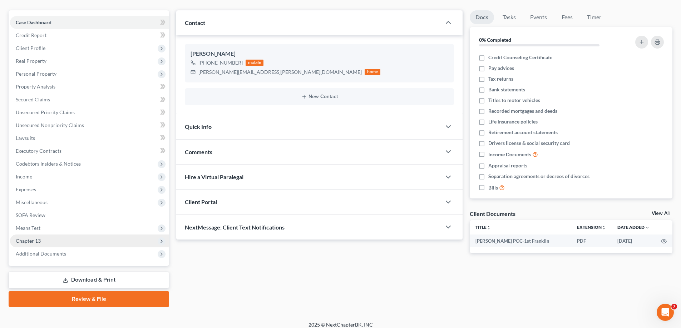
scroll to position [64, 0]
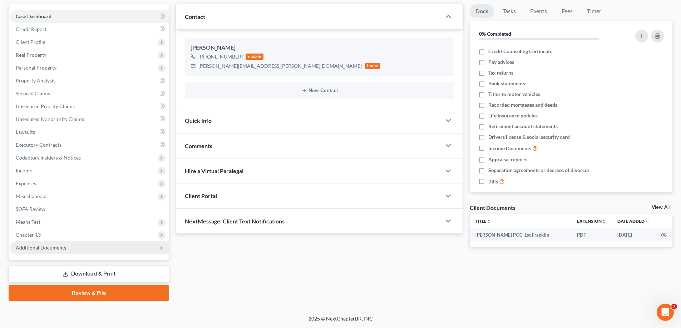
click at [39, 248] on span "Additional Documents" at bounding box center [41, 248] width 50 height 6
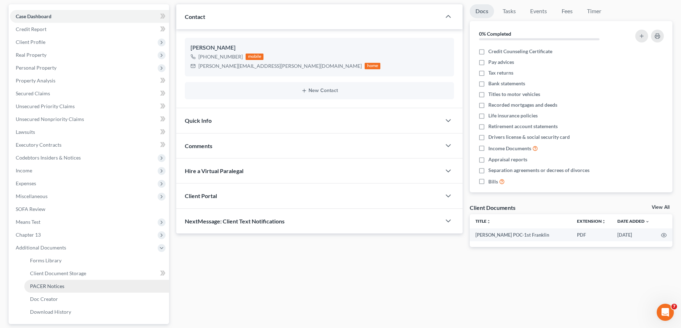
click at [53, 285] on span "PACER Notices" at bounding box center [47, 286] width 34 height 6
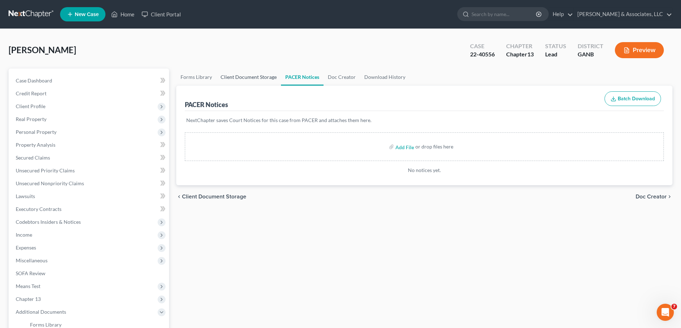
click at [240, 76] on link "Client Document Storage" at bounding box center [248, 77] width 65 height 17
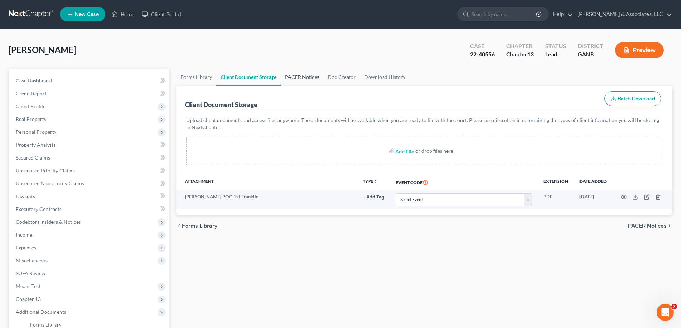
click at [308, 75] on link "PACER Notices" at bounding box center [302, 77] width 43 height 17
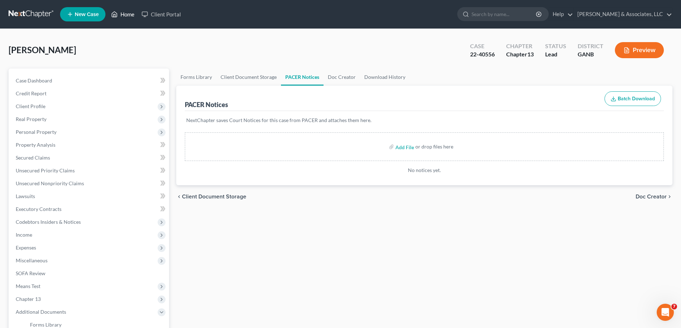
click at [125, 15] on link "Home" at bounding box center [123, 14] width 30 height 13
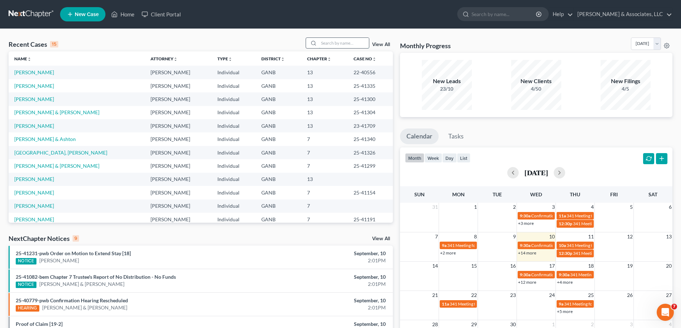
click at [354, 44] on input "search" at bounding box center [344, 43] width 50 height 10
type input "W"
type input "[PERSON_NAME]"
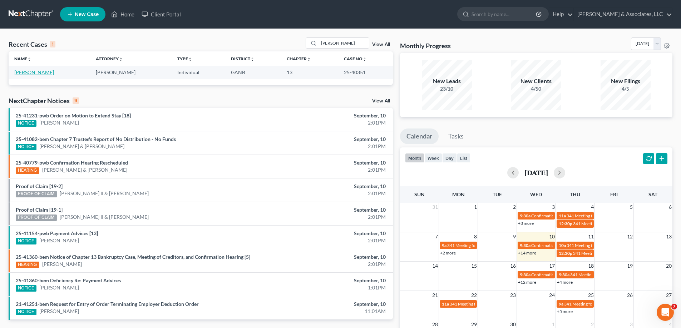
click at [34, 70] on link "[PERSON_NAME]" at bounding box center [34, 72] width 40 height 6
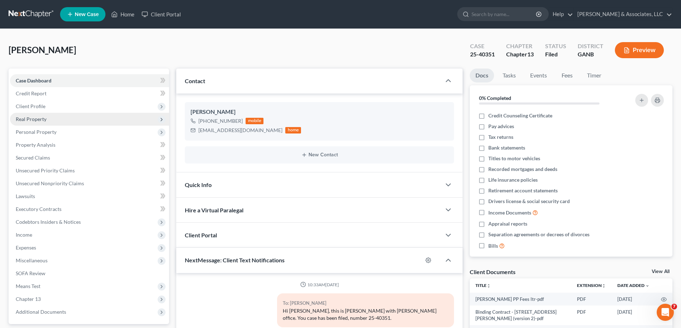
scroll to position [33, 0]
select select "0"
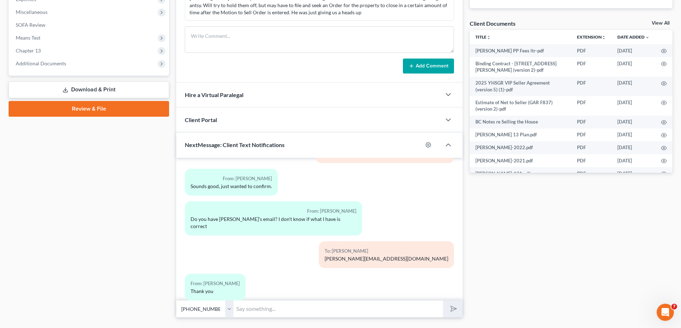
scroll to position [266, 0]
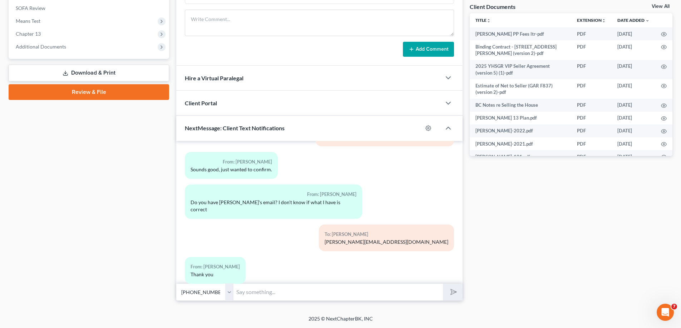
click at [275, 292] on input "text" at bounding box center [337, 293] width 209 height 18
type input "A"
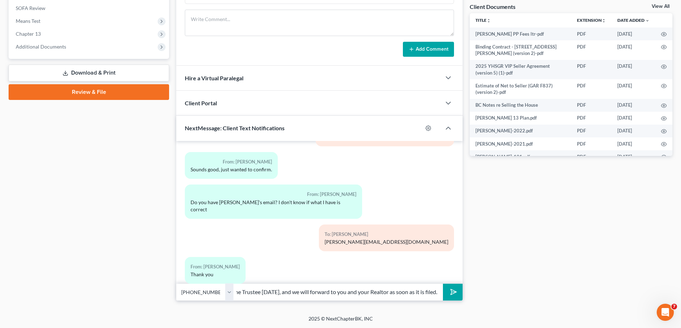
type input "Hi! All went as planned in court...we will present the Order to the Trustee [DA…"
click at [451, 290] on icon "submit" at bounding box center [452, 292] width 10 height 10
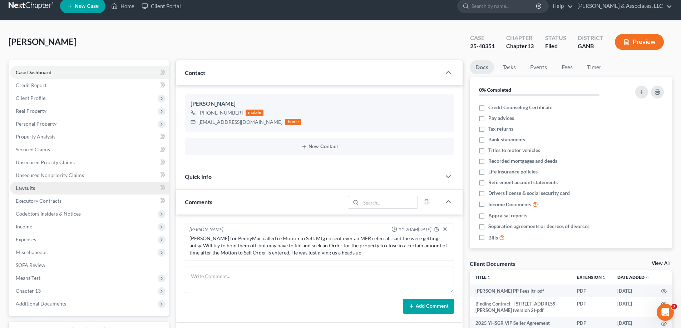
scroll to position [214, 0]
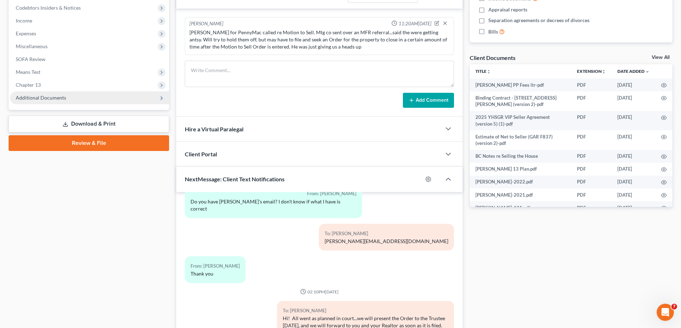
click at [34, 99] on span "Additional Documents" at bounding box center [41, 98] width 50 height 6
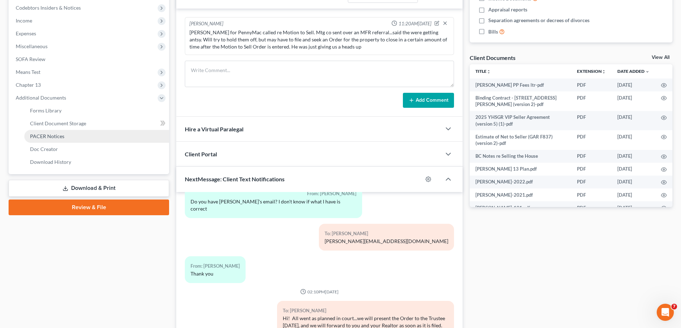
click at [38, 138] on span "PACER Notices" at bounding box center [47, 136] width 34 height 6
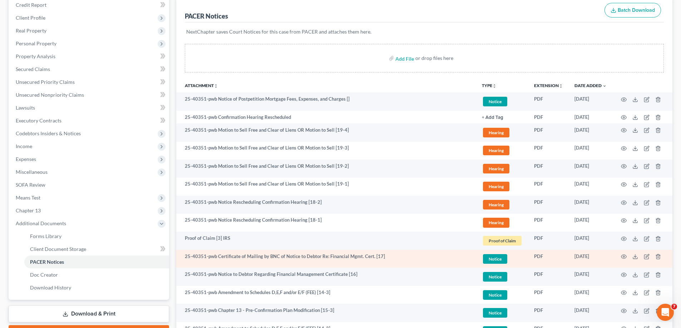
scroll to position [107, 0]
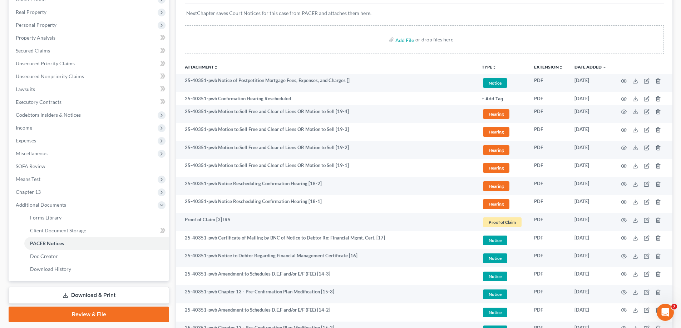
drag, startPoint x: 653, startPoint y: 15, endPoint x: 192, endPoint y: 57, distance: 463.0
click at [653, 16] on p "NextChapter saves Court Notices for this case from PACER and attaches them here." at bounding box center [424, 13] width 476 height 7
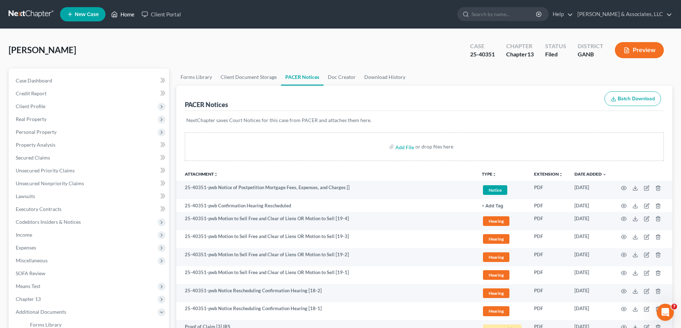
click at [128, 17] on link "Home" at bounding box center [123, 14] width 30 height 13
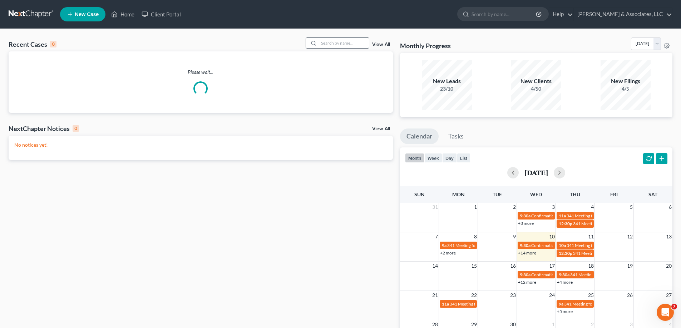
click at [345, 42] on input "search" at bounding box center [344, 43] width 50 height 10
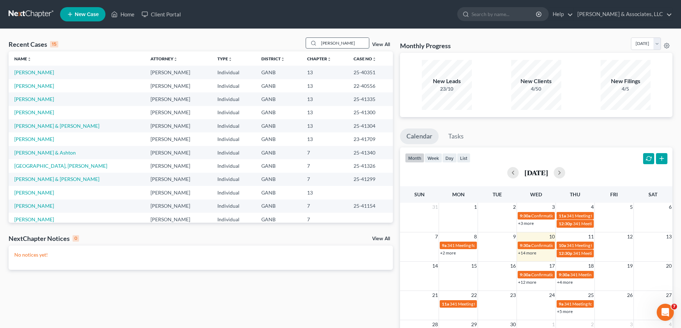
type input "[PERSON_NAME]"
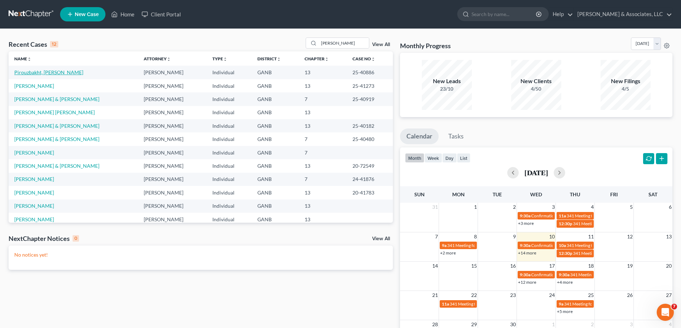
click at [19, 72] on link "Pirouzbakht, [PERSON_NAME]" at bounding box center [48, 72] width 69 height 6
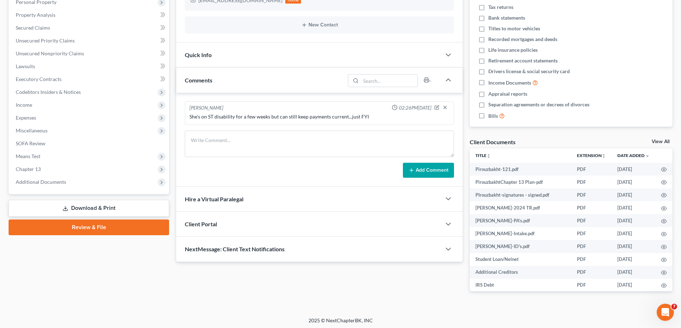
scroll to position [132, 0]
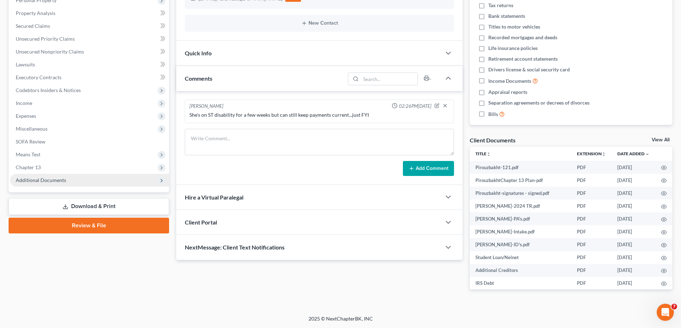
click at [38, 180] on span "Additional Documents" at bounding box center [41, 180] width 50 height 6
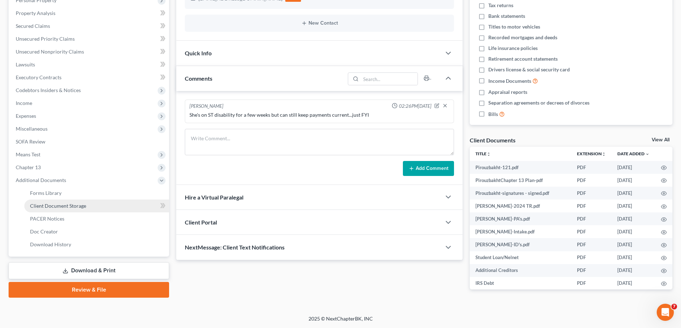
click at [43, 207] on span "Client Document Storage" at bounding box center [58, 206] width 56 height 6
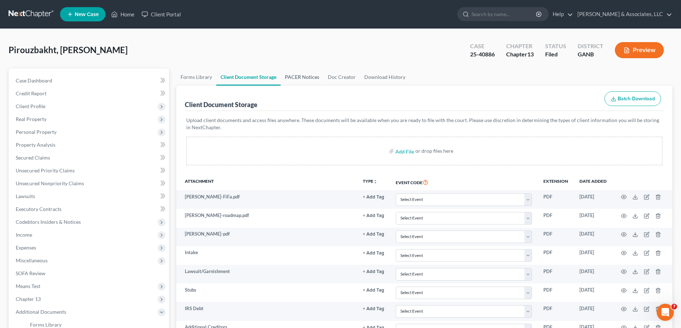
click at [305, 76] on link "PACER Notices" at bounding box center [302, 77] width 43 height 17
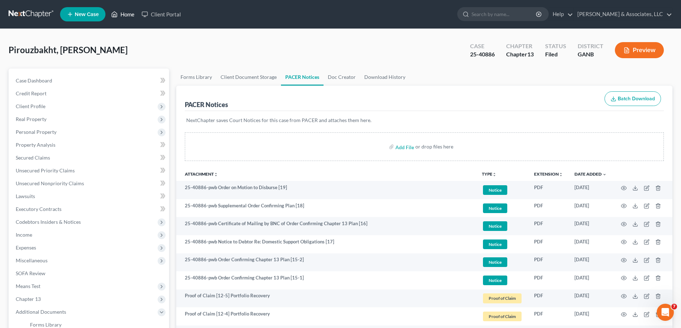
click at [125, 13] on link "Home" at bounding box center [123, 14] width 30 height 13
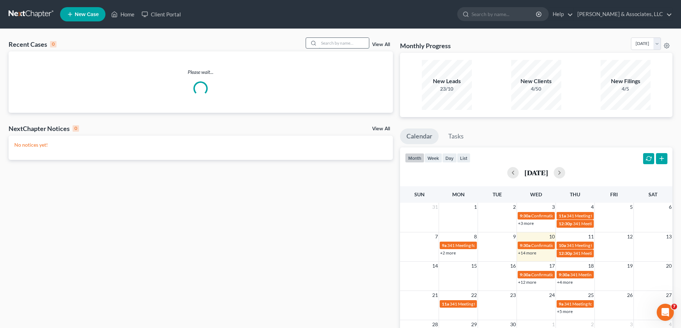
click at [345, 45] on input "search" at bounding box center [344, 43] width 50 height 10
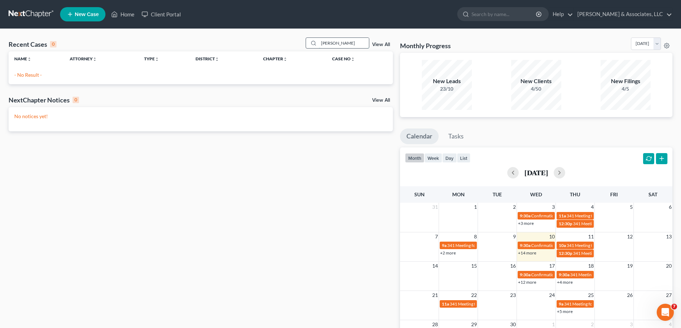
type input "[PERSON_NAME]"
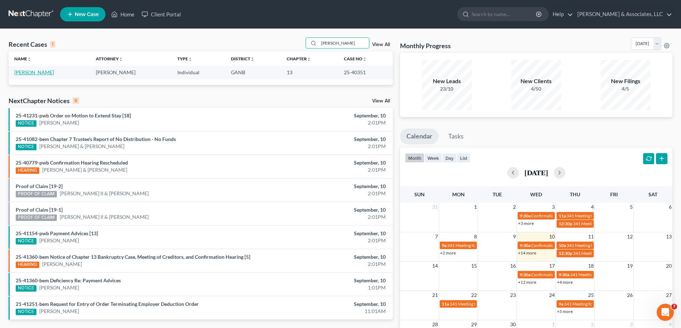
click at [38, 72] on link "[PERSON_NAME]" at bounding box center [34, 72] width 40 height 6
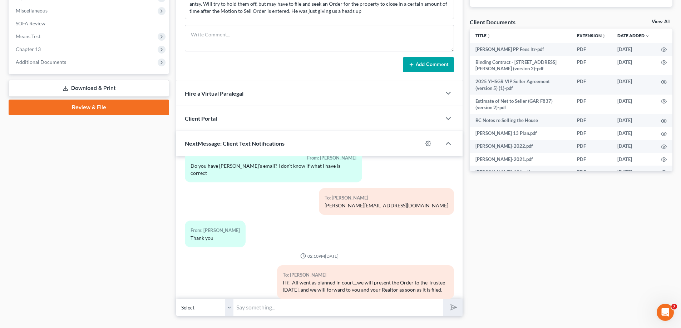
scroll to position [266, 0]
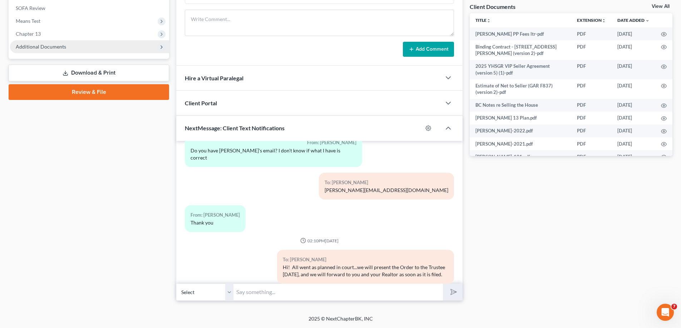
click at [31, 49] on span "Additional Documents" at bounding box center [41, 47] width 50 height 6
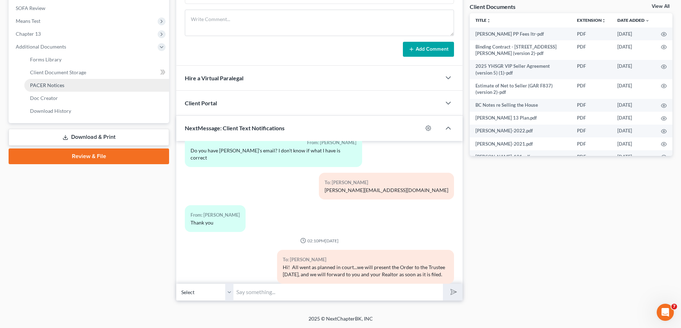
click at [54, 86] on span "PACER Notices" at bounding box center [47, 85] width 34 height 6
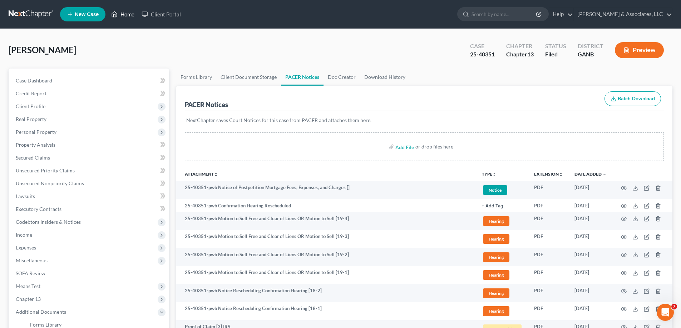
click at [127, 13] on link "Home" at bounding box center [123, 14] width 30 height 13
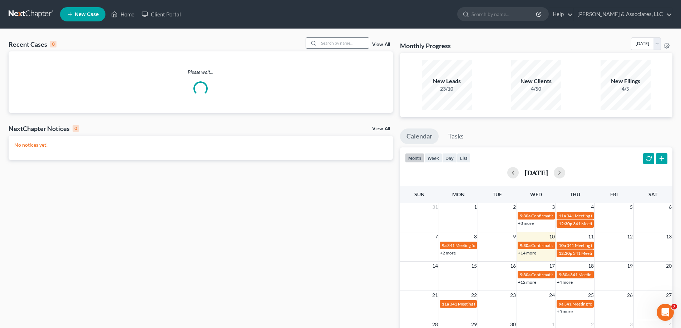
click at [333, 44] on input "search" at bounding box center [344, 43] width 50 height 10
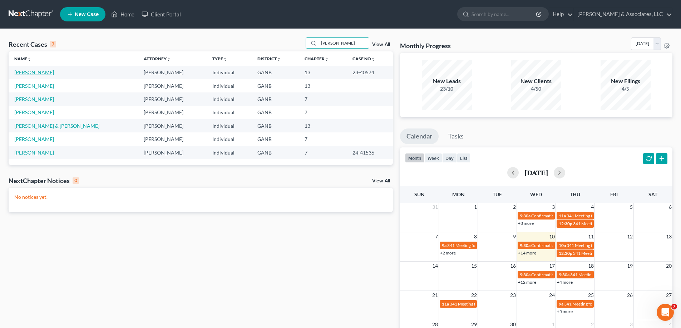
type input "[PERSON_NAME]"
click at [18, 73] on link "[PERSON_NAME]" at bounding box center [34, 72] width 40 height 6
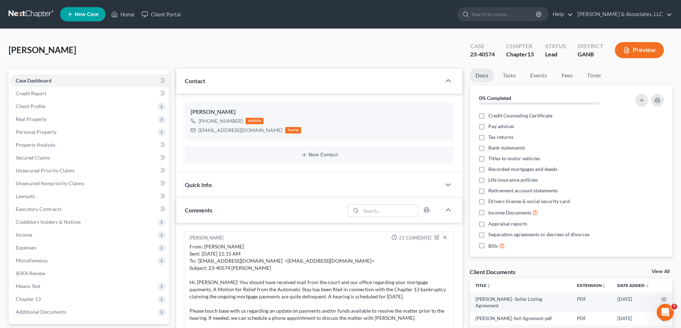
scroll to position [179, 0]
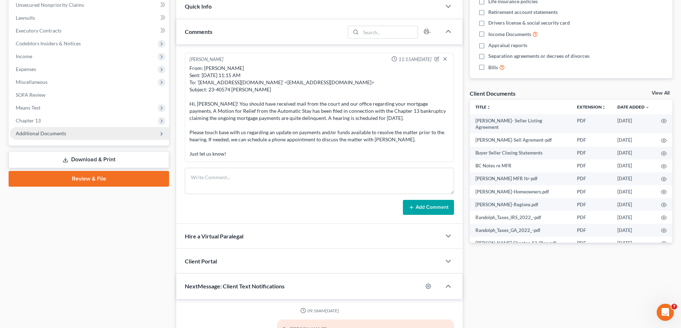
click at [36, 130] on span "Additional Documents" at bounding box center [41, 133] width 50 height 6
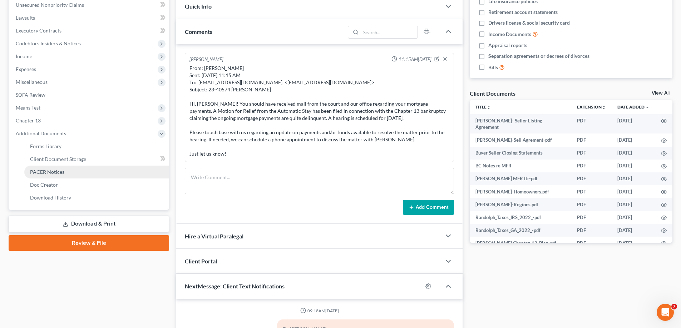
click at [39, 175] on link "PACER Notices" at bounding box center [96, 172] width 145 height 13
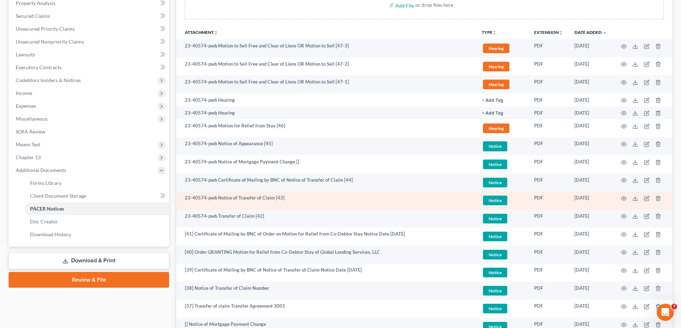
scroll to position [143, 0]
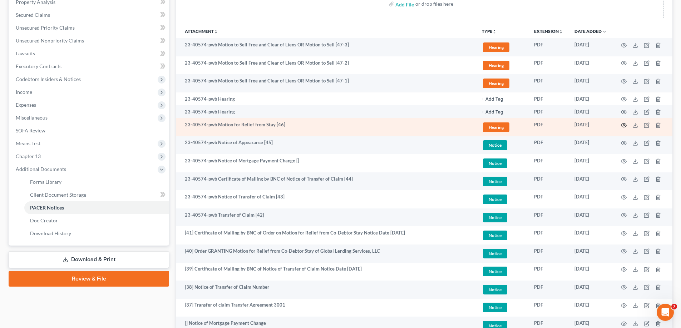
click at [624, 125] on circle "button" at bounding box center [623, 125] width 1 height 1
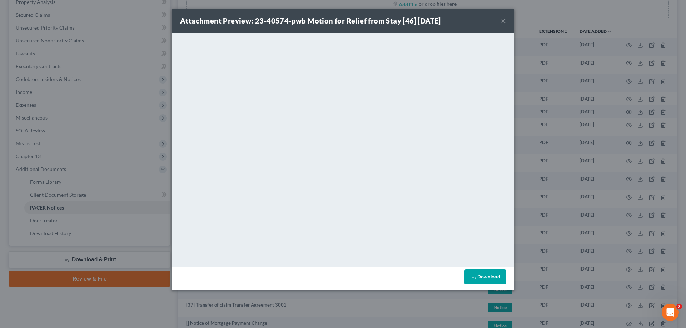
click at [501, 21] on button "×" at bounding box center [503, 20] width 5 height 9
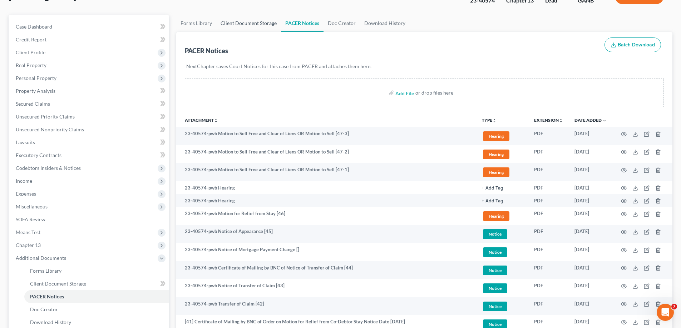
scroll to position [0, 0]
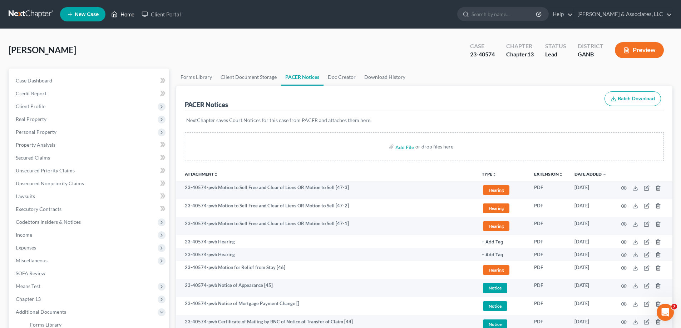
click at [128, 14] on link "Home" at bounding box center [123, 14] width 30 height 13
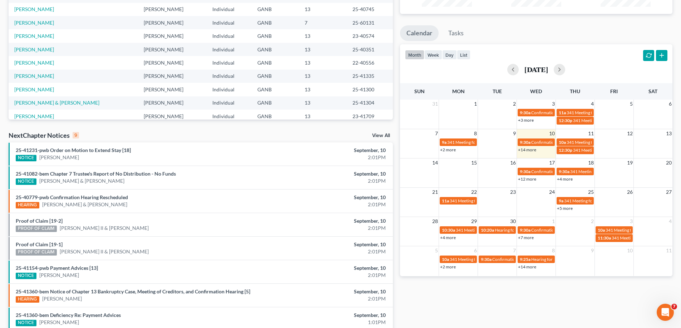
scroll to position [162, 0]
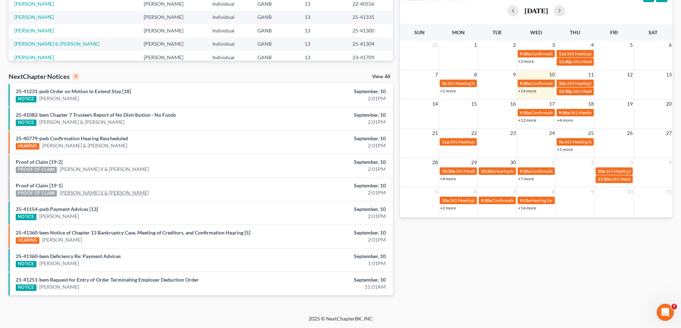
click at [98, 192] on link "[PERSON_NAME] II & [PERSON_NAME]" at bounding box center [104, 192] width 89 height 7
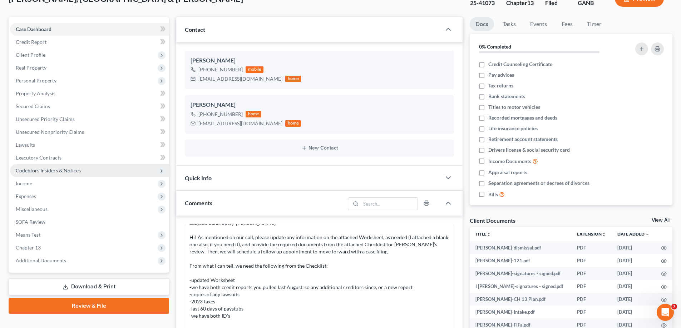
scroll to position [107, 0]
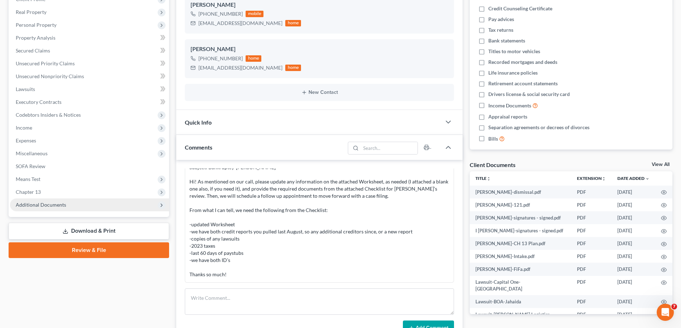
click at [58, 204] on span "Additional Documents" at bounding box center [41, 205] width 50 height 6
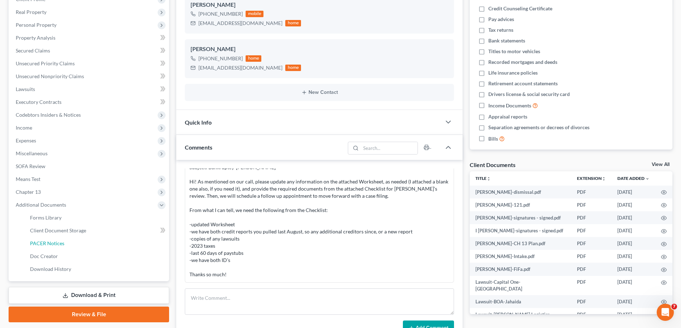
drag, startPoint x: 39, startPoint y: 244, endPoint x: 385, endPoint y: 125, distance: 365.8
click at [39, 244] on span "PACER Notices" at bounding box center [47, 244] width 34 height 6
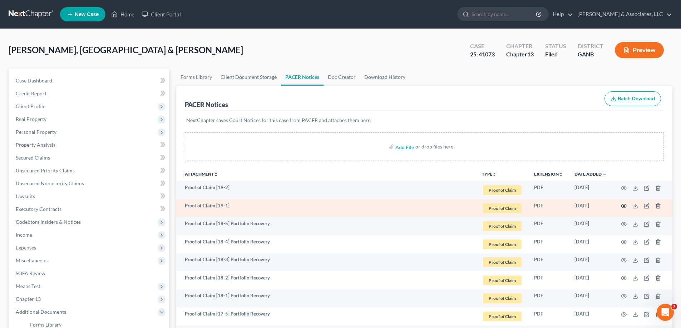
click at [624, 206] on icon "button" at bounding box center [624, 206] width 6 height 6
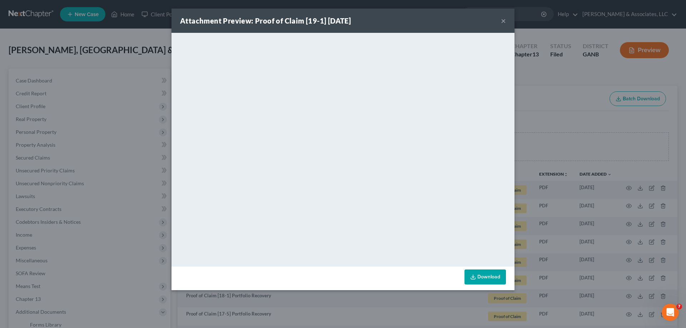
click at [503, 20] on button "×" at bounding box center [503, 20] width 5 height 9
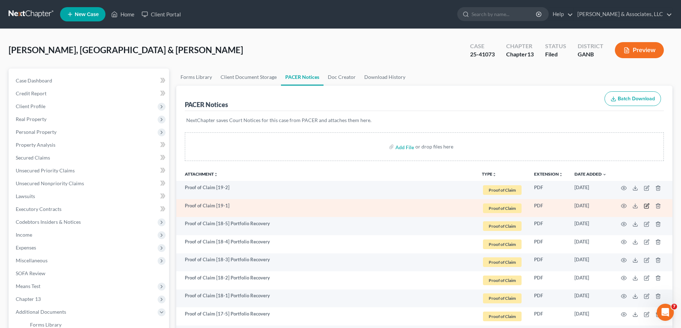
click at [647, 205] on icon "button" at bounding box center [647, 206] width 6 height 6
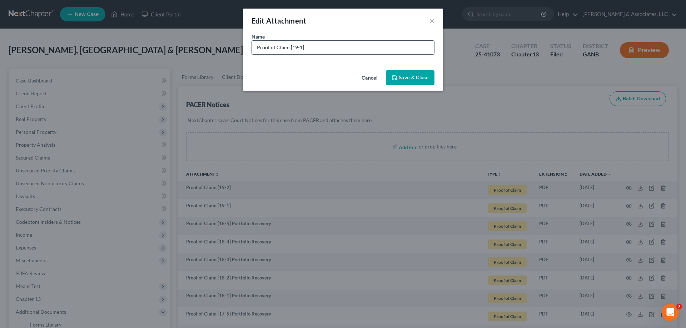
click at [349, 50] on input "Proof of Claim [19-1]" at bounding box center [343, 48] width 182 height 14
type input "Proof of Claim [19-1] Bank of America"
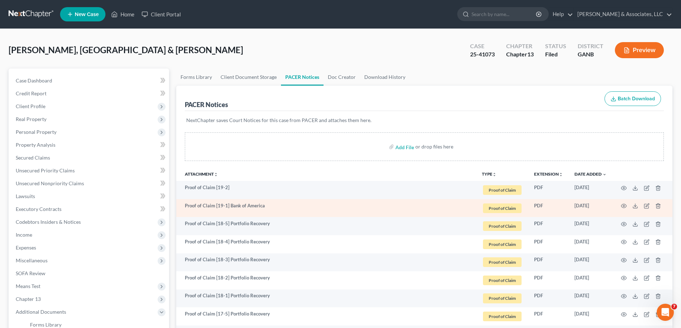
click at [228, 206] on td "Proof of Claim [19-1] Bank of America" at bounding box center [326, 208] width 300 height 18
drag, startPoint x: 228, startPoint y: 206, endPoint x: 278, endPoint y: 211, distance: 49.9
click at [278, 211] on td "Proof of Claim [19-1] Bank of America" at bounding box center [326, 208] width 300 height 18
copy td "Bank of America"
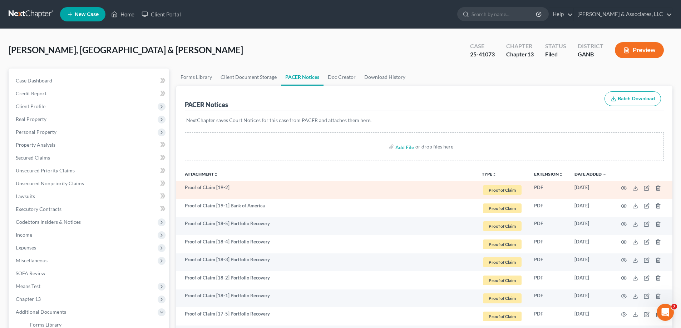
click at [237, 189] on td "Proof of Claim [19-2]" at bounding box center [326, 190] width 300 height 18
click at [240, 189] on td "Proof of Claim [19-2]" at bounding box center [326, 190] width 300 height 18
click at [644, 187] on icon "button" at bounding box center [646, 188] width 4 height 4
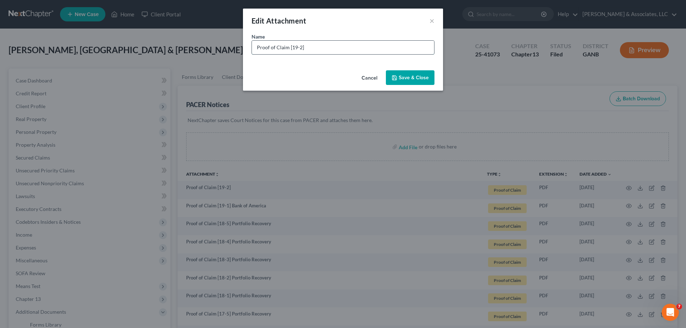
click at [305, 45] on input "Proof of Claim [19-2]" at bounding box center [343, 48] width 182 height 14
paste input "Bank of America"
type input "Proof of Claim [19-2] Bank of America"
click at [420, 75] on span "Save & Close" at bounding box center [414, 78] width 30 height 6
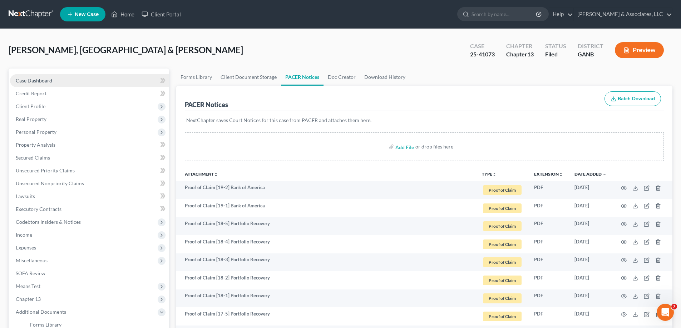
click at [26, 80] on span "Case Dashboard" at bounding box center [34, 81] width 36 height 6
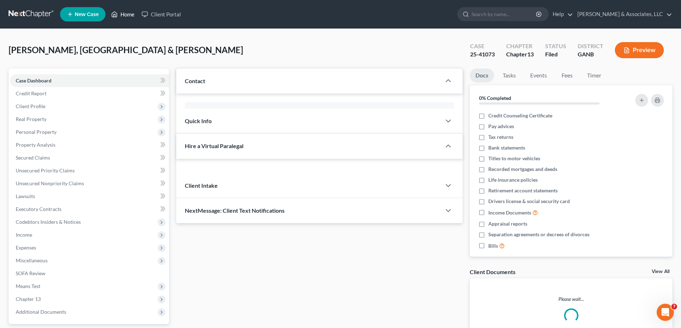
click at [132, 14] on link "Home" at bounding box center [123, 14] width 30 height 13
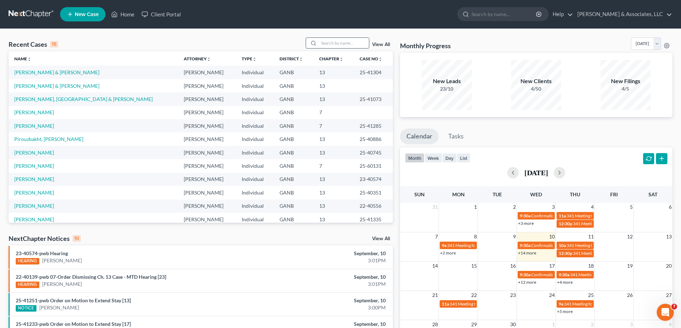
click at [331, 45] on input "search" at bounding box center [344, 43] width 50 height 10
click at [22, 192] on link "[PERSON_NAME]" at bounding box center [34, 193] width 40 height 6
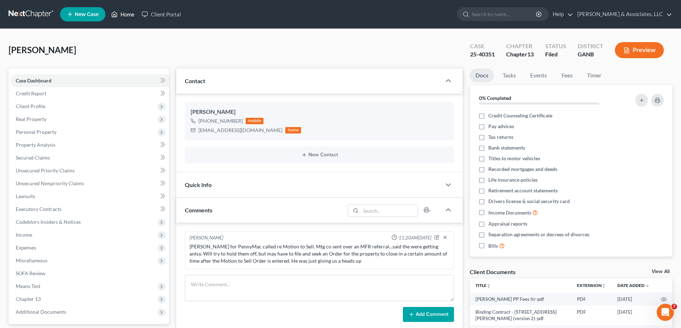
click at [130, 14] on link "Home" at bounding box center [123, 14] width 30 height 13
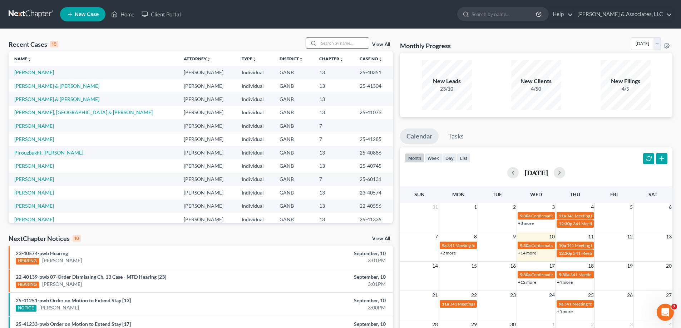
click at [353, 43] on input "search" at bounding box center [344, 43] width 50 height 10
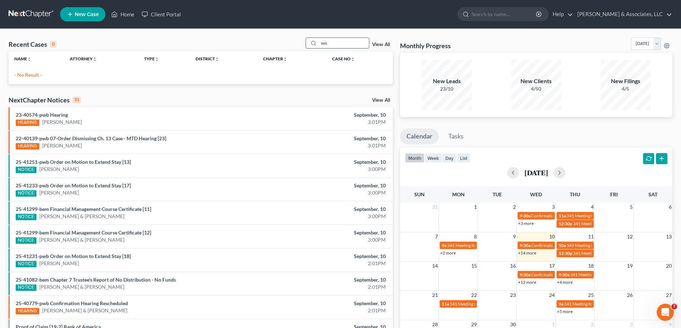
type input "wis"
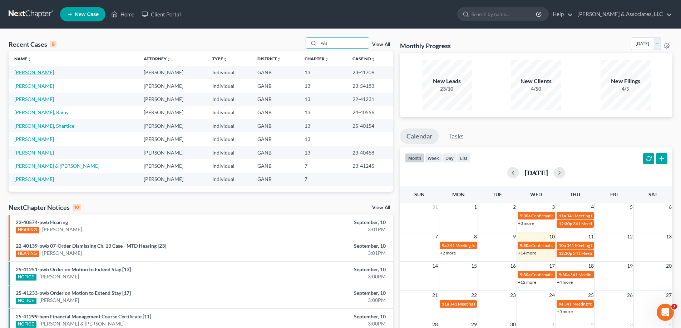
click at [34, 72] on link "[PERSON_NAME]" at bounding box center [34, 72] width 40 height 6
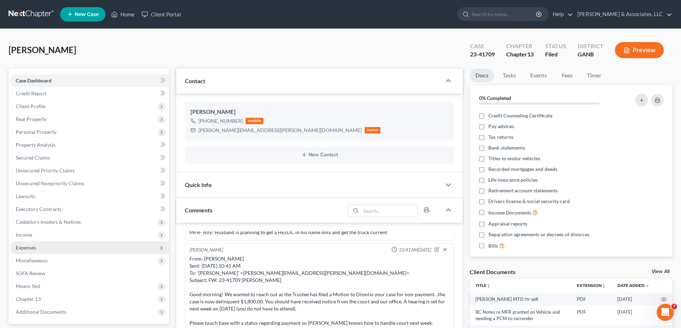
click at [21, 246] on span "Expenses" at bounding box center [26, 248] width 20 height 6
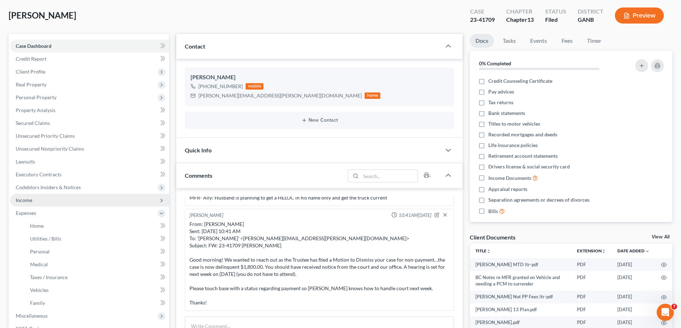
scroll to position [107, 0]
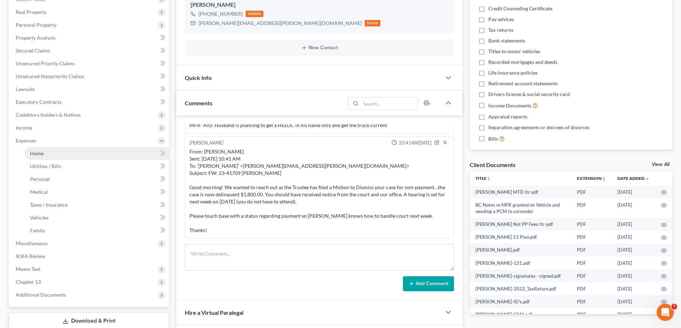
click at [38, 155] on span "Home" at bounding box center [37, 153] width 14 height 6
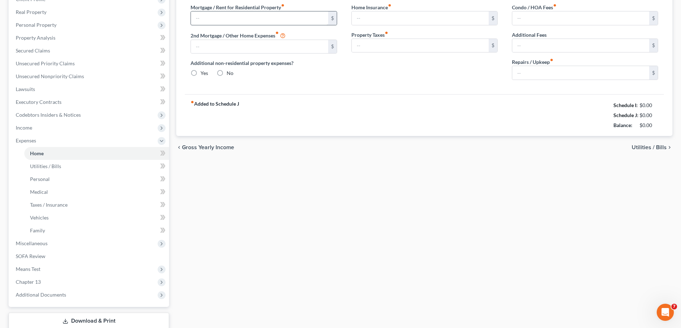
type input "2,228.00"
type input "0.00"
radio input "true"
type input "0.00"
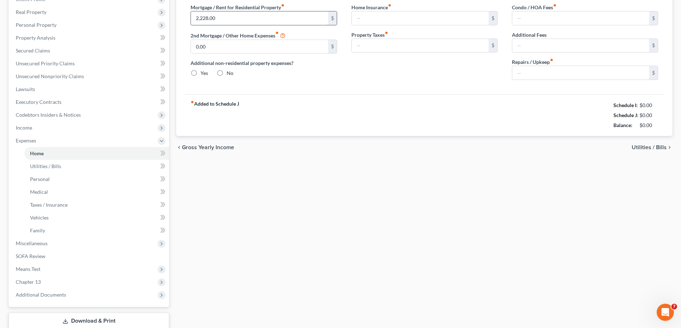
type input "0.00"
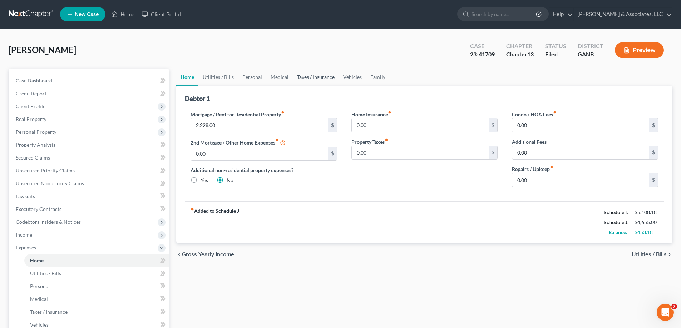
click at [322, 75] on link "Taxes / Insurance" at bounding box center [316, 77] width 46 height 17
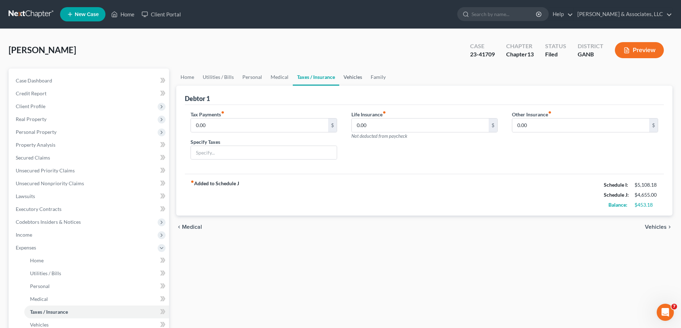
click at [355, 75] on link "Vehicles" at bounding box center [352, 77] width 27 height 17
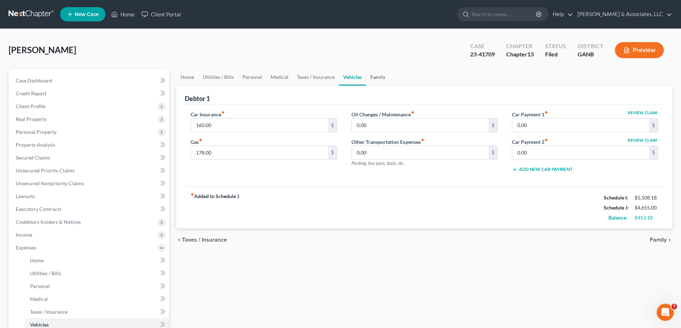
drag, startPoint x: 374, startPoint y: 76, endPoint x: 662, endPoint y: 153, distance: 297.6
click at [375, 76] on link "Family" at bounding box center [378, 77] width 24 height 17
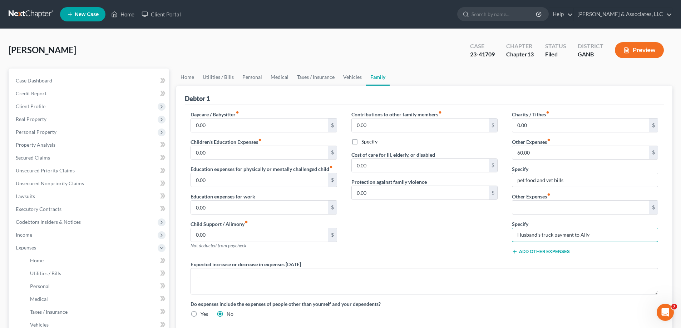
drag, startPoint x: 603, startPoint y: 236, endPoint x: 474, endPoint y: 235, distance: 128.3
click at [478, 237] on div "Daycare / Babysitter fiber_manual_record 0.00 $ Children's Education Expenses f…" at bounding box center [424, 217] width 482 height 213
click at [184, 77] on link "Home" at bounding box center [187, 77] width 22 height 17
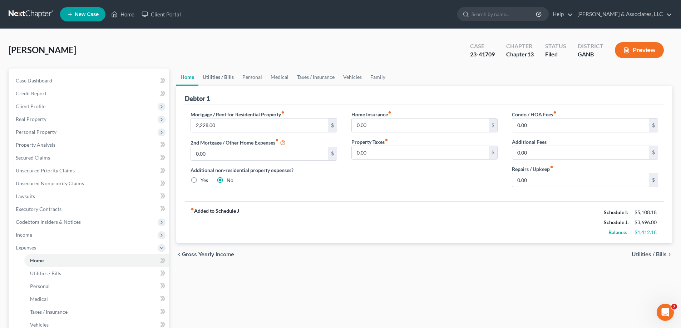
click at [218, 77] on link "Utilities / Bills" at bounding box center [218, 77] width 40 height 17
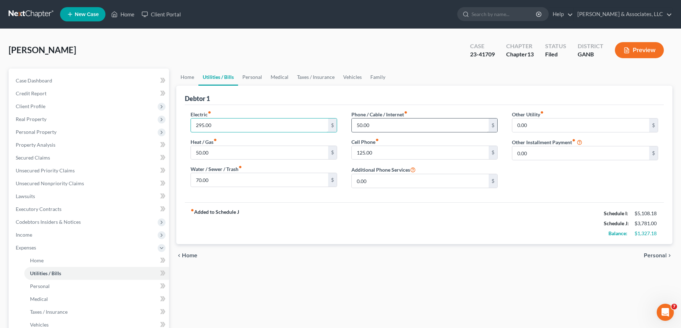
type input "295.00"
click at [429, 123] on input "50.00" at bounding box center [420, 126] width 137 height 14
click at [251, 75] on link "Personal" at bounding box center [252, 77] width 28 height 17
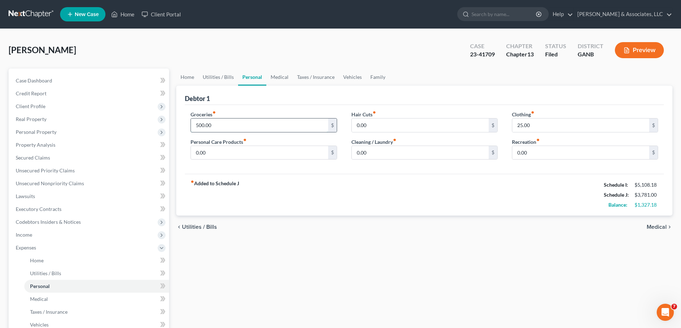
click at [227, 123] on input "500.00" at bounding box center [259, 126] width 137 height 14
type input "850.00"
click at [278, 75] on link "Medical" at bounding box center [279, 77] width 26 height 17
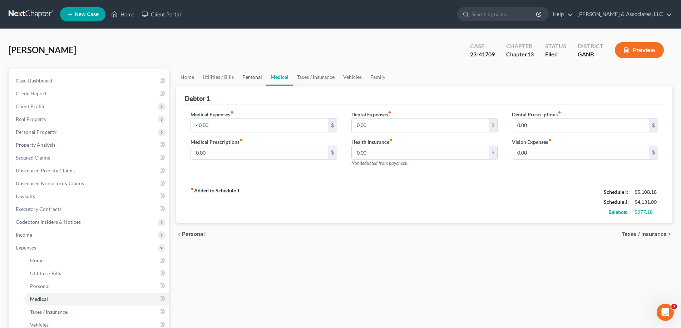
click at [253, 77] on link "Personal" at bounding box center [252, 77] width 28 height 17
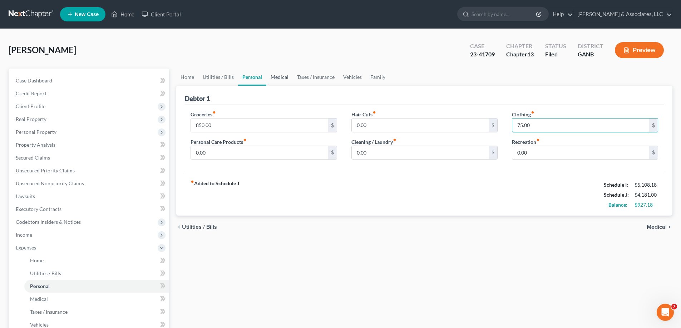
type input "75.00"
click at [270, 76] on link "Medical" at bounding box center [279, 77] width 26 height 17
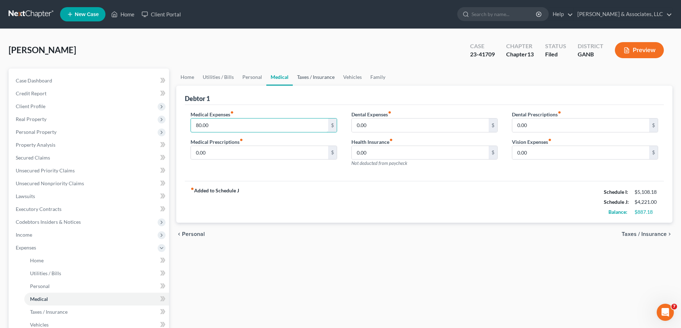
type input "80.00"
click at [310, 76] on link "Taxes / Insurance" at bounding box center [316, 77] width 46 height 17
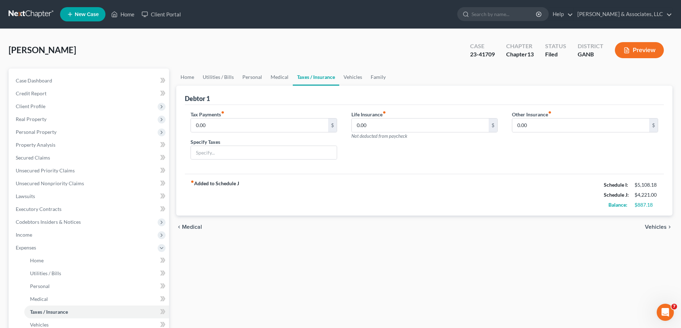
click at [322, 76] on link "Taxes / Insurance" at bounding box center [316, 77] width 46 height 17
click at [355, 76] on link "Vehicles" at bounding box center [352, 77] width 27 height 17
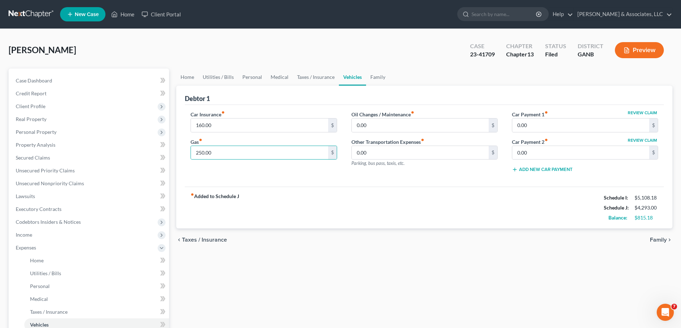
click at [325, 172] on div "Car Insurance fiber_manual_record 160.00 $ Gas fiber_manual_record 250.00 $" at bounding box center [263, 145] width 160 height 68
click at [374, 186] on div "Car Insurance fiber_manual_record 160.00 $ Gas fiber_manual_record 250.00 $ Oil…" at bounding box center [424, 146] width 479 height 82
click at [542, 148] on input "0.00" at bounding box center [580, 153] width 137 height 14
type input "285.00"
drag, startPoint x: 327, startPoint y: 194, endPoint x: 413, endPoint y: 181, distance: 87.5
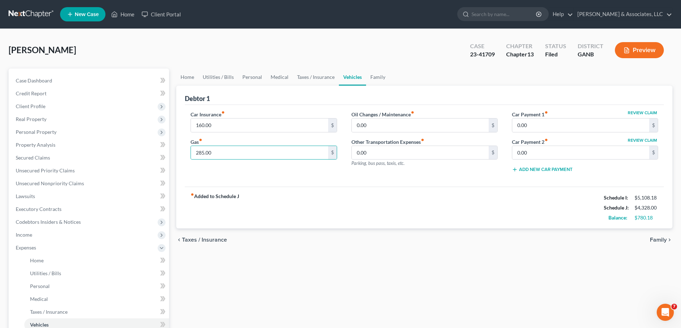
click at [327, 194] on div "fiber_manual_record Added to Schedule J Schedule I: $5,108.18 Schedule J: $4,32…" at bounding box center [424, 208] width 479 height 42
click at [184, 75] on link "Home" at bounding box center [187, 77] width 22 height 17
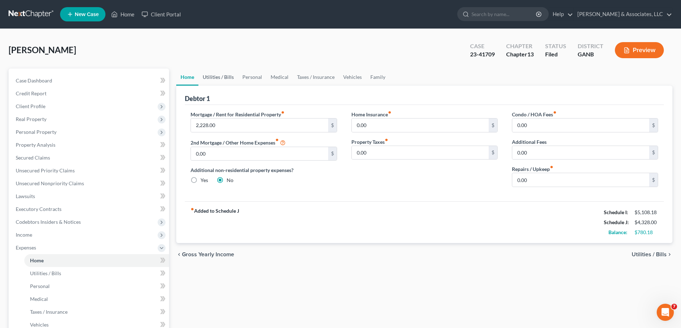
click at [209, 76] on link "Utilities / Bills" at bounding box center [218, 77] width 40 height 17
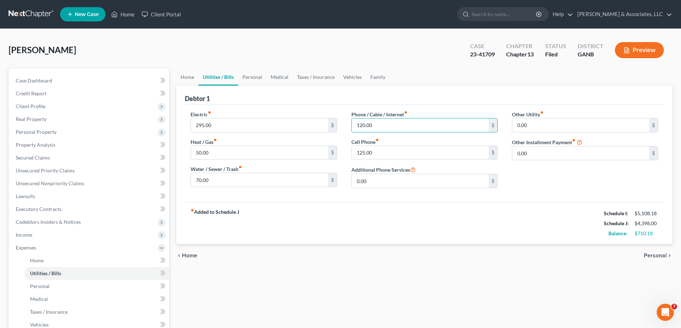
type input "120.00"
click at [374, 201] on div "Electric fiber_manual_record 295.00 $ Heat / Gas fiber_manual_record 50.00 $ Wa…" at bounding box center [424, 154] width 479 height 98
click at [248, 79] on link "Personal" at bounding box center [252, 77] width 28 height 17
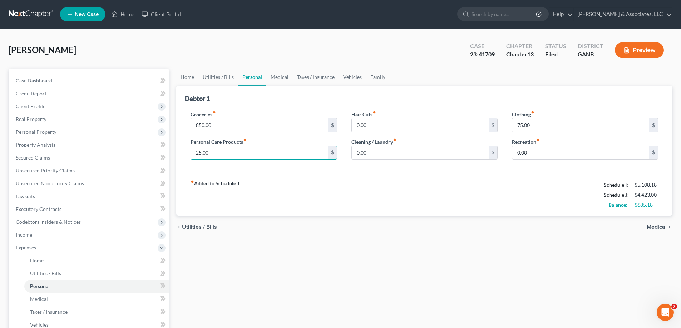
type input "25.00"
click at [239, 166] on div "Groceries fiber_manual_record 850.00 $ Personal Care Products fiber_manual_reco…" at bounding box center [424, 139] width 479 height 69
click at [280, 78] on link "Medical" at bounding box center [279, 77] width 26 height 17
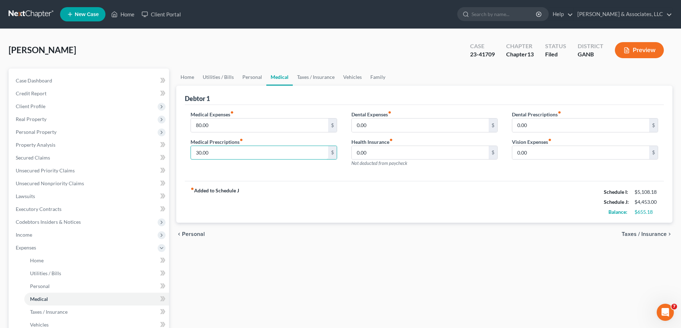
type input "30.00"
click at [300, 171] on div "Medical Expenses fiber_manual_record 80.00 $ Medical Prescriptions fiber_manual…" at bounding box center [263, 142] width 160 height 62
click at [313, 77] on link "Taxes / Insurance" at bounding box center [316, 77] width 46 height 17
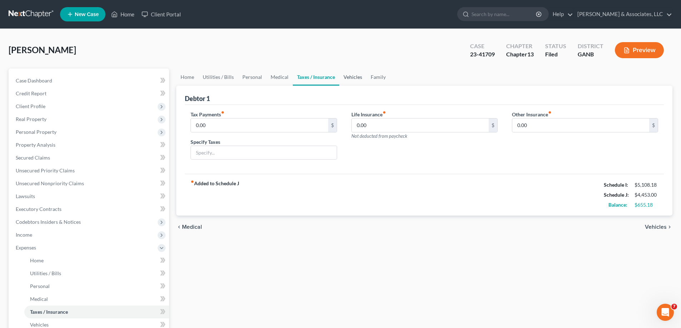
click at [349, 75] on link "Vehicles" at bounding box center [352, 77] width 27 height 17
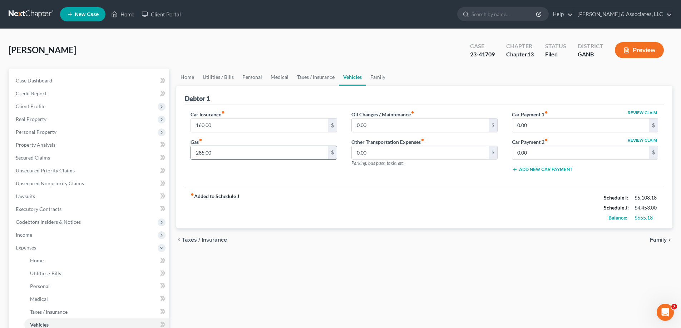
type input "3"
type input "2"
drag, startPoint x: 217, startPoint y: 154, endPoint x: 192, endPoint y: 158, distance: 24.9
click at [193, 158] on input "320.00" at bounding box center [259, 153] width 137 height 14
type input "290.00"
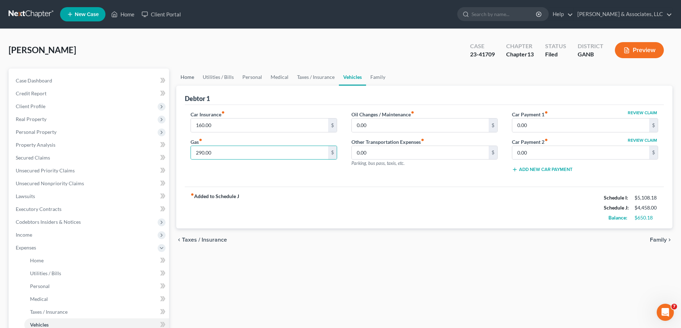
click at [185, 76] on link "Home" at bounding box center [187, 77] width 22 height 17
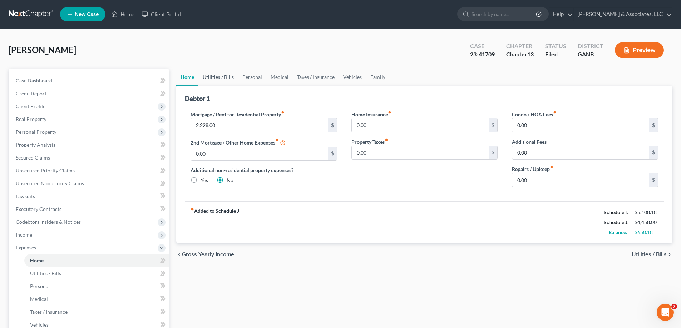
click at [217, 77] on link "Utilities / Bills" at bounding box center [218, 77] width 40 height 17
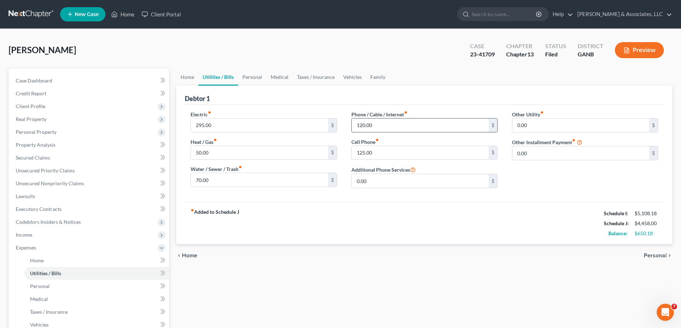
click at [377, 125] on input "120.00" at bounding box center [420, 126] width 137 height 14
type input "125.00"
click at [377, 153] on input "125.00" at bounding box center [420, 153] width 137 height 14
drag, startPoint x: 381, startPoint y: 189, endPoint x: 420, endPoint y: 194, distance: 39.6
click at [381, 190] on div "Phone / Cable / Internet fiber_manual_record 125.00 $ Cell Phone fiber_manual_r…" at bounding box center [424, 152] width 160 height 83
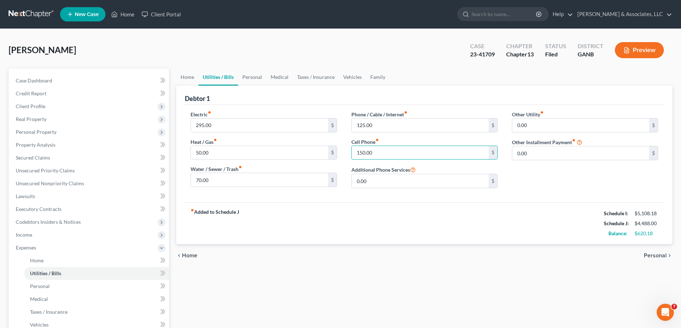
type input "150.00"
drag, startPoint x: 382, startPoint y: 199, endPoint x: 289, endPoint y: 174, distance: 96.2
click at [382, 199] on div "Electric fiber_manual_record 295.00 $ Heat / Gas fiber_manual_record 50.00 $ Wa…" at bounding box center [424, 154] width 479 height 98
click at [250, 74] on link "Personal" at bounding box center [252, 77] width 28 height 17
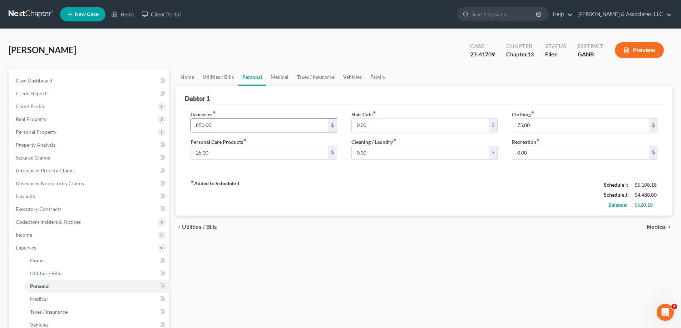
click at [228, 124] on input "850.00" at bounding box center [259, 126] width 137 height 14
type input "870.18"
click at [278, 203] on div "fiber_manual_record Added to Schedule J Schedule I: $5,108.18 Schedule J: $4,50…" at bounding box center [424, 195] width 479 height 42
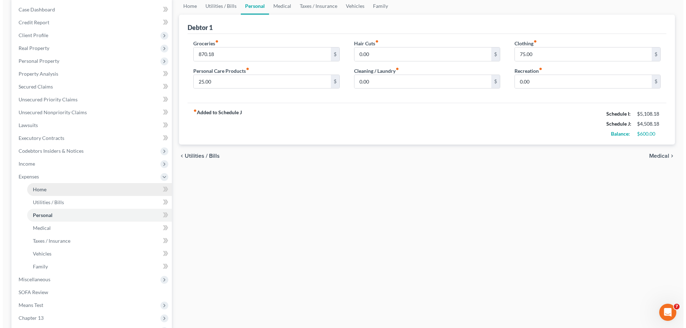
scroll to position [71, 0]
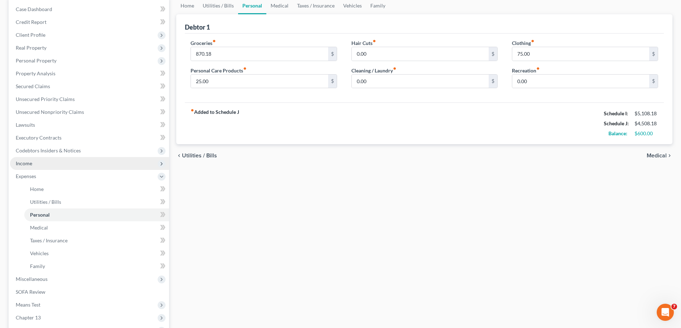
click at [25, 162] on span "Income" at bounding box center [24, 163] width 16 height 6
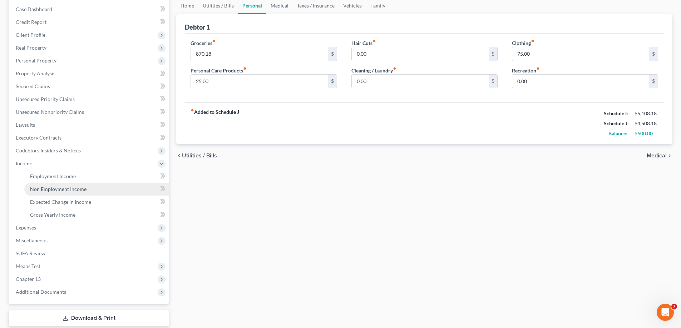
click at [41, 192] on span "Non Employment Income" at bounding box center [58, 189] width 56 height 6
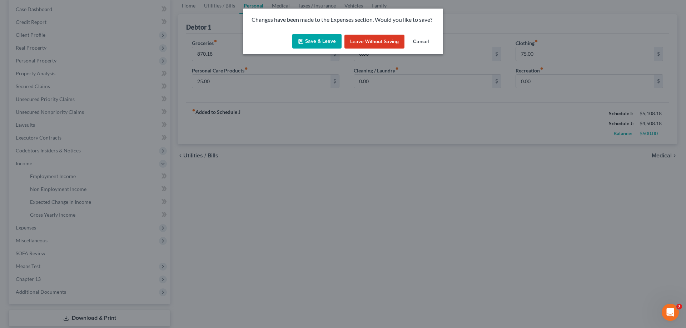
click at [319, 40] on button "Save & Leave" at bounding box center [316, 41] width 49 height 15
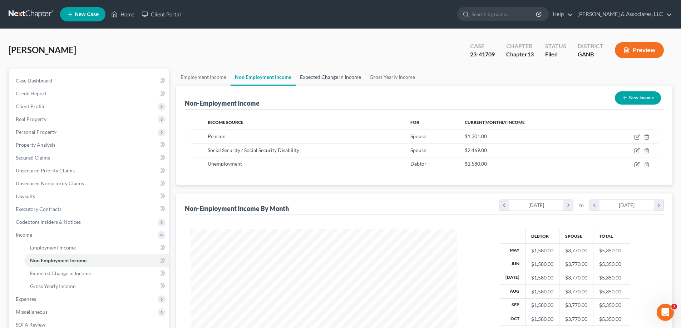
scroll to position [133, 281]
click at [21, 119] on span "Real Property" at bounding box center [31, 119] width 31 height 6
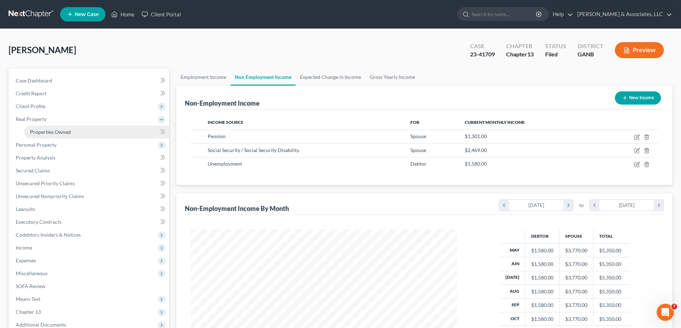
click at [32, 133] on span "Properties Owned" at bounding box center [50, 132] width 41 height 6
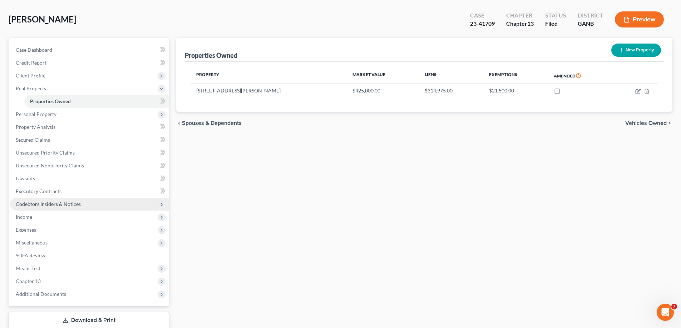
scroll to position [77, 0]
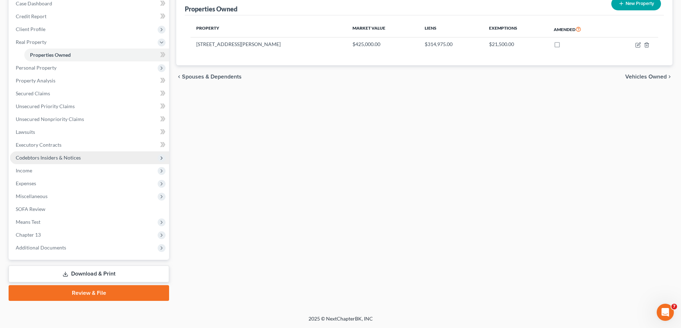
drag, startPoint x: 22, startPoint y: 186, endPoint x: 111, endPoint y: 163, distance: 91.5
click at [22, 186] on span "Expenses" at bounding box center [26, 183] width 20 height 6
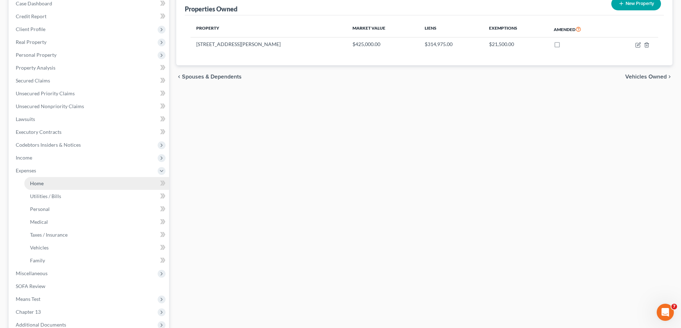
click at [34, 184] on span "Home" at bounding box center [37, 183] width 14 height 6
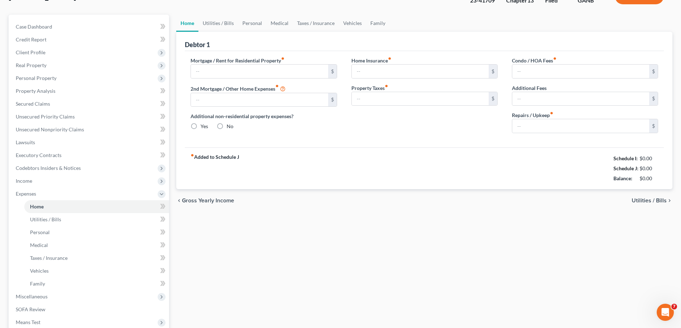
type input "2,228.00"
type input "0.00"
radio input "true"
type input "0.00"
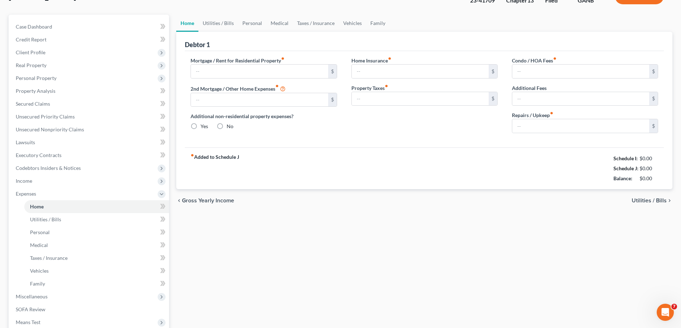
type input "0.00"
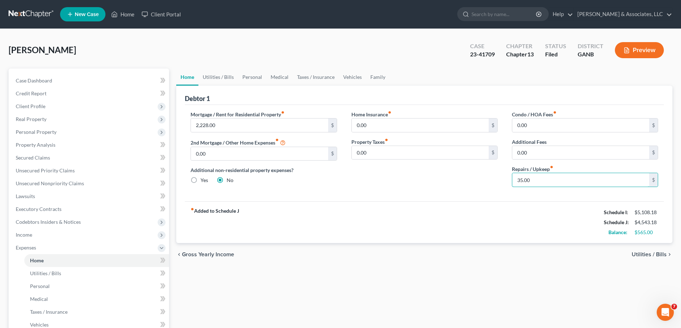
type input "35.00"
click at [508, 191] on div "Condo / HOA Fees fiber_manual_record 0.00 $ Additional Fees 0.00 $ Repairs / Up…" at bounding box center [585, 152] width 160 height 82
click at [218, 75] on link "Utilities / Bills" at bounding box center [218, 77] width 40 height 17
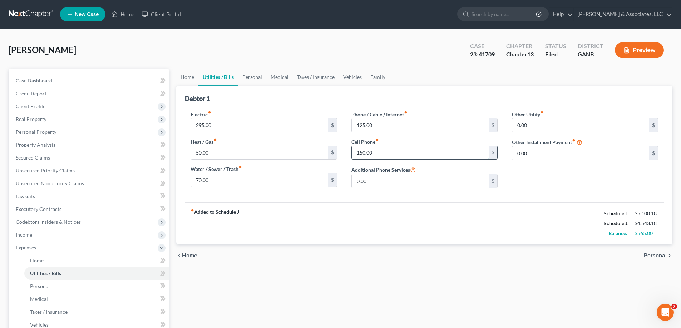
click at [379, 152] on input "150.00" at bounding box center [420, 153] width 137 height 14
type input "140.00"
click at [399, 125] on input "125.00" at bounding box center [420, 126] width 137 height 14
click at [200, 123] on input "295.00" at bounding box center [259, 126] width 137 height 14
click at [267, 127] on input "283.00" at bounding box center [259, 126] width 137 height 14
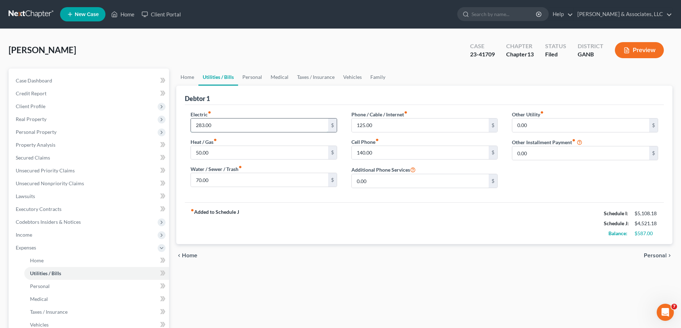
click at [208, 126] on input "283.00" at bounding box center [259, 126] width 137 height 14
type input "285.00"
click at [253, 78] on link "Personal" at bounding box center [252, 77] width 28 height 17
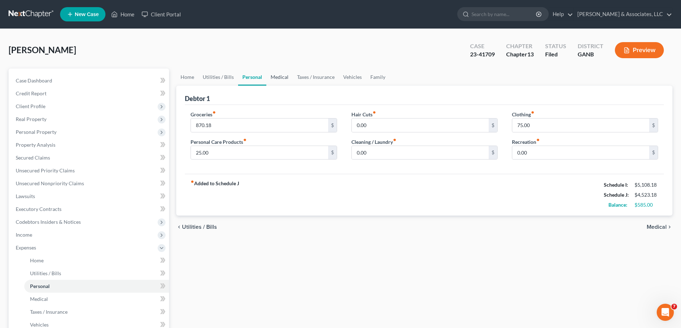
click at [279, 77] on link "Medical" at bounding box center [279, 77] width 26 height 17
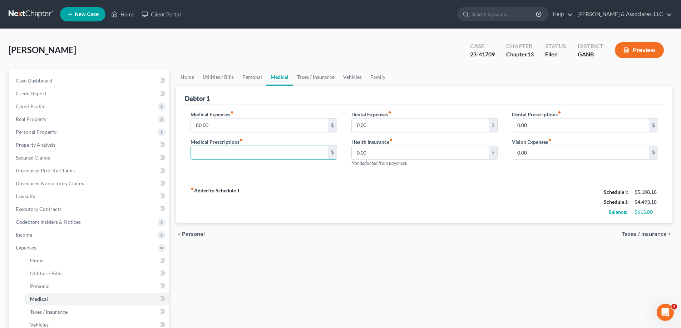
click at [312, 194] on div "fiber_manual_record Added to Schedule J Schedule I: $5,108.18 Schedule J: $4,49…" at bounding box center [424, 202] width 479 height 42
click at [218, 125] on input "80.00" at bounding box center [259, 126] width 137 height 14
click at [316, 76] on link "Taxes / Insurance" at bounding box center [316, 77] width 46 height 17
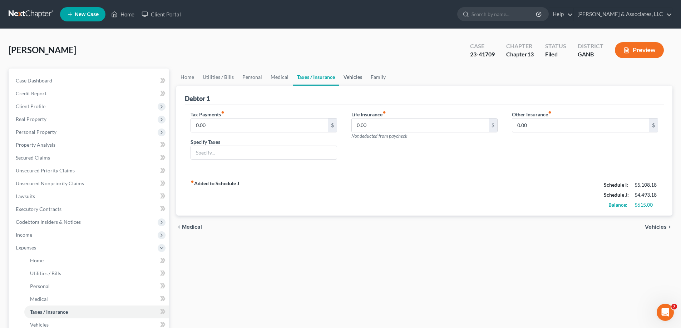
click at [356, 76] on link "Vehicles" at bounding box center [352, 77] width 27 height 17
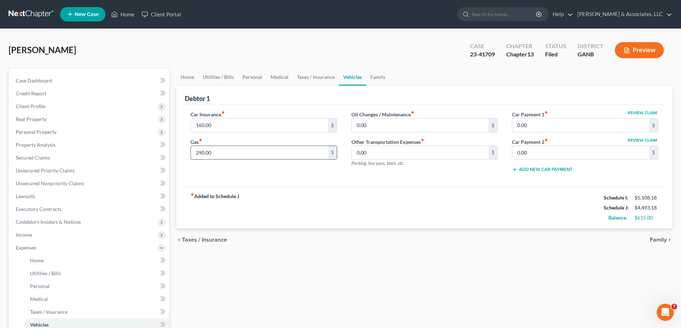
click at [211, 154] on input "290.00" at bounding box center [259, 153] width 137 height 14
click at [228, 154] on input "275.00" at bounding box center [259, 153] width 137 height 14
drag, startPoint x: 226, startPoint y: 154, endPoint x: 185, endPoint y: 152, distance: 41.2
click at [185, 152] on div "Car Insurance fiber_manual_record 160.00 $ Gas fiber_manual_record 0.00 $" at bounding box center [263, 145] width 160 height 68
type input "275.00"
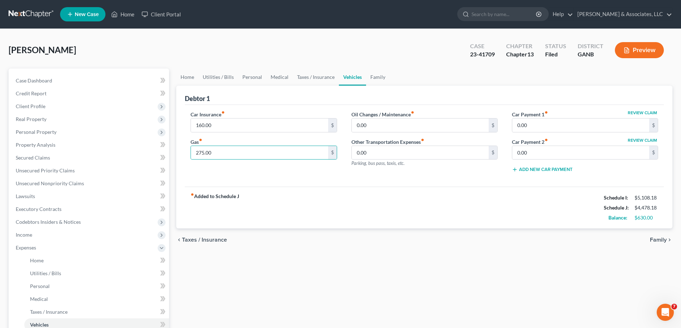
click at [272, 137] on div "Car Insurance fiber_manual_record 160.00 $ Gas fiber_manual_record 275.00 $" at bounding box center [263, 145] width 160 height 68
click at [366, 77] on link "Family" at bounding box center [378, 77] width 24 height 17
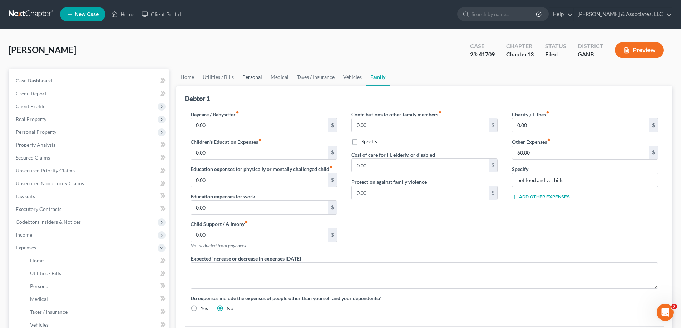
click at [257, 76] on link "Personal" at bounding box center [252, 77] width 28 height 17
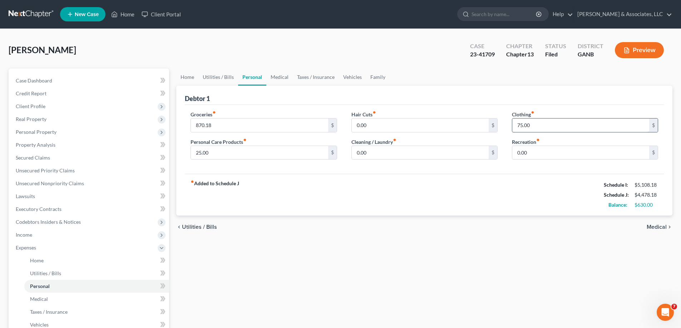
click at [534, 128] on input "75.00" at bounding box center [580, 126] width 137 height 14
drag, startPoint x: 534, startPoint y: 128, endPoint x: 508, endPoint y: 127, distance: 26.5
click at [508, 127] on div "Clothing fiber_manual_record 0.00 $ Recreation fiber_manual_record 0.00 $" at bounding box center [585, 138] width 160 height 55
type input "75.00"
click at [516, 177] on div "fiber_manual_record Added to Schedule J Schedule I: $5,108.18 Schedule J: $4,47…" at bounding box center [424, 195] width 479 height 42
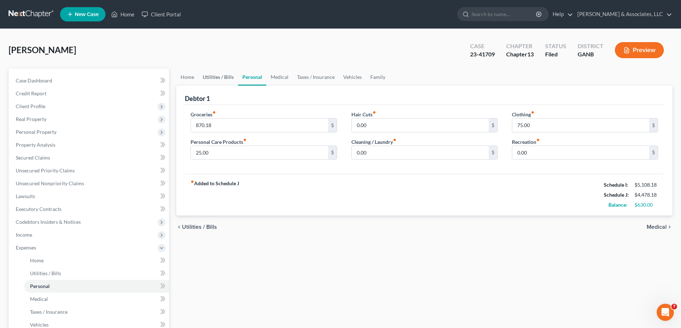
click at [223, 76] on link "Utilities / Bills" at bounding box center [218, 77] width 40 height 17
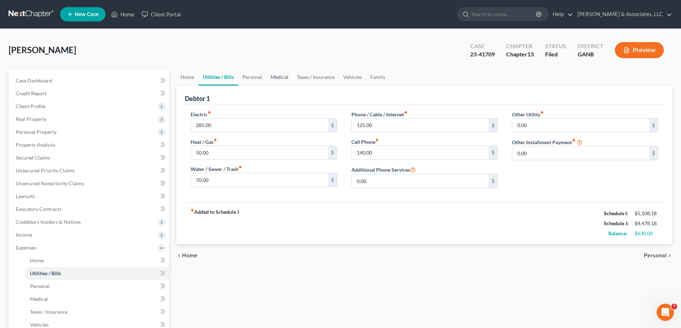
click at [272, 76] on link "Medical" at bounding box center [279, 77] width 26 height 17
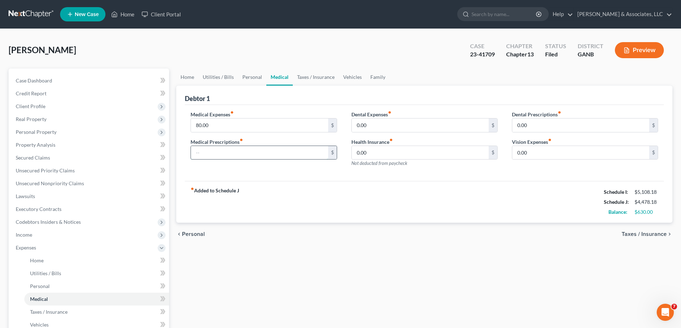
click at [217, 153] on input "text" at bounding box center [259, 153] width 137 height 14
type input "3"
type input "30.00"
click at [271, 200] on div "fiber_manual_record Added to Schedule J Schedule I: $5,108.18 Schedule J: $4,50…" at bounding box center [424, 202] width 479 height 42
click at [351, 75] on link "Vehicles" at bounding box center [352, 77] width 27 height 17
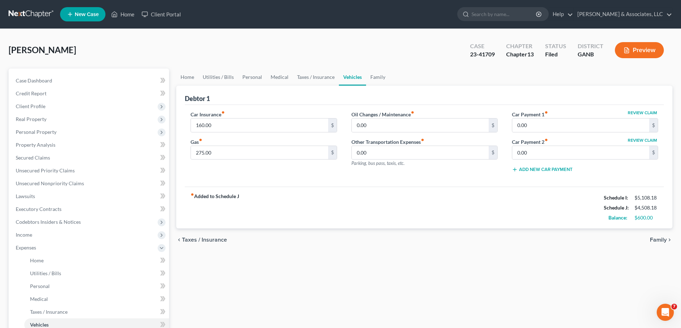
click at [632, 51] on button "Preview" at bounding box center [639, 50] width 49 height 16
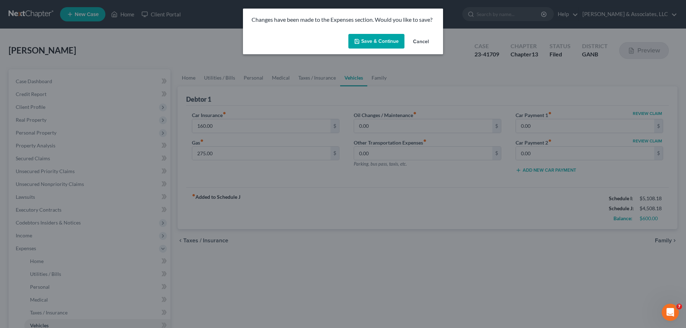
click at [376, 43] on button "Save & Continue" at bounding box center [376, 41] width 56 height 15
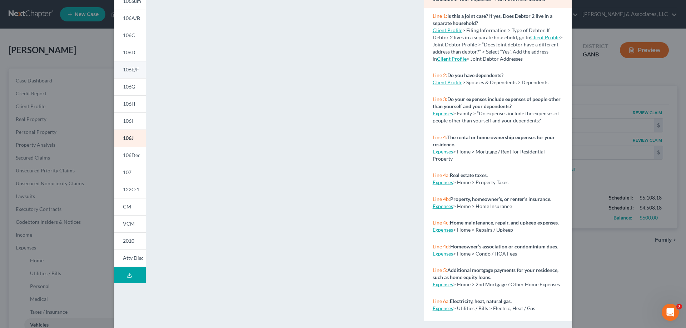
scroll to position [71, 0]
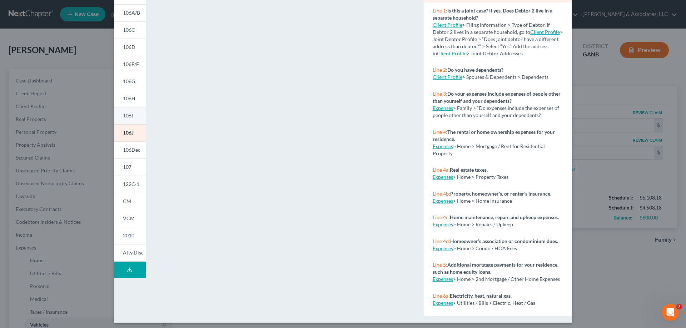
click at [126, 115] on span "106I" at bounding box center [128, 116] width 10 height 6
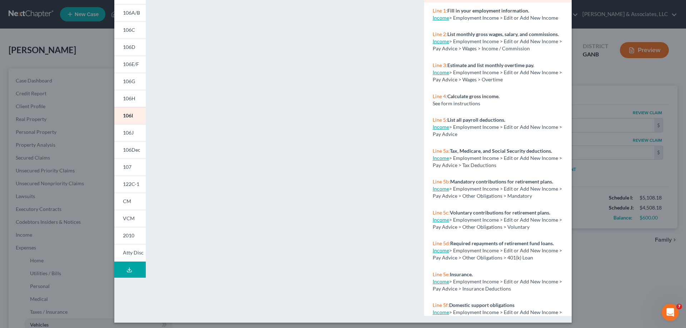
scroll to position [75, 0]
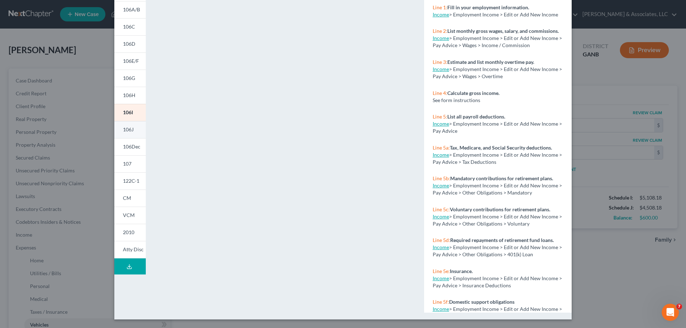
click at [126, 128] on span "106J" at bounding box center [128, 130] width 11 height 6
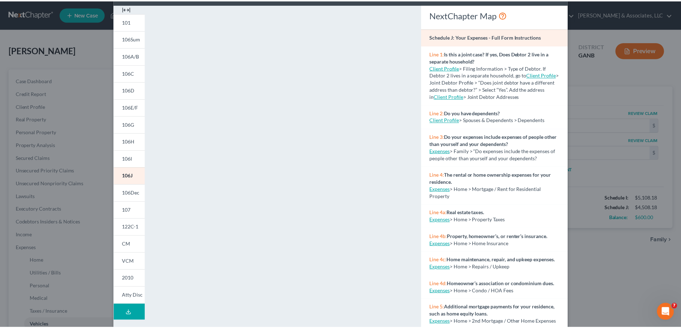
scroll to position [0, 0]
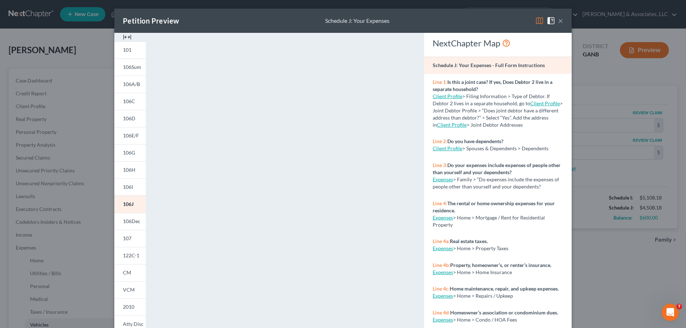
click at [558, 20] on button "×" at bounding box center [560, 20] width 5 height 9
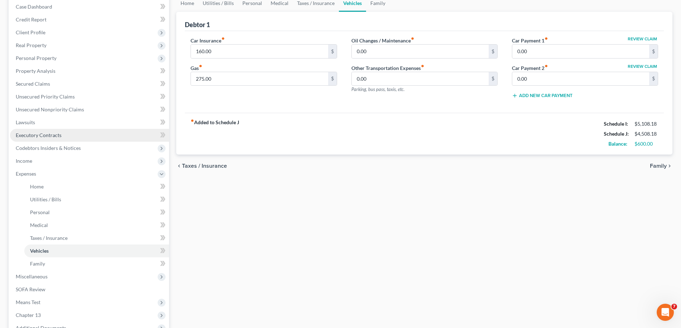
scroll to position [36, 0]
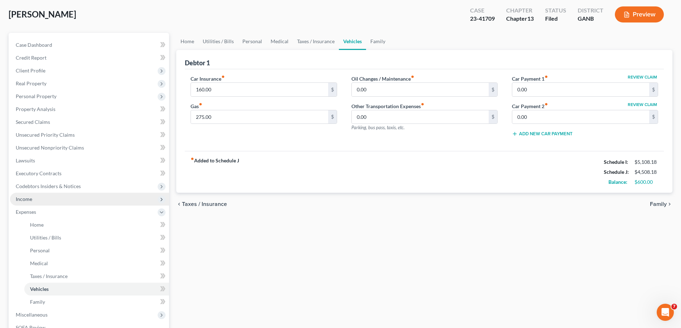
click at [22, 199] on span "Income" at bounding box center [24, 199] width 16 height 6
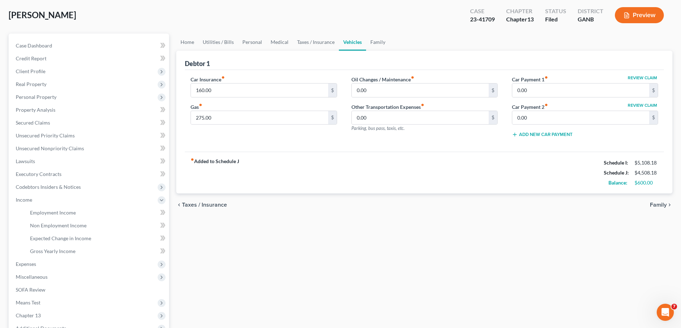
scroll to position [0, 0]
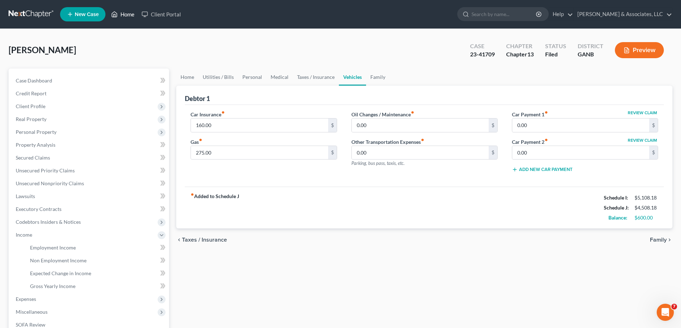
click at [127, 13] on link "Home" at bounding box center [123, 14] width 30 height 13
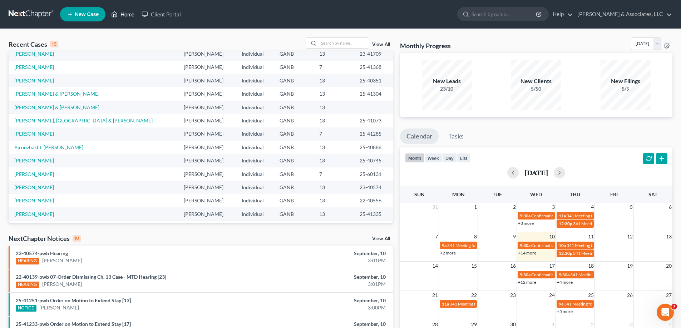
scroll to position [49, 0]
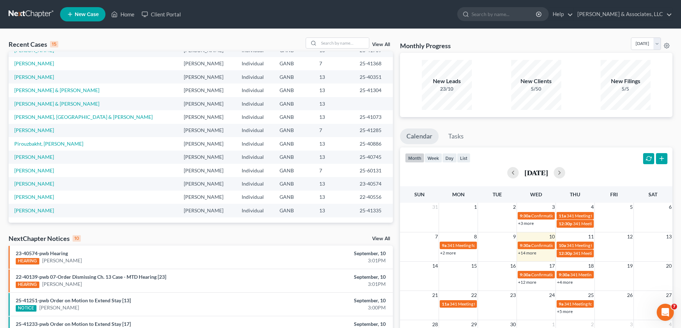
click at [384, 237] on link "View All" at bounding box center [381, 239] width 18 height 5
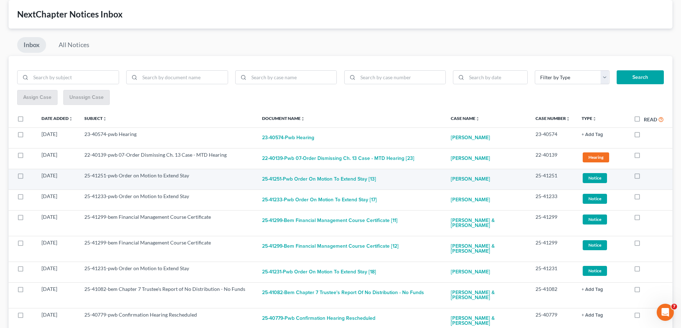
scroll to position [71, 0]
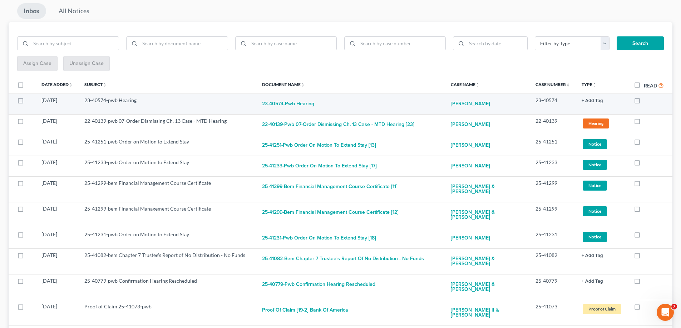
click at [644, 102] on label at bounding box center [644, 102] width 0 height 0
click at [647, 102] on input "checkbox" at bounding box center [649, 99] width 5 height 5
checkbox input "true"
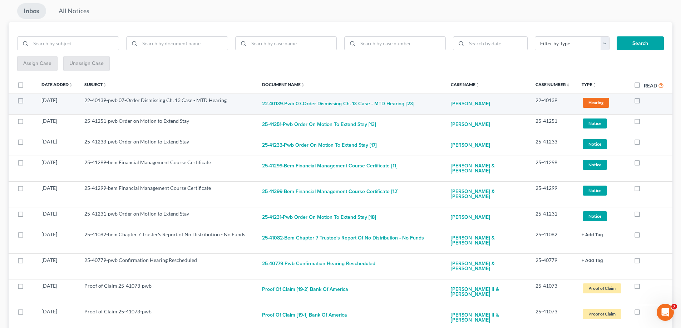
click at [644, 102] on label at bounding box center [644, 102] width 0 height 0
click at [647, 101] on input "checkbox" at bounding box center [649, 99] width 5 height 5
checkbox input "true"
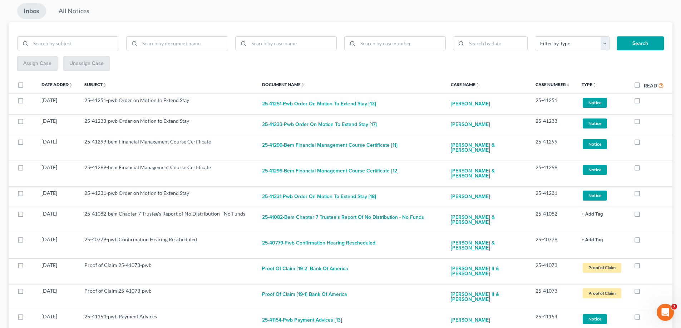
click at [644, 102] on label at bounding box center [644, 102] width 0 height 0
click at [647, 101] on input "checkbox" at bounding box center [649, 99] width 5 height 5
checkbox input "true"
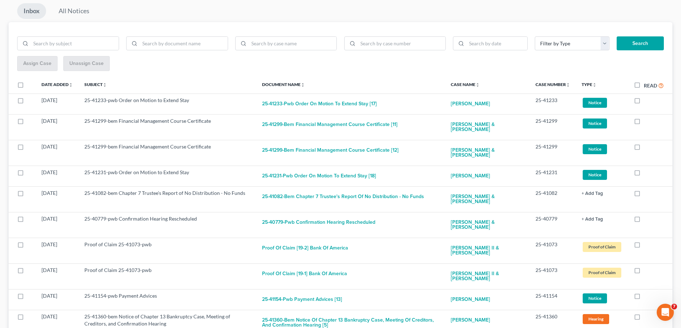
click at [644, 102] on label at bounding box center [644, 102] width 0 height 0
click at [647, 101] on input "checkbox" at bounding box center [649, 99] width 5 height 5
checkbox input "true"
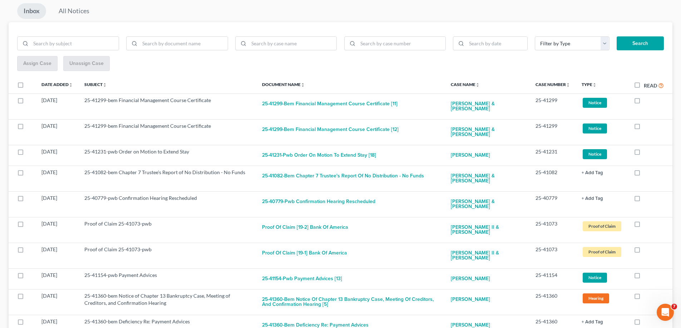
click at [644, 102] on label at bounding box center [644, 102] width 0 height 0
click at [647, 101] on input "checkbox" at bounding box center [649, 99] width 5 height 5
checkbox input "true"
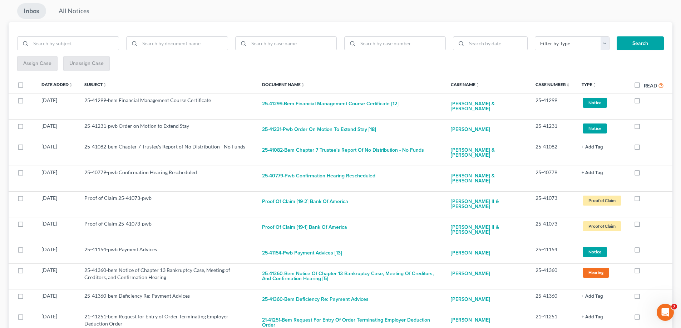
click at [644, 102] on label at bounding box center [644, 102] width 0 height 0
click at [647, 101] on input "checkbox" at bounding box center [649, 99] width 5 height 5
checkbox input "true"
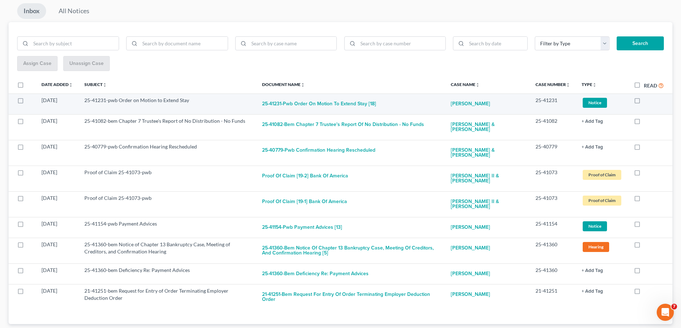
click at [644, 102] on label at bounding box center [644, 102] width 0 height 0
click at [647, 101] on input "checkbox" at bounding box center [649, 99] width 5 height 5
checkbox input "true"
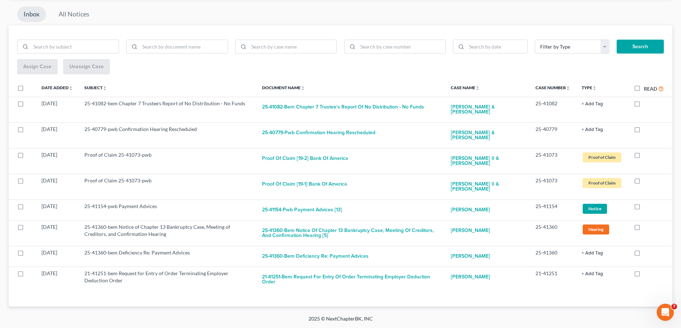
scroll to position [63, 0]
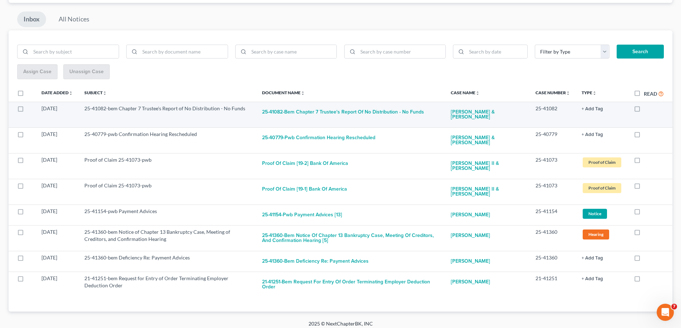
click at [644, 110] on label at bounding box center [644, 110] width 0 height 0
click at [647, 109] on input "checkbox" at bounding box center [649, 107] width 5 height 5
checkbox input "true"
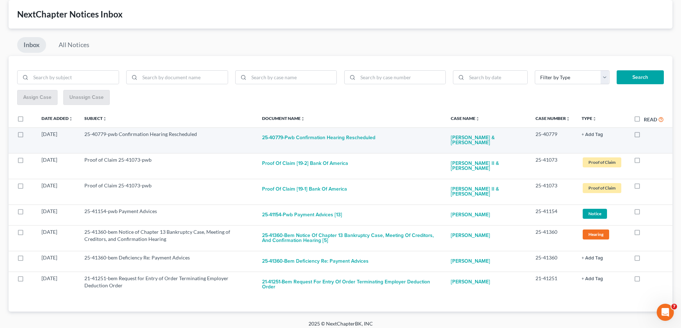
click at [644, 136] on label at bounding box center [644, 136] width 0 height 0
click at [647, 133] on input "checkbox" at bounding box center [649, 133] width 5 height 5
checkbox input "true"
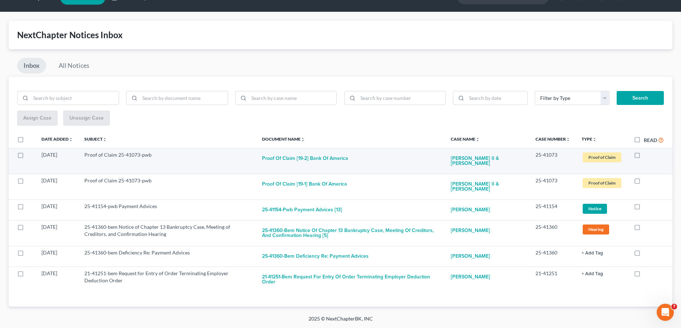
scroll to position [17, 0]
click at [644, 157] on label at bounding box center [644, 157] width 0 height 0
click at [647, 155] on input "checkbox" at bounding box center [649, 154] width 5 height 5
checkbox input "true"
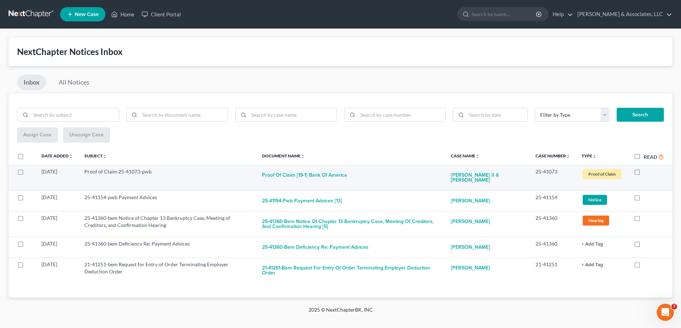
scroll to position [0, 0]
click at [649, 174] on label at bounding box center [649, 174] width 0 height 0
click at [652, 173] on input "checkbox" at bounding box center [654, 170] width 5 height 5
checkbox input "true"
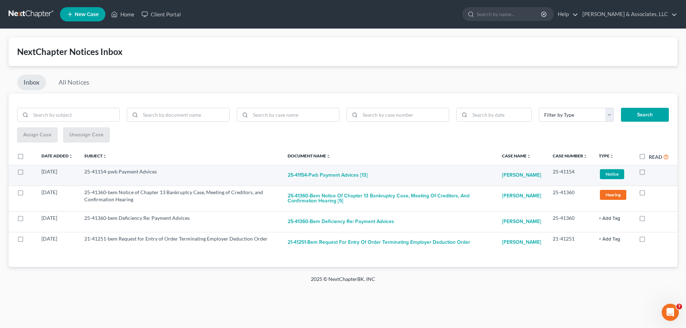
click at [649, 174] on label at bounding box center [649, 174] width 0 height 0
click at [652, 173] on input "checkbox" at bounding box center [654, 170] width 5 height 5
checkbox input "true"
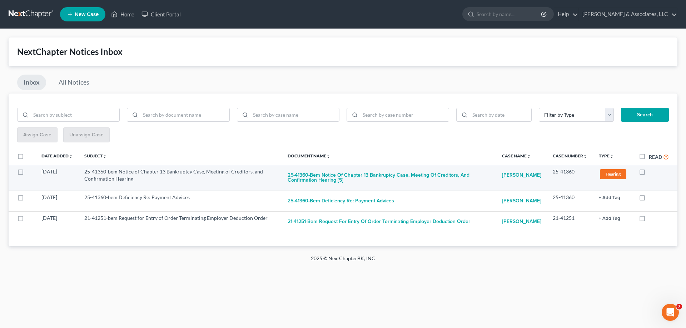
click at [649, 174] on label at bounding box center [649, 174] width 0 height 0
click at [652, 172] on input "checkbox" at bounding box center [654, 170] width 5 height 5
checkbox input "true"
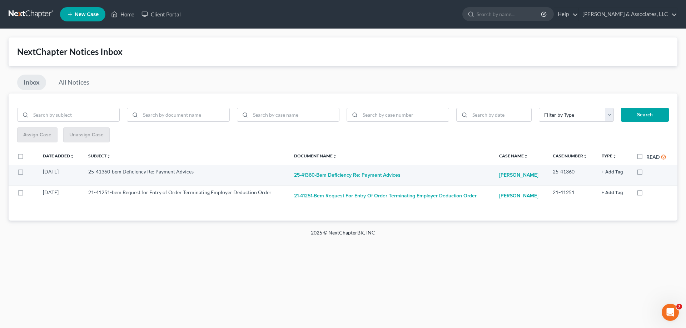
click at [647, 174] on label at bounding box center [647, 174] width 0 height 0
click at [649, 173] on input "checkbox" at bounding box center [651, 170] width 5 height 5
checkbox input "true"
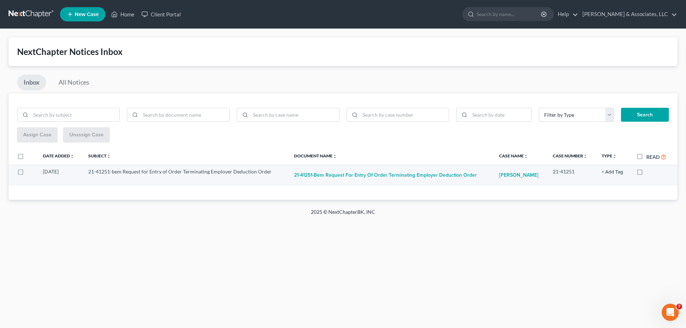
click at [647, 174] on label at bounding box center [647, 174] width 0 height 0
click at [649, 173] on input "checkbox" at bounding box center [651, 170] width 5 height 5
checkbox input "true"
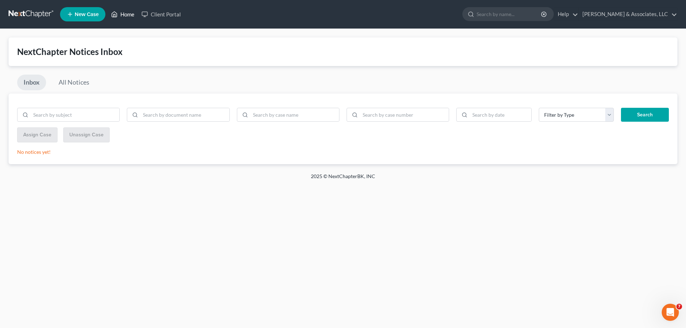
click at [121, 11] on link "Home" at bounding box center [123, 14] width 30 height 13
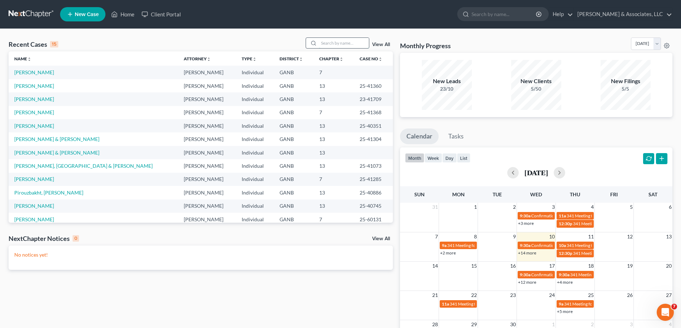
click at [341, 45] on input "search" at bounding box center [344, 43] width 50 height 10
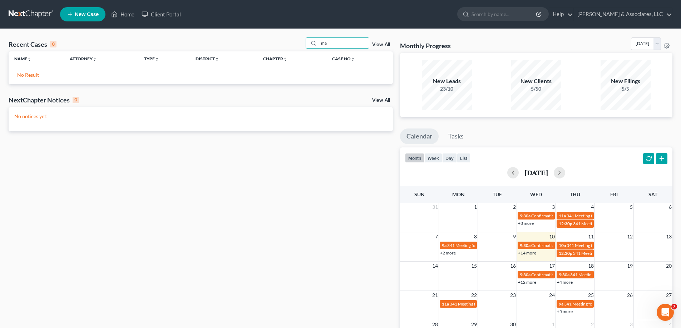
type input "m"
